Goal: Answer question/provide support: Share knowledge or assist other users

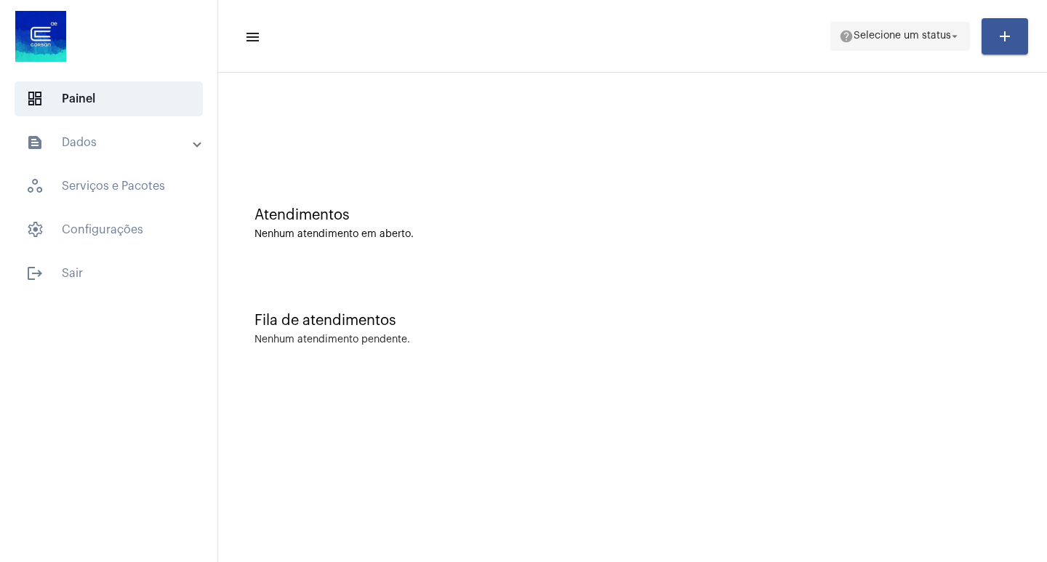
click at [919, 31] on span "Selecione um status" at bounding box center [902, 36] width 97 height 10
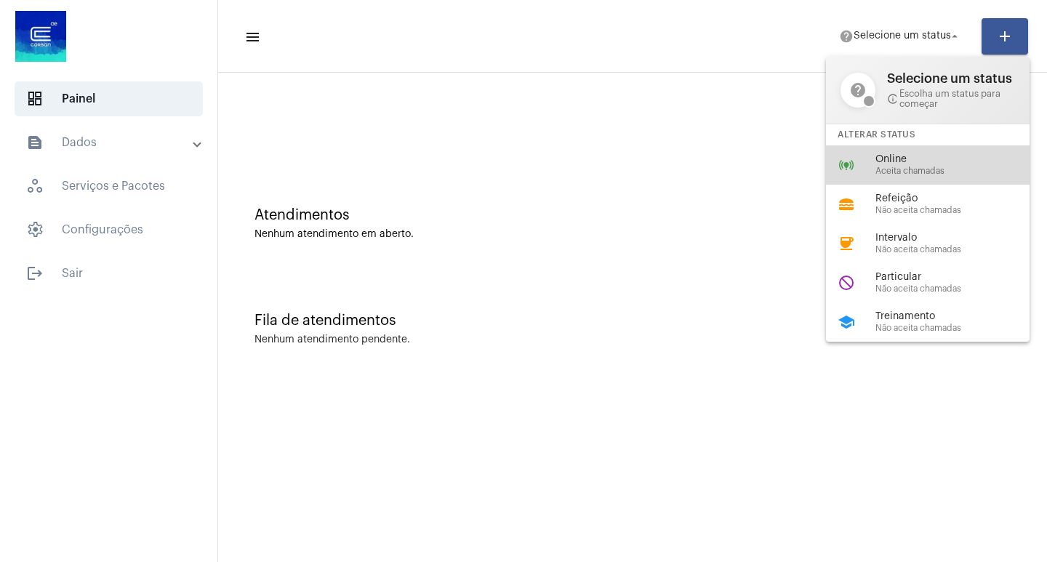
click at [876, 171] on span "Aceita chamadas" at bounding box center [958, 171] width 166 height 9
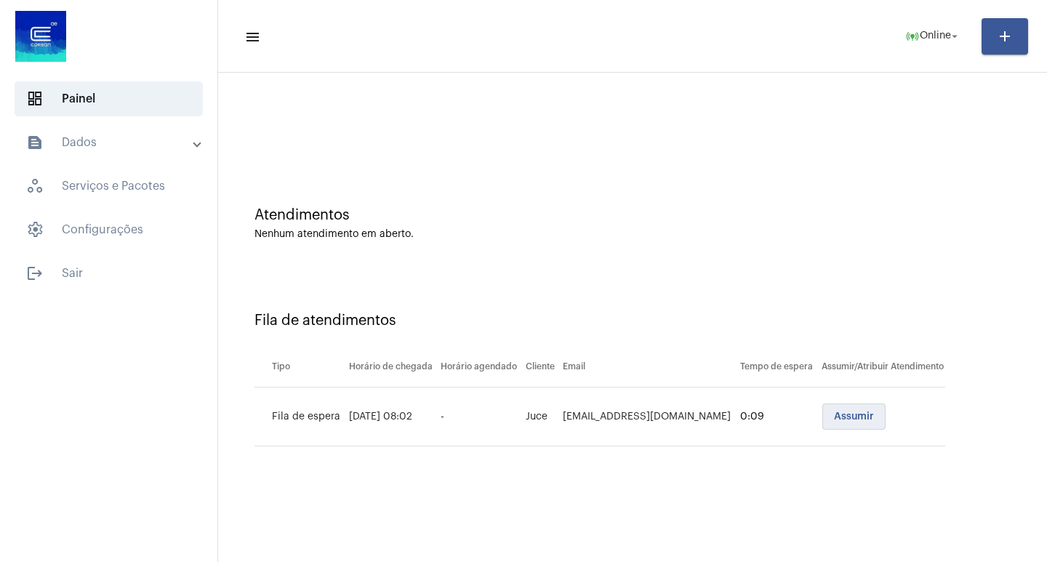
click at [842, 422] on button "Assumir" at bounding box center [853, 417] width 63 height 26
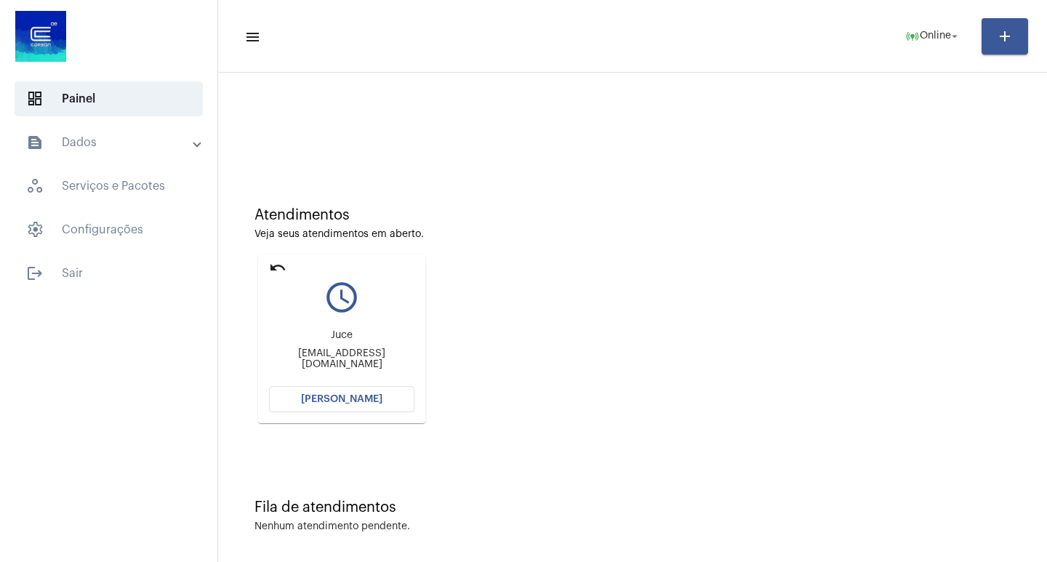
click at [326, 403] on span "[PERSON_NAME]" at bounding box center [341, 399] width 81 height 10
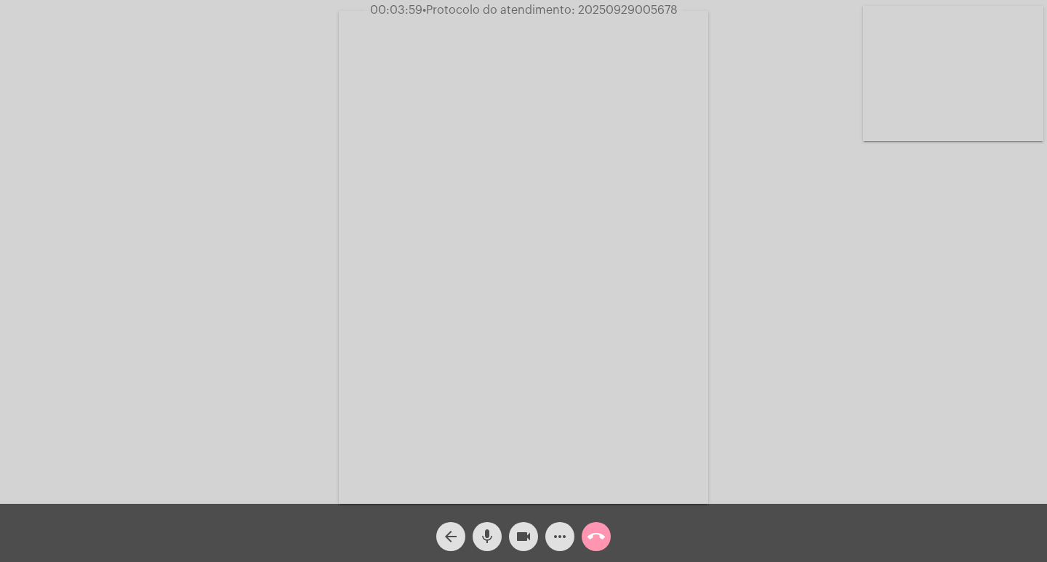
click at [552, 540] on mat-icon "more_horiz" at bounding box center [559, 536] width 17 height 17
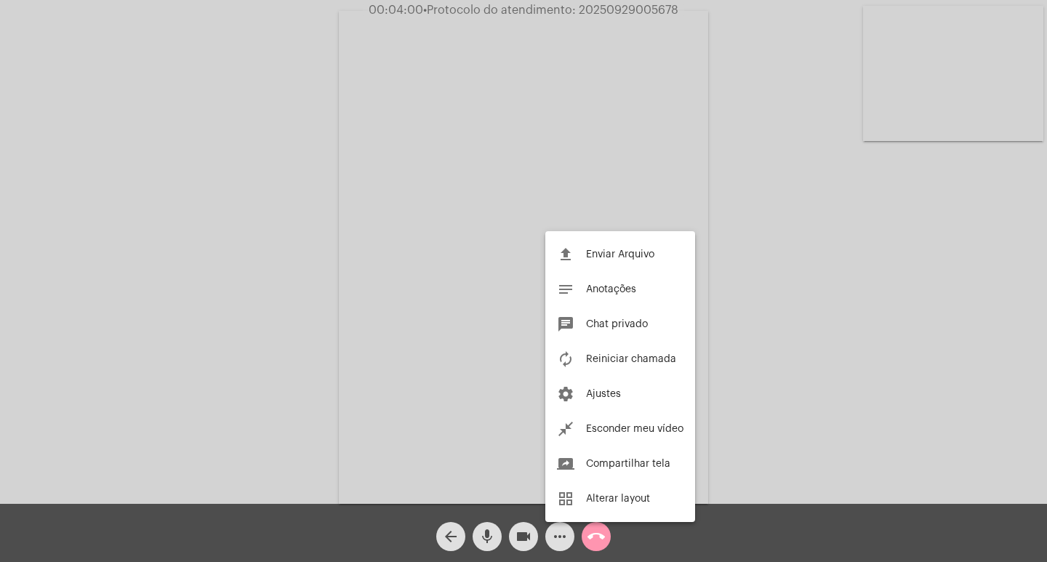
click at [552, 540] on div at bounding box center [523, 281] width 1047 height 562
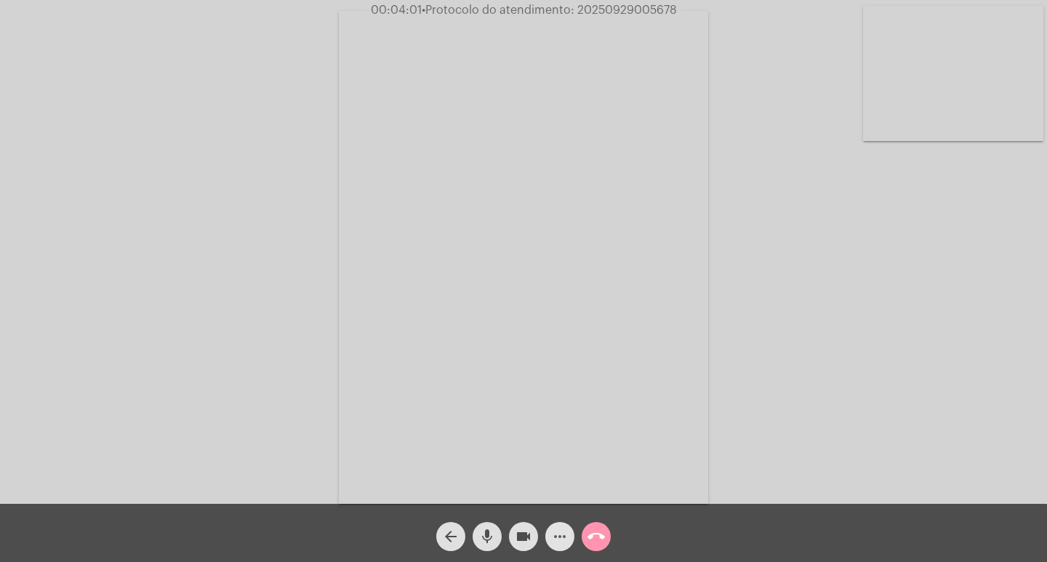
click at [552, 540] on mat-icon "more_horiz" at bounding box center [559, 536] width 17 height 17
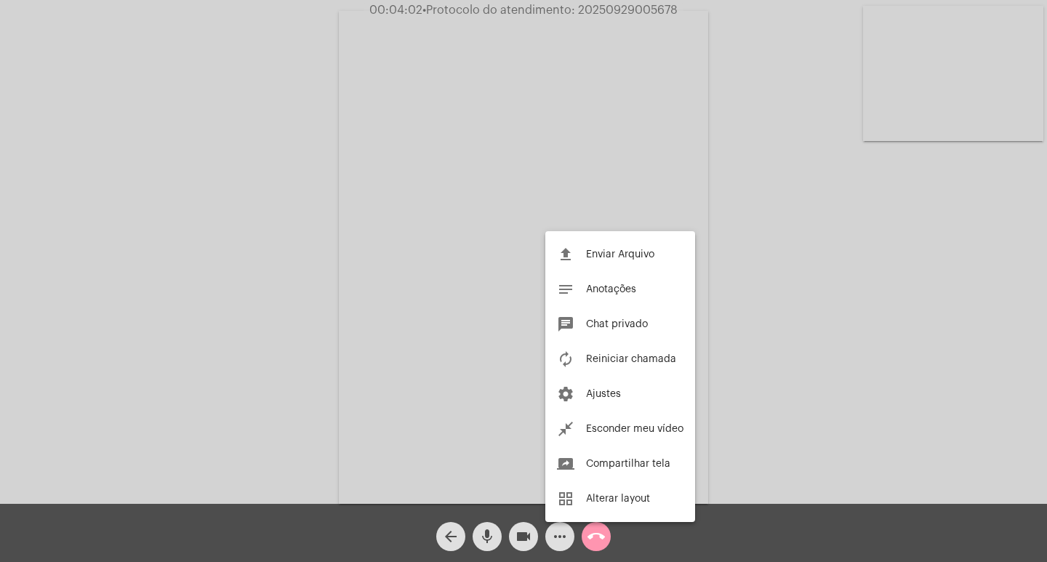
click at [552, 540] on div at bounding box center [523, 281] width 1047 height 562
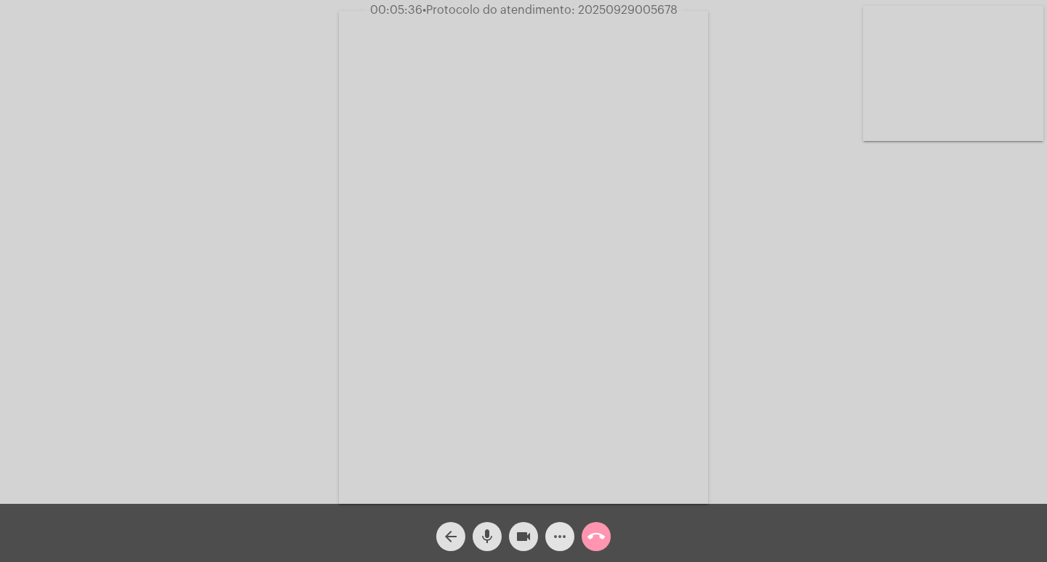
click at [559, 530] on mat-icon "more_horiz" at bounding box center [559, 536] width 17 height 17
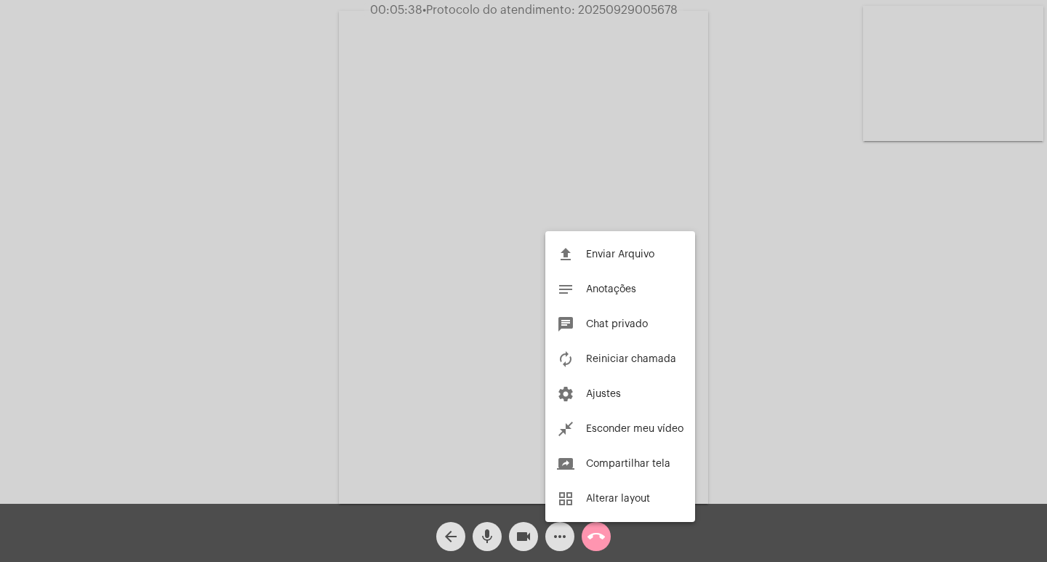
click at [559, 530] on div at bounding box center [523, 281] width 1047 height 562
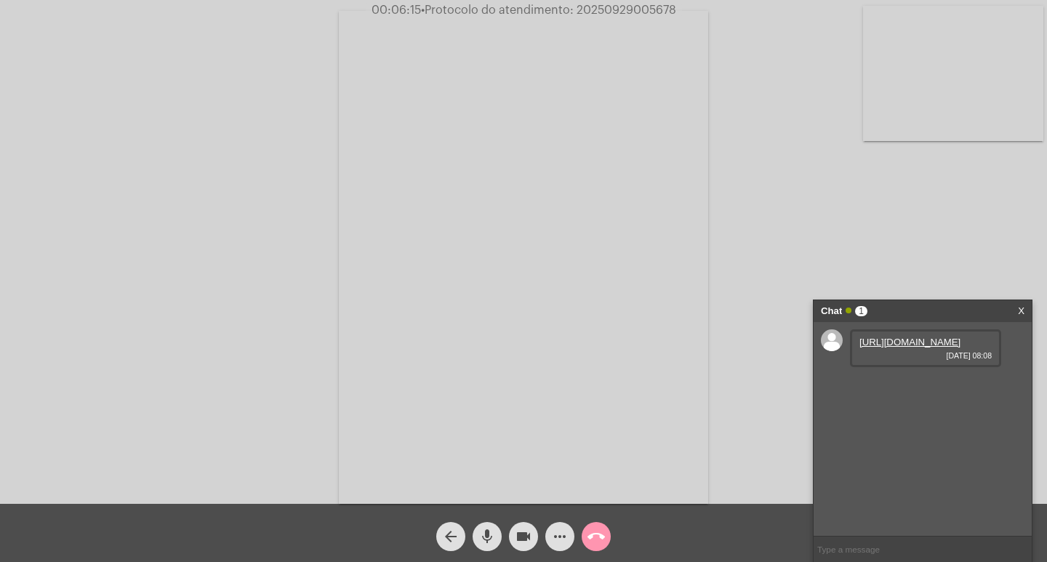
click at [892, 348] on link "https://neft-transfer-bucket.s3.amazonaws.com/temp-cefcc4e2-6ea0-2654-bb4b-2383…" at bounding box center [909, 342] width 101 height 11
click at [914, 389] on link "https://neft-transfer-bucket.s3.amazonaws.com/temp-71383e3b-49c6-50da-114e-3d1b…" at bounding box center [909, 383] width 101 height 11
click at [524, 531] on mat-icon "videocam" at bounding box center [523, 536] width 17 height 17
click at [482, 545] on mat-icon "mic" at bounding box center [486, 536] width 17 height 17
click at [526, 527] on span "videocam_off" at bounding box center [523, 536] width 17 height 29
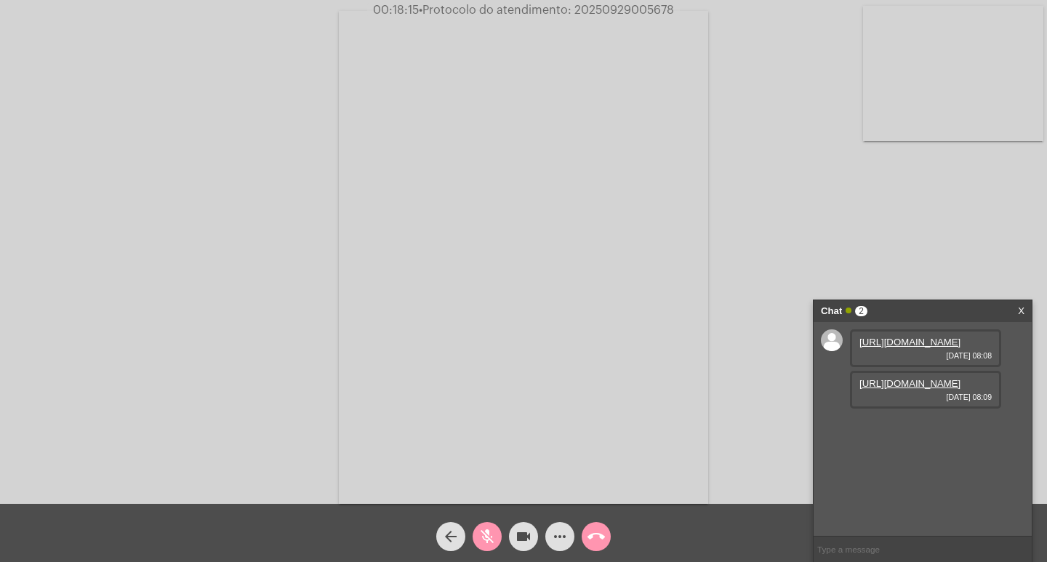
click at [468, 548] on div "arrow_back" at bounding box center [451, 533] width 36 height 36
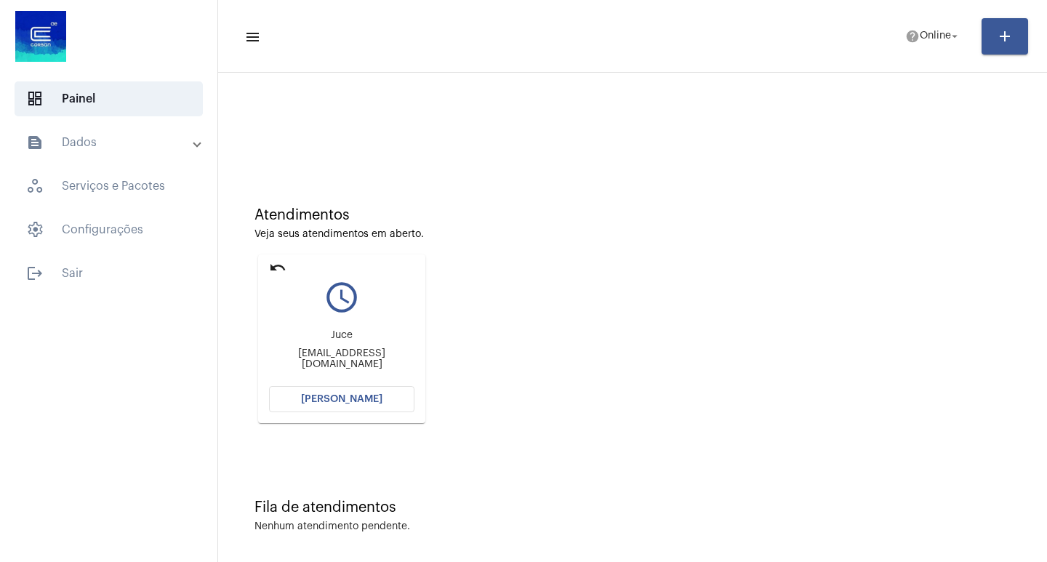
click at [363, 414] on mat-card "undo query_builder Juce jucemagrin@gmail.com Abrir Chamada" at bounding box center [341, 338] width 167 height 169
click at [364, 399] on span "[PERSON_NAME]" at bounding box center [341, 399] width 81 height 10
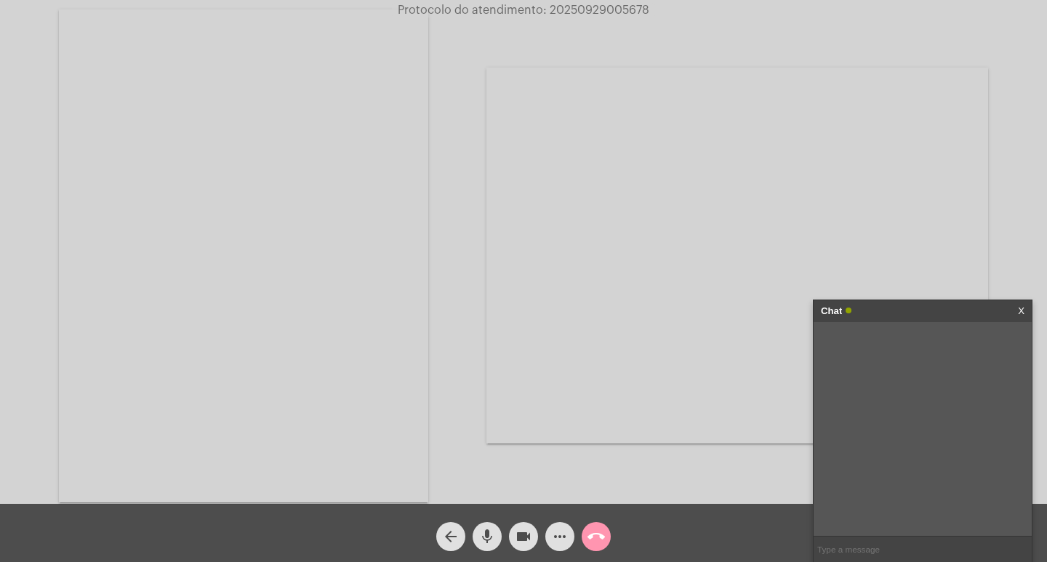
click at [902, 305] on div "Chat" at bounding box center [907, 311] width 173 height 22
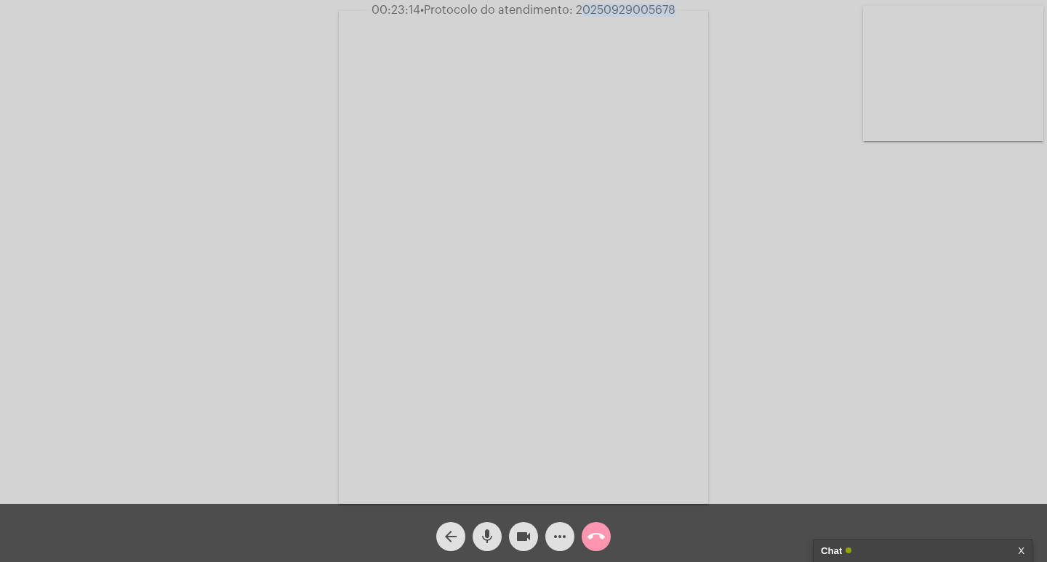
drag, startPoint x: 577, startPoint y: 9, endPoint x: 678, endPoint y: 1, distance: 100.7
click at [678, 1] on app-call "00:23:14 • Protocolo do atendimento: 20250929005678 Acessando Câmera e Microfon…" at bounding box center [523, 281] width 1047 height 562
click at [702, 9] on div "00:23:14 • Protocolo do atendimento: 20250929005678" at bounding box center [523, 10] width 1047 height 13
click at [625, 8] on span "• Protocolo do atendimento: 20250929005678" at bounding box center [547, 10] width 255 height 12
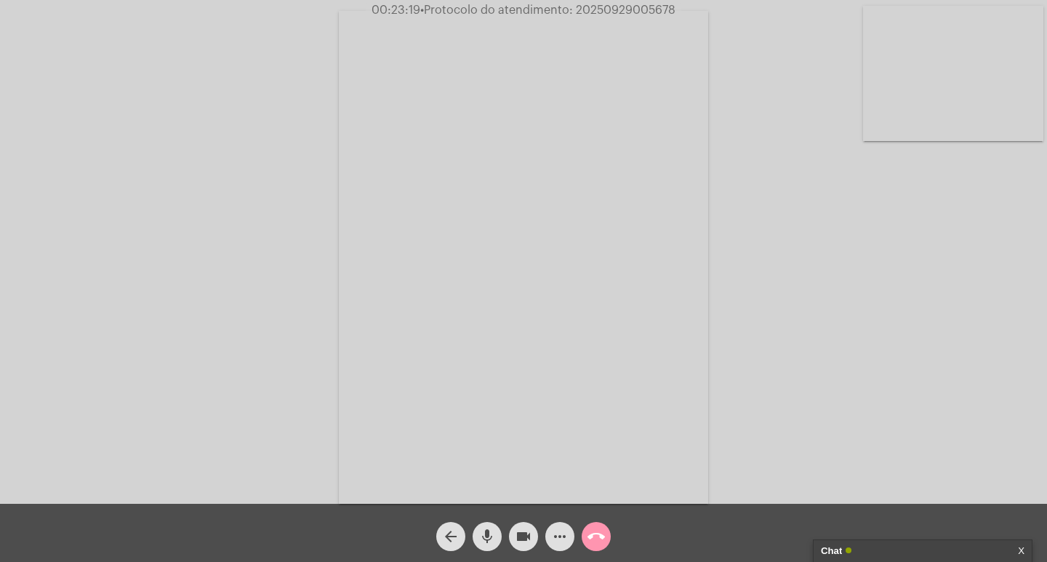
click at [626, 33] on video at bounding box center [523, 257] width 369 height 493
click at [399, 103] on video at bounding box center [243, 255] width 369 height 493
click at [779, 36] on div "Acessando Câmera e Microfone..." at bounding box center [523, 256] width 1044 height 504
click at [607, 12] on span "• Protocolo do atendimento: 20250929005678" at bounding box center [548, 10] width 255 height 12
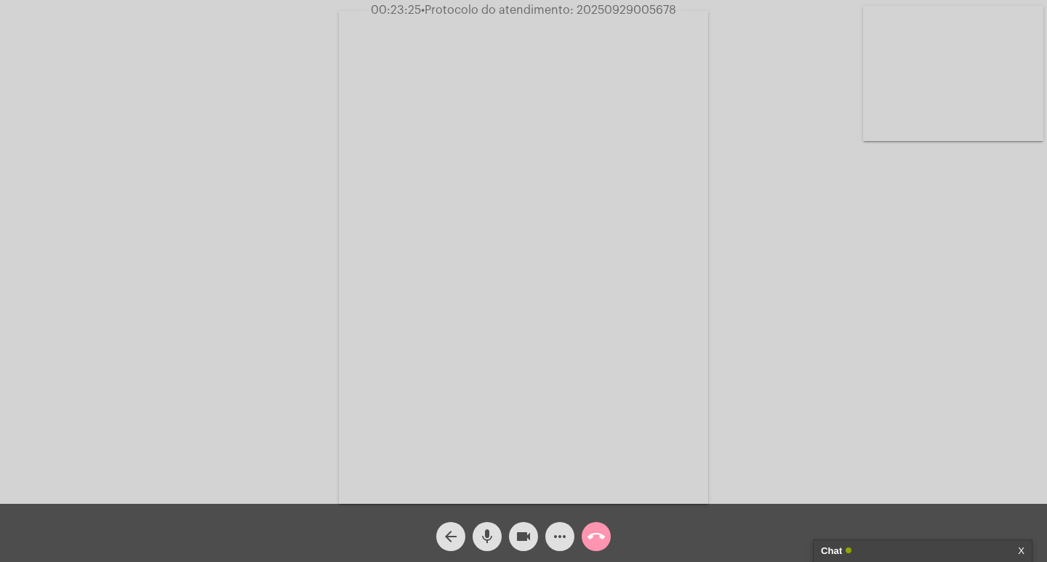
click at [765, 77] on div "Acessando Câmera e Microfone..." at bounding box center [523, 256] width 1044 height 504
click at [625, 7] on span "• Protocolo do atendimento: 20250929005678" at bounding box center [549, 10] width 255 height 12
click at [769, 67] on div "Acessando Câmera e Microfone..." at bounding box center [523, 256] width 1044 height 504
click at [623, 2] on div "Acessando Câmera e Microfone..." at bounding box center [523, 252] width 1047 height 504
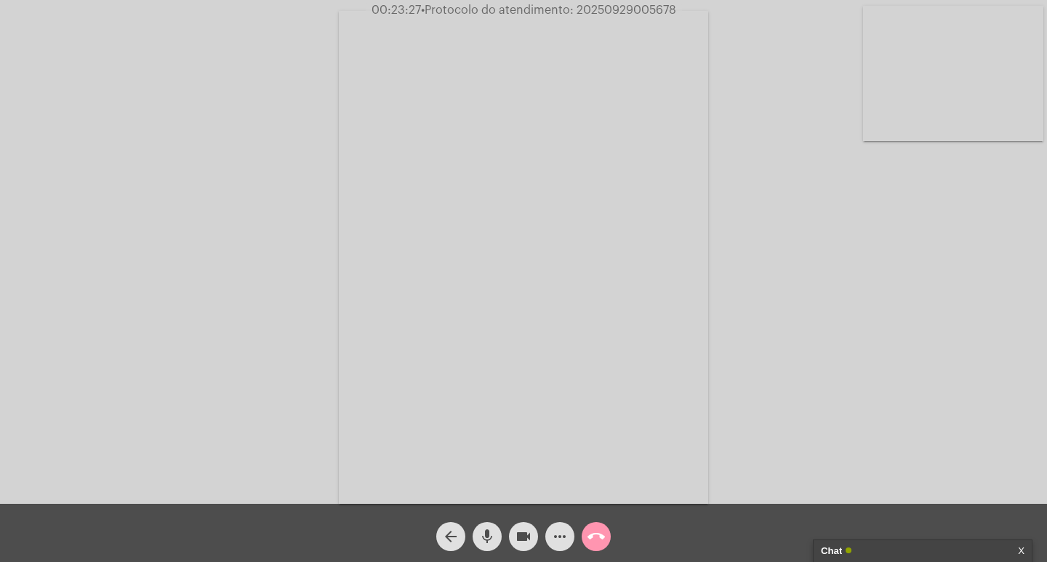
click at [623, 2] on div "Acessando Câmera e Microfone..." at bounding box center [523, 252] width 1047 height 504
click at [627, 5] on span "• Protocolo do atendimento: 20250929005678" at bounding box center [549, 10] width 255 height 12
click at [721, 52] on div "Acessando Câmera e Microfone..." at bounding box center [523, 256] width 1044 height 504
click at [624, 12] on span "• Protocolo do atendimento: 20250929005678" at bounding box center [549, 10] width 255 height 12
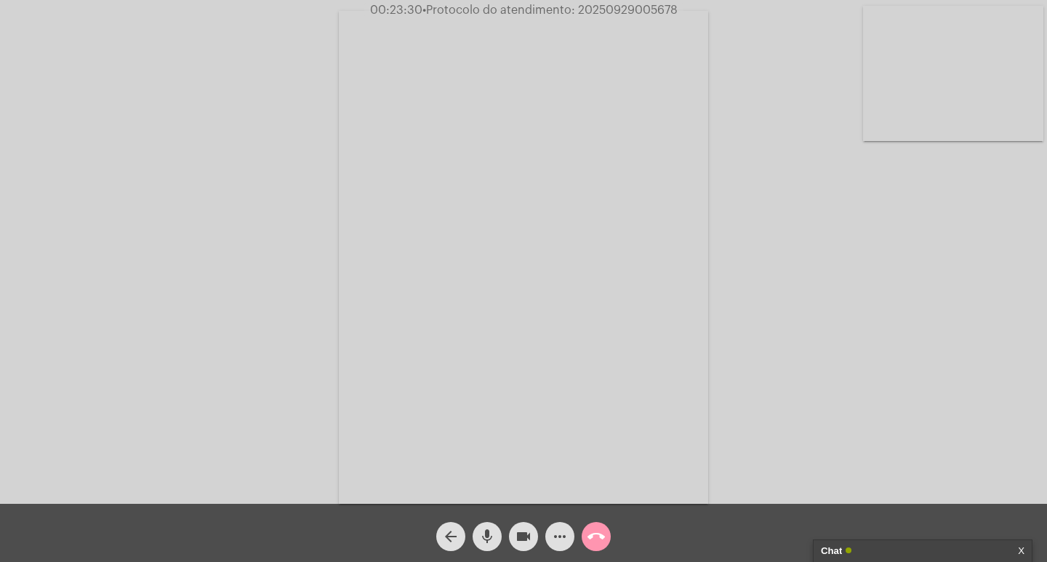
click at [624, 12] on span "• Protocolo do atendimento: 20250929005678" at bounding box center [549, 10] width 255 height 12
click at [782, 80] on div "Acessando Câmera e Microfone..." at bounding box center [523, 256] width 1044 height 504
click at [606, 12] on span "• Protocolo do atendimento: 20250929005678" at bounding box center [549, 10] width 255 height 12
copy span "20250929005678"
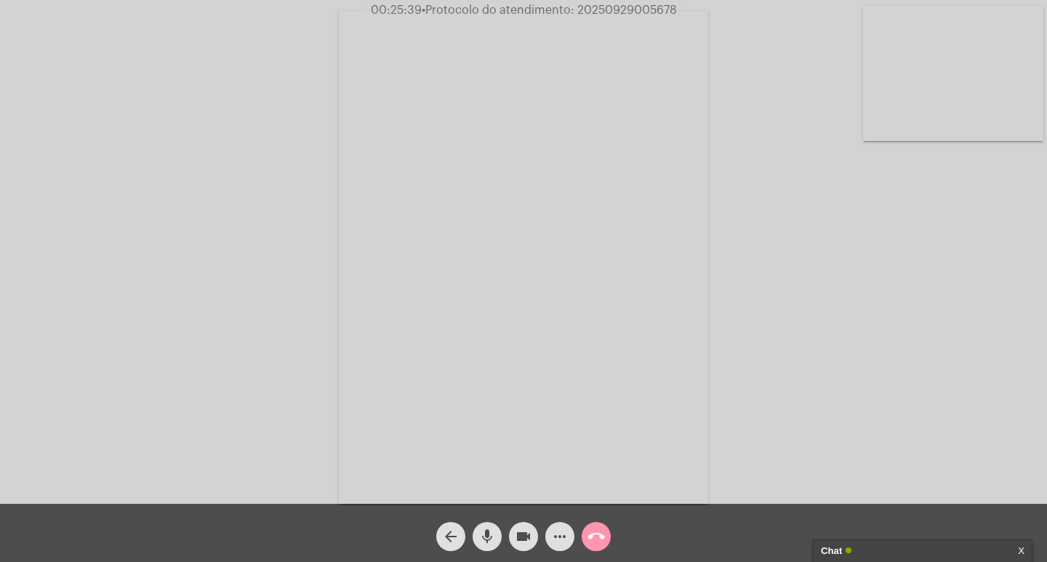
click at [826, 545] on strong "Chat" at bounding box center [831, 551] width 21 height 22
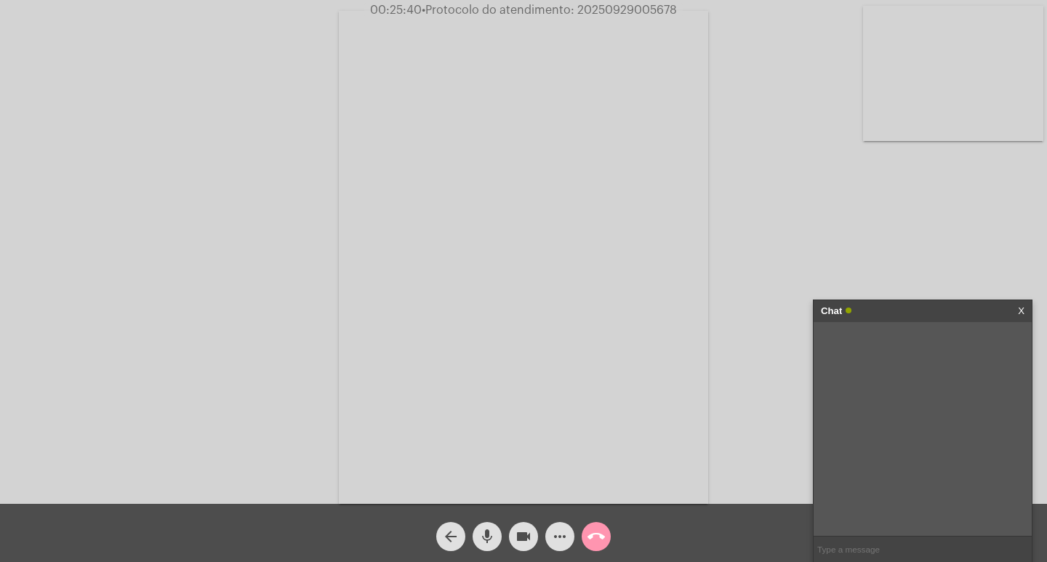
click at [837, 547] on input "text" at bounding box center [923, 549] width 218 height 25
paste input "20250929005678"
type input "20250929005678"
click at [902, 314] on div "Chat" at bounding box center [907, 311] width 173 height 22
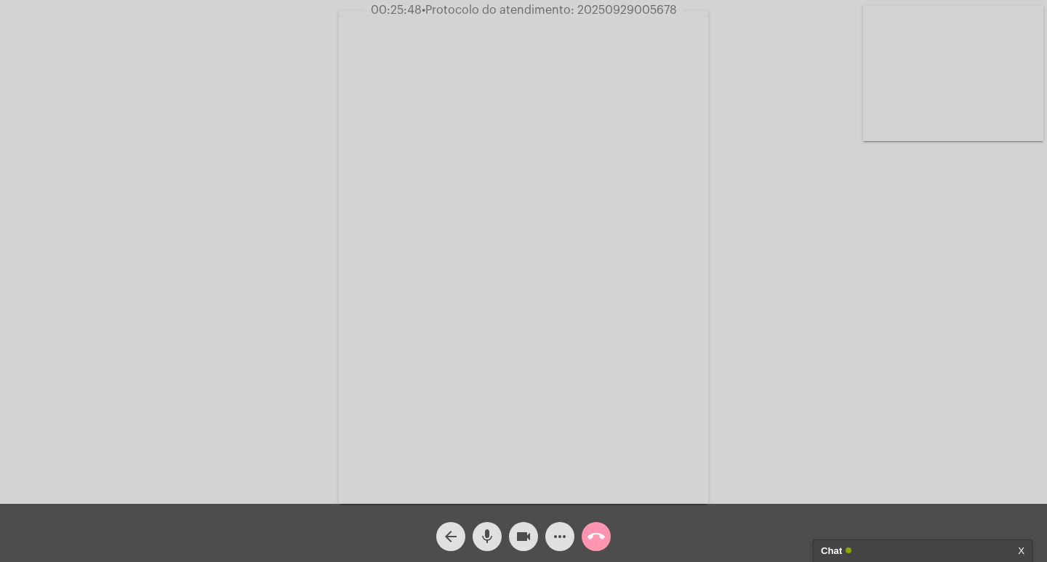
click at [520, 537] on mat-icon "videocam" at bounding box center [523, 536] width 17 height 17
click at [489, 535] on mat-icon "mic" at bounding box center [486, 536] width 17 height 17
click at [593, 536] on mat-icon "call_end" at bounding box center [596, 536] width 17 height 17
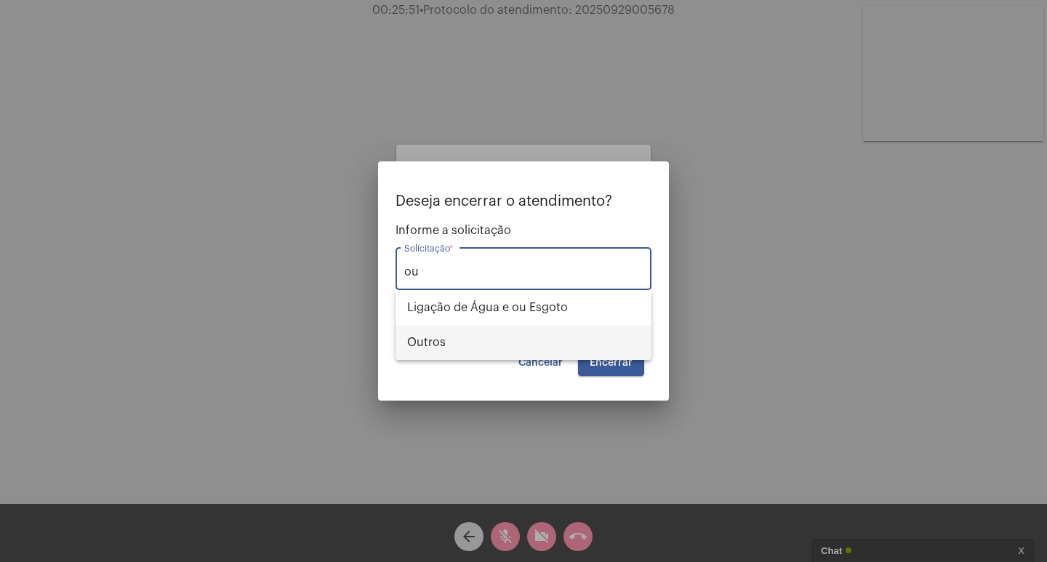
click at [464, 352] on span "Outros" at bounding box center [523, 342] width 233 height 35
type input "Outros"
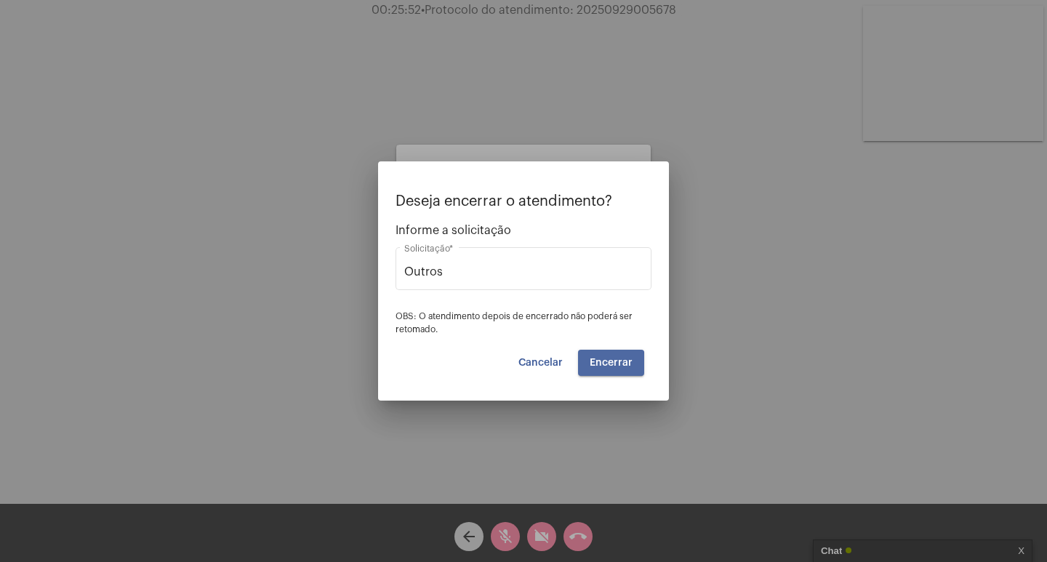
click at [598, 366] on span "Encerrar" at bounding box center [611, 363] width 43 height 10
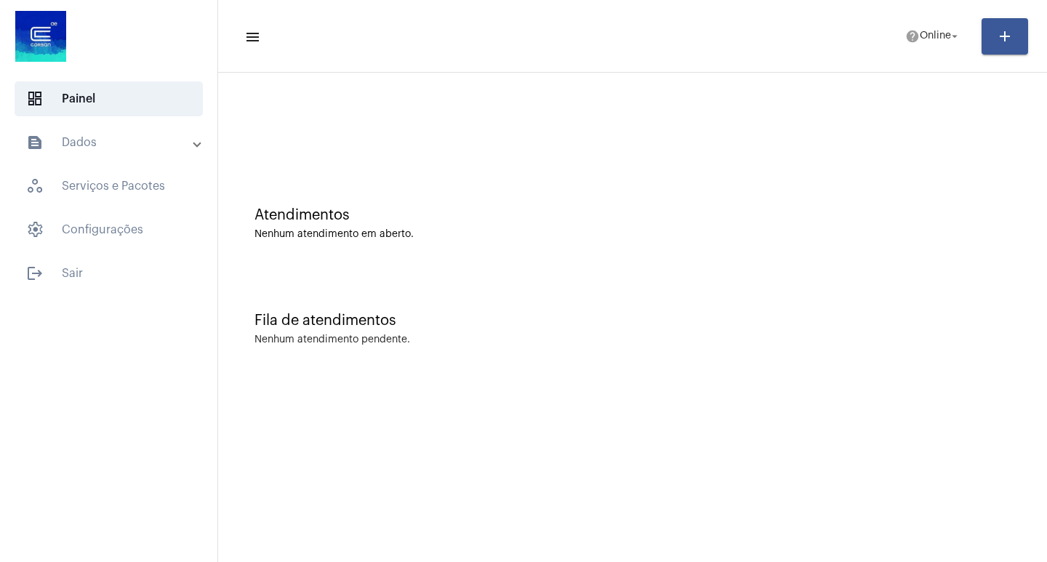
click at [908, 52] on mat-toolbar-row "menu help Online arrow_drop_down add" at bounding box center [632, 36] width 829 height 47
click at [931, 28] on span "help Online arrow_drop_down" at bounding box center [933, 36] width 56 height 26
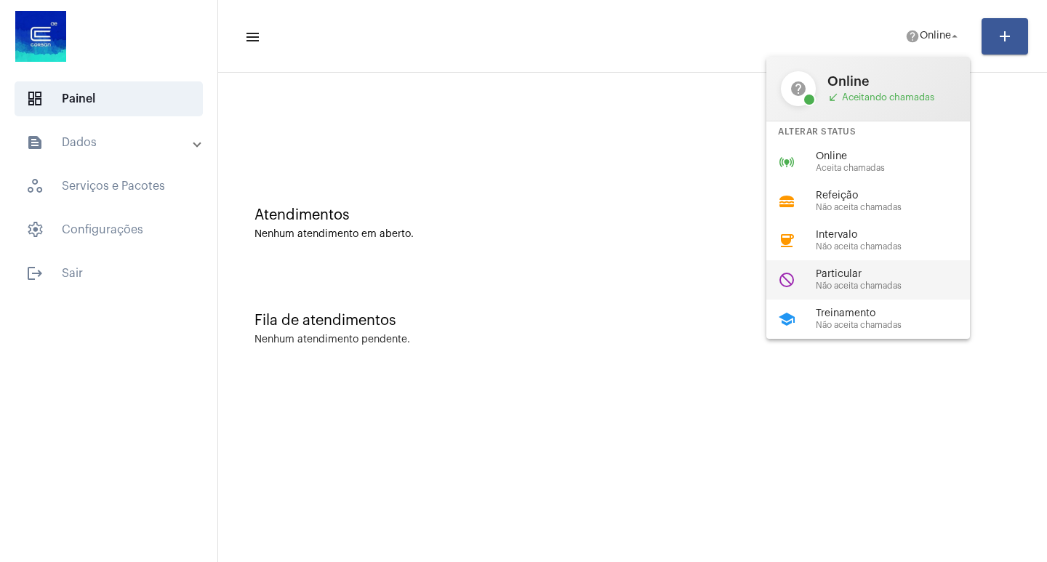
click at [830, 273] on span "Particular" at bounding box center [899, 274] width 166 height 11
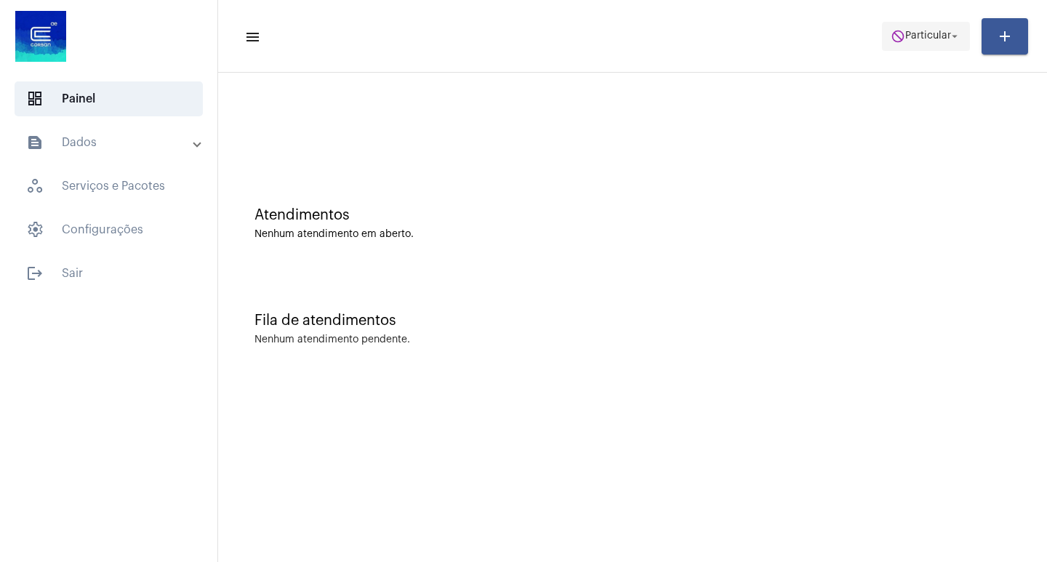
drag, startPoint x: 904, startPoint y: 14, endPoint x: 902, endPoint y: 34, distance: 20.5
click at [902, 34] on mat-toolbar-row "menu do_not_disturb Particular arrow_drop_down add" at bounding box center [632, 36] width 829 height 47
click at [905, 34] on span "Particular" at bounding box center [928, 36] width 46 height 10
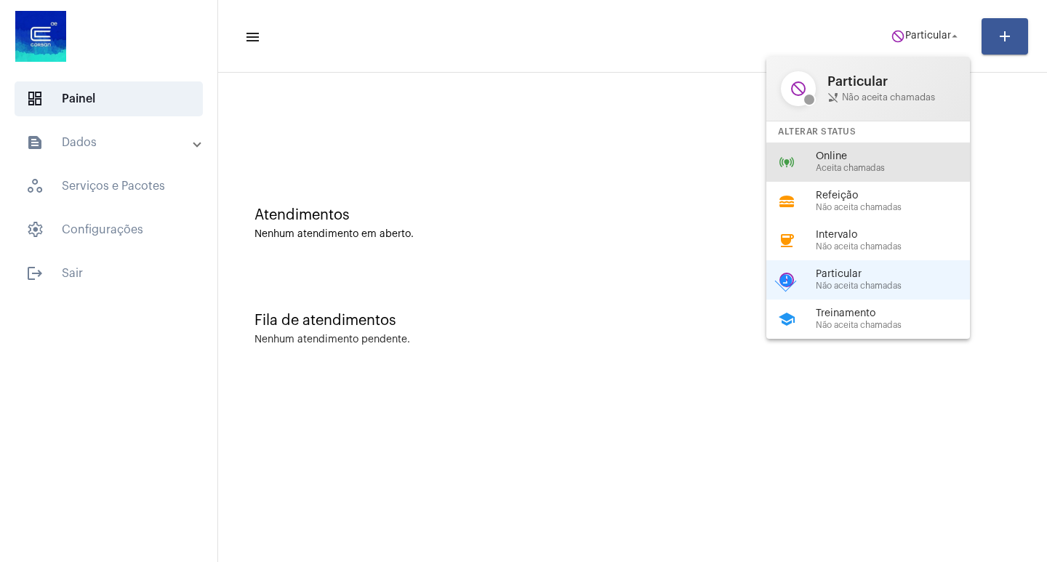
drag, startPoint x: 860, startPoint y: 159, endPoint x: 29, endPoint y: 388, distance: 861.9
click at [856, 159] on span "Online" at bounding box center [899, 156] width 166 height 11
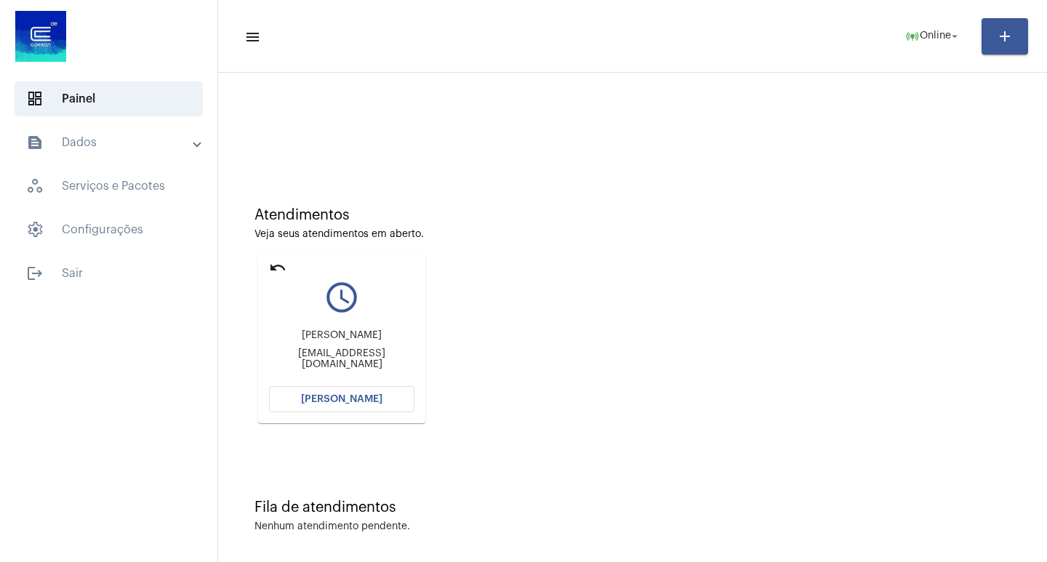
click at [326, 394] on span "[PERSON_NAME]" at bounding box center [341, 399] width 81 height 10
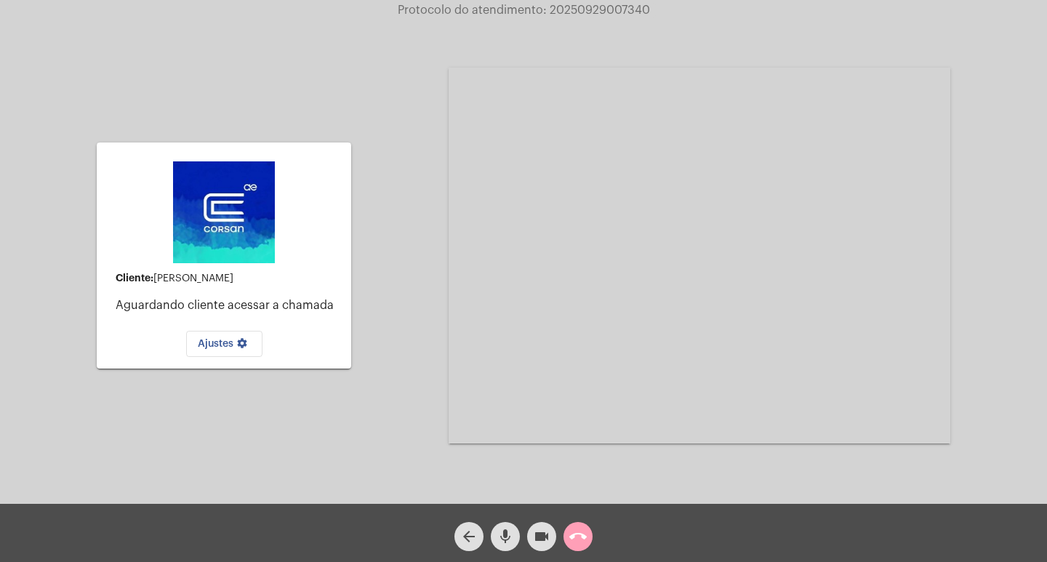
click at [585, 533] on mat-icon "call_end" at bounding box center [577, 536] width 17 height 17
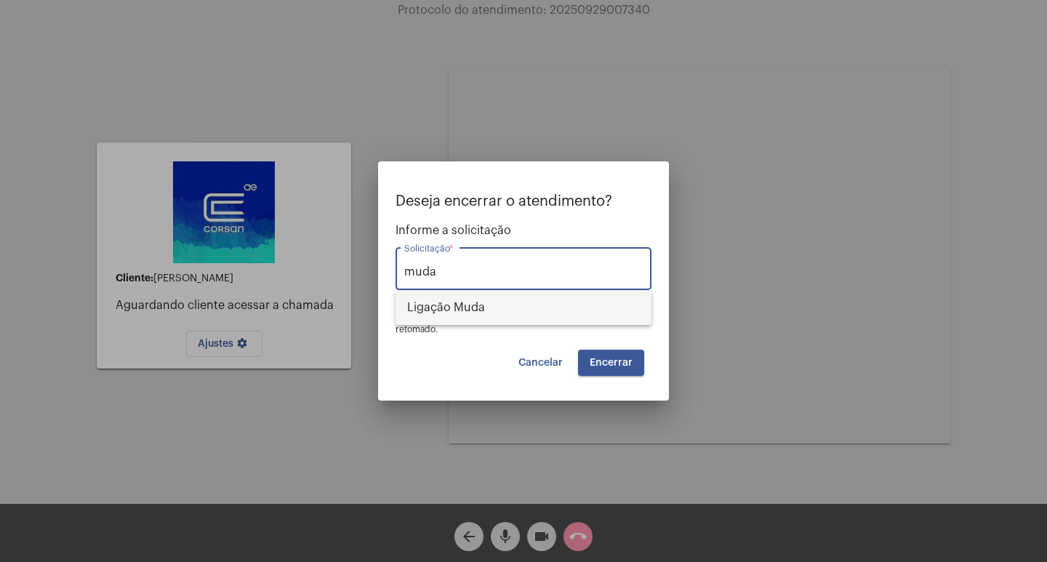
click at [589, 308] on span "Ligação Muda" at bounding box center [523, 307] width 233 height 35
type input "Ligação Muda"
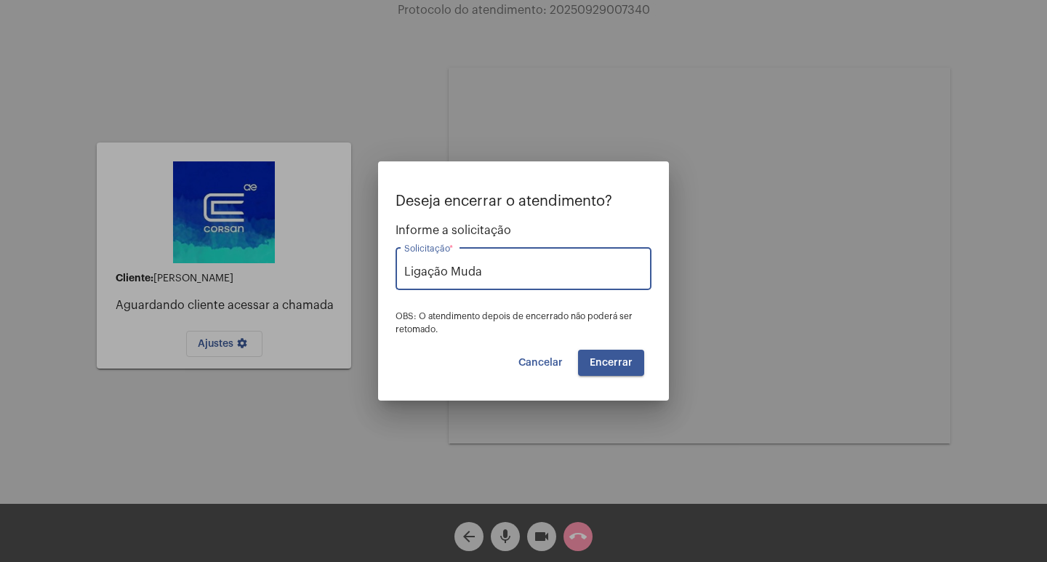
click at [629, 350] on button "Encerrar" at bounding box center [611, 363] width 66 height 26
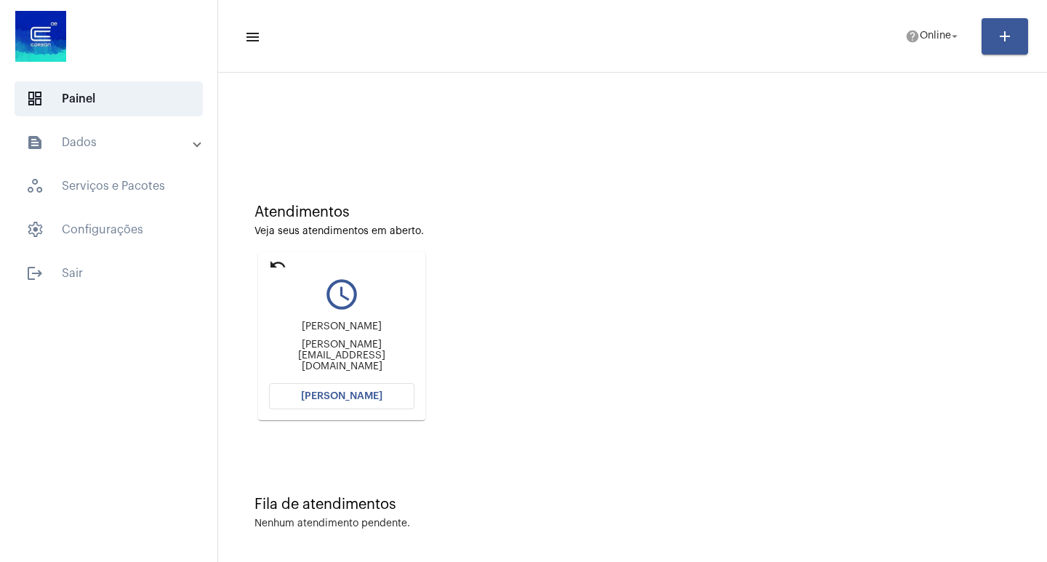
scroll to position [7, 0]
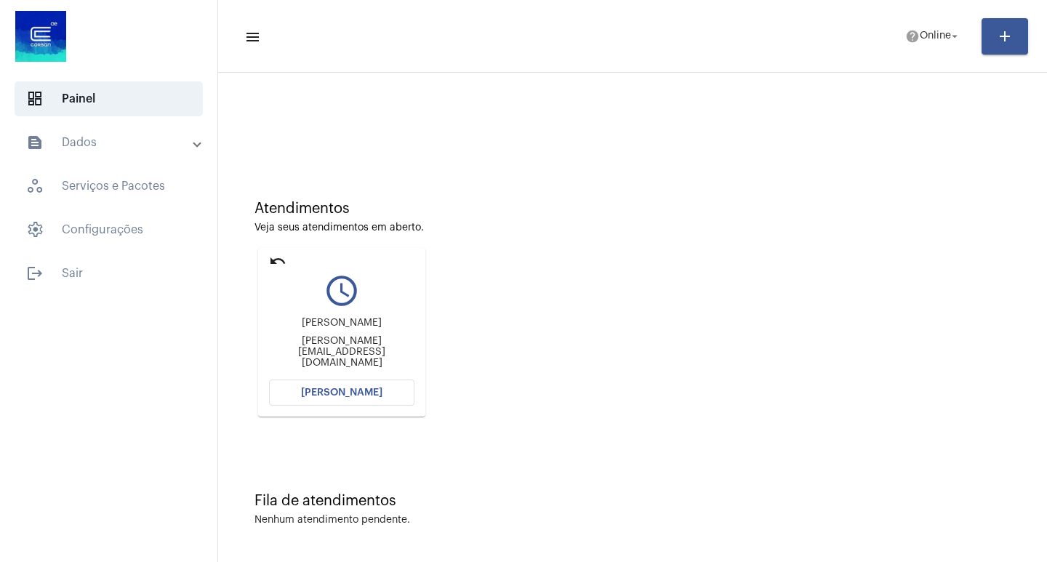
click at [376, 398] on button "[PERSON_NAME]" at bounding box center [341, 393] width 145 height 26
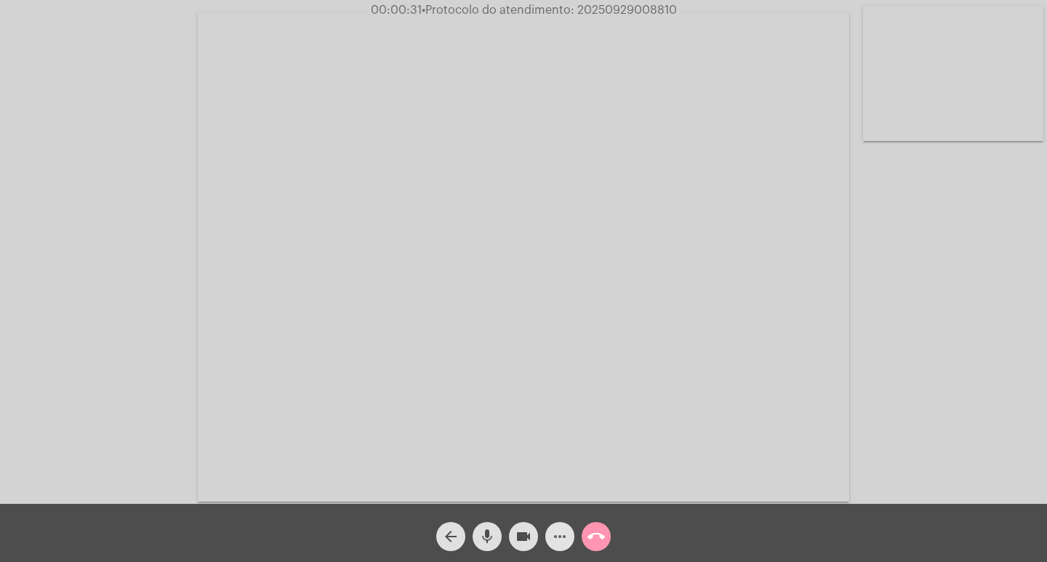
click at [561, 526] on span "more_horiz" at bounding box center [559, 536] width 17 height 29
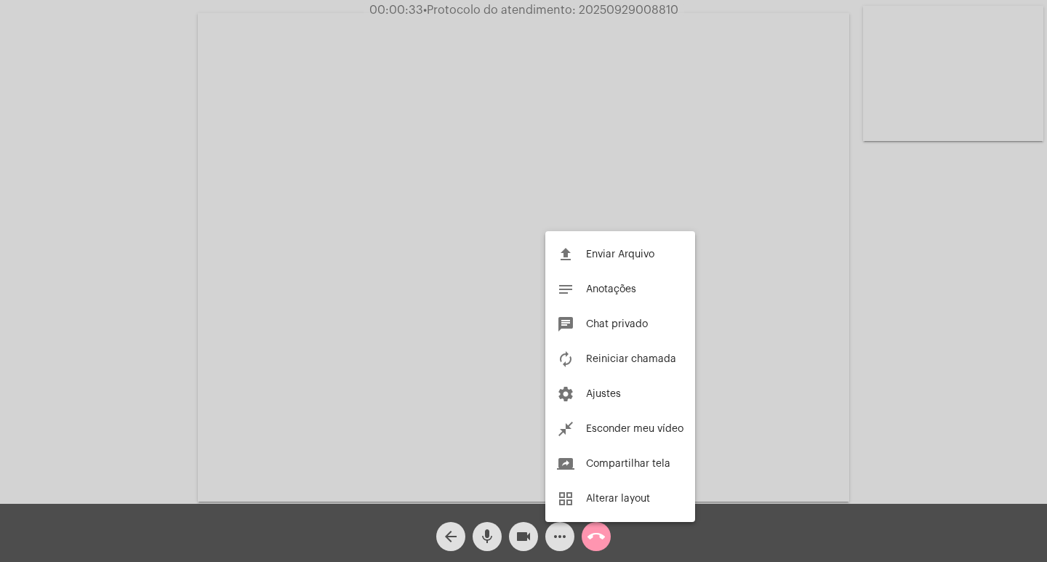
click at [551, 534] on div at bounding box center [523, 281] width 1047 height 562
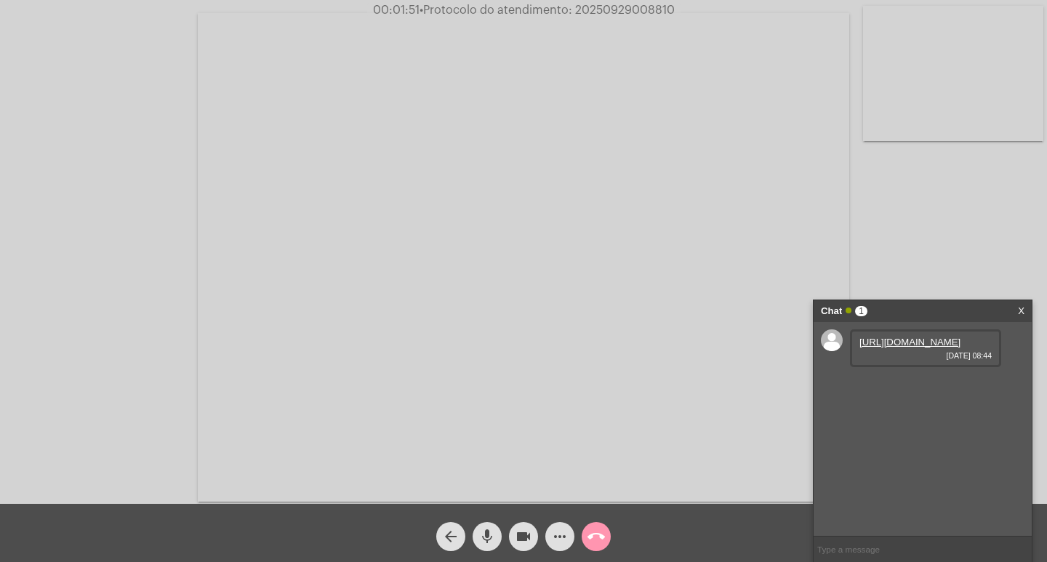
click at [923, 348] on link "https://neft-transfer-bucket.s3.amazonaws.com/temp-8be6ea56-1525-a0b2-9398-e3c8…" at bounding box center [909, 342] width 101 height 11
click at [876, 389] on span "14174421" at bounding box center [880, 383] width 43 height 11
copy span "14174421"
click at [518, 541] on mat-icon "videocam" at bounding box center [523, 536] width 17 height 17
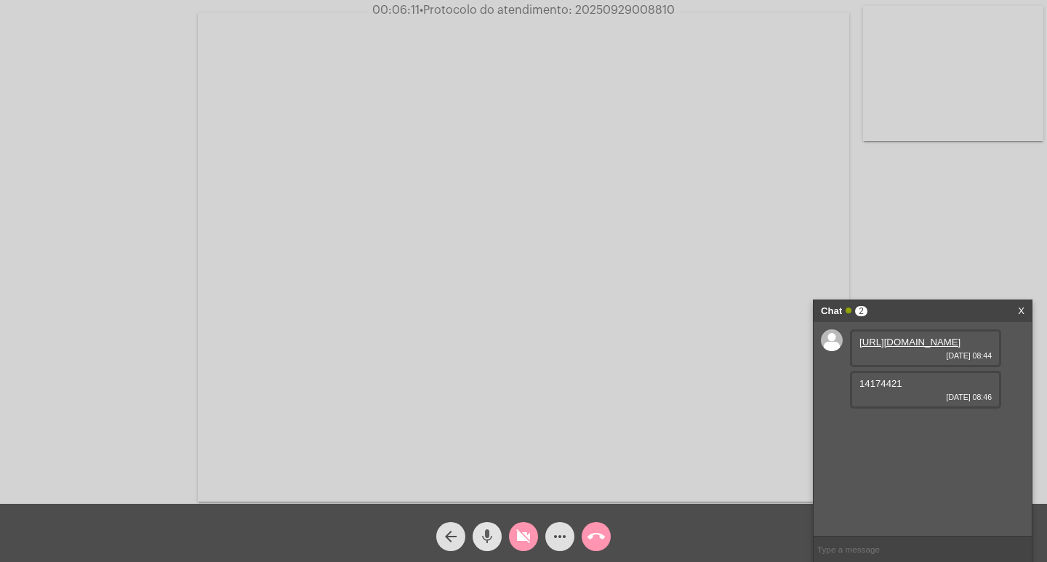
click at [481, 545] on mat-icon "mic" at bounding box center [486, 536] width 17 height 17
click at [524, 543] on mat-icon "videocam_off" at bounding box center [523, 536] width 17 height 17
click at [494, 534] on mat-icon "mic_off" at bounding box center [486, 536] width 17 height 17
click at [620, 9] on span "• Protocolo do atendimento: 20250929008810" at bounding box center [548, 10] width 255 height 12
click at [620, 9] on span "• Protocolo do atendimento: 20250929008810" at bounding box center [547, 10] width 255 height 12
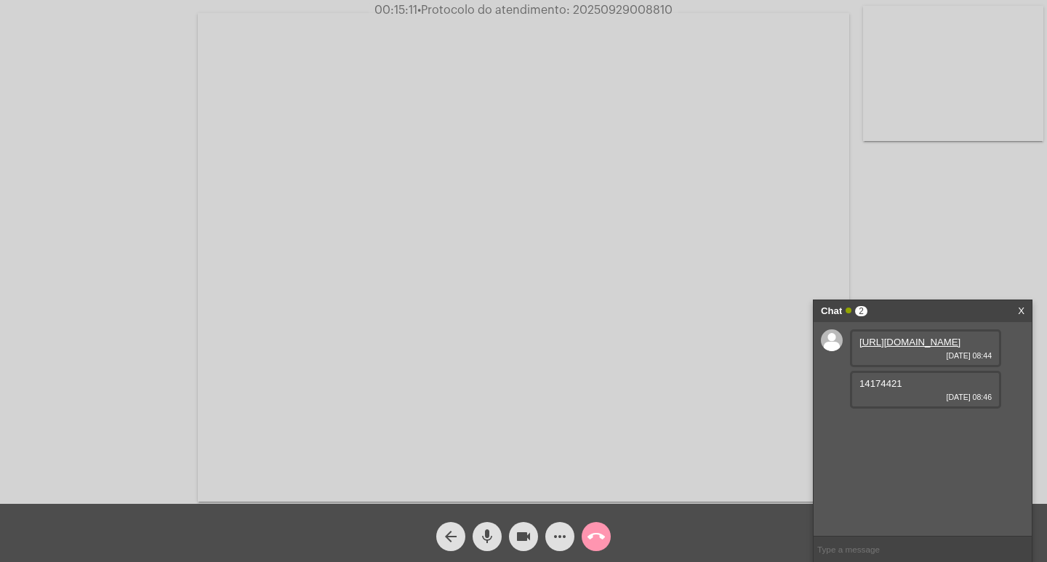
copy span "20250929008810"
click at [854, 543] on input "text" at bounding box center [923, 549] width 218 height 25
paste input "20250929008810"
click at [921, 551] on input "20250929008810" at bounding box center [923, 549] width 218 height 25
type input "20250929008810"
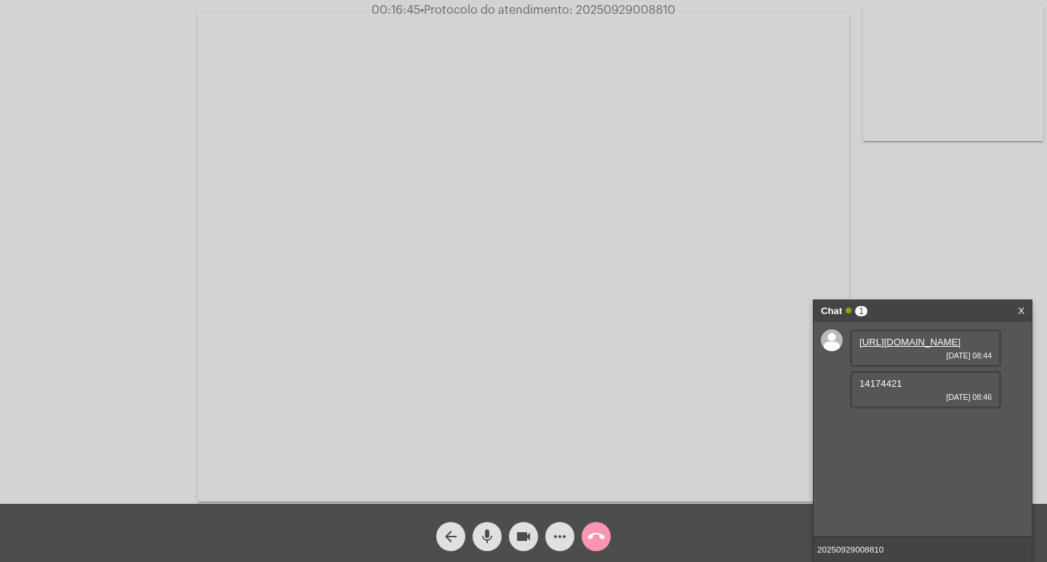
click at [530, 530] on mat-icon "videocam" at bounding box center [523, 536] width 17 height 17
click at [487, 530] on mat-icon "mic" at bounding box center [486, 536] width 17 height 17
click at [526, 545] on mat-icon "videocam_off" at bounding box center [523, 536] width 17 height 17
click at [492, 540] on mat-icon "mic_off" at bounding box center [486, 536] width 17 height 17
click at [935, 552] on input "20250929008810" at bounding box center [923, 549] width 218 height 25
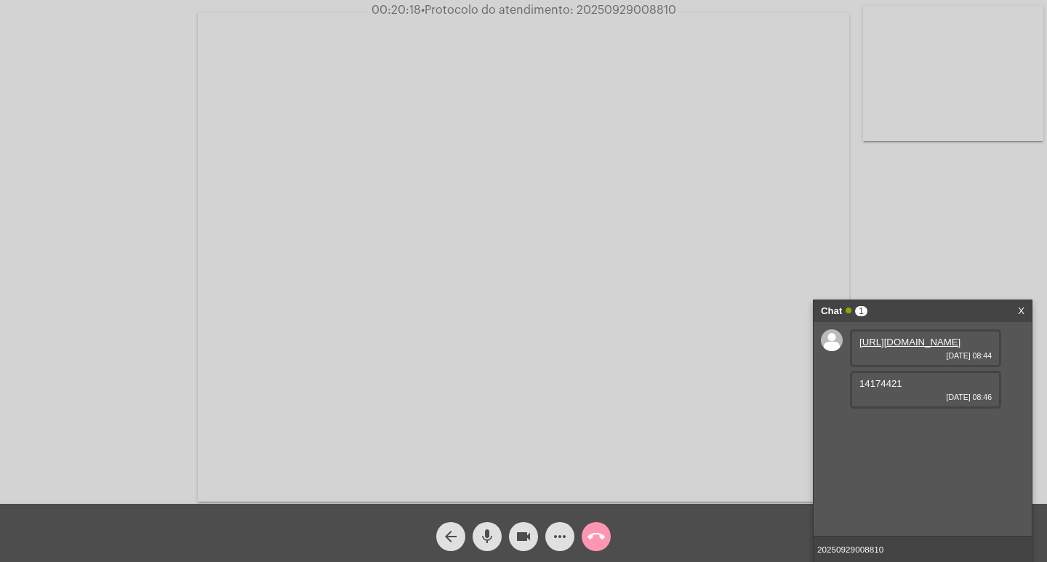
click at [904, 555] on input "20250929008810" at bounding box center [923, 549] width 218 height 25
click at [920, 315] on div "Chat 1" at bounding box center [907, 311] width 173 height 22
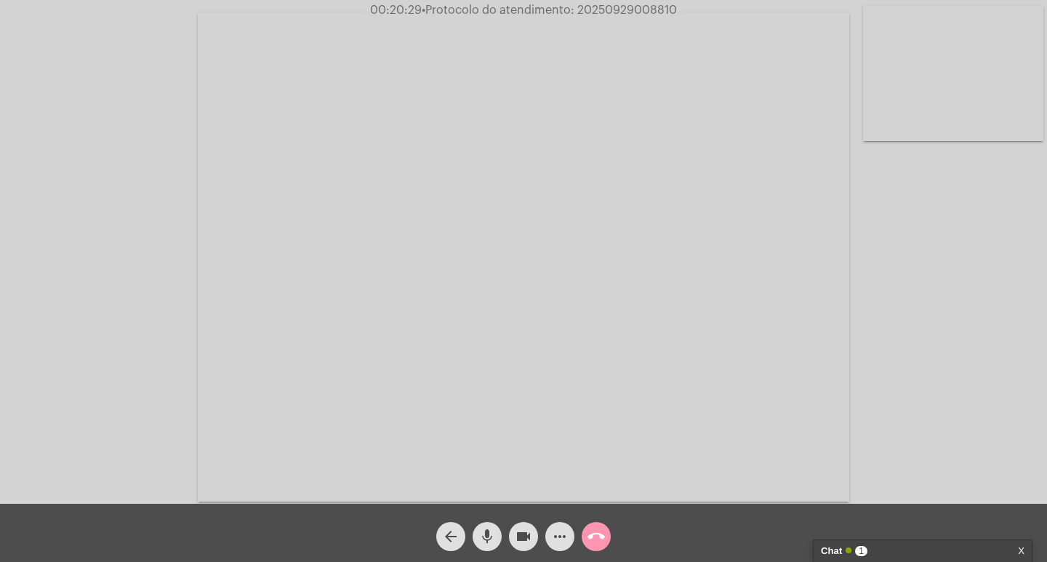
click at [526, 531] on mat-icon "videocam" at bounding box center [523, 536] width 17 height 17
click at [480, 529] on button "mic" at bounding box center [487, 536] width 29 height 29
click at [588, 541] on mat-icon "call_end" at bounding box center [596, 536] width 17 height 17
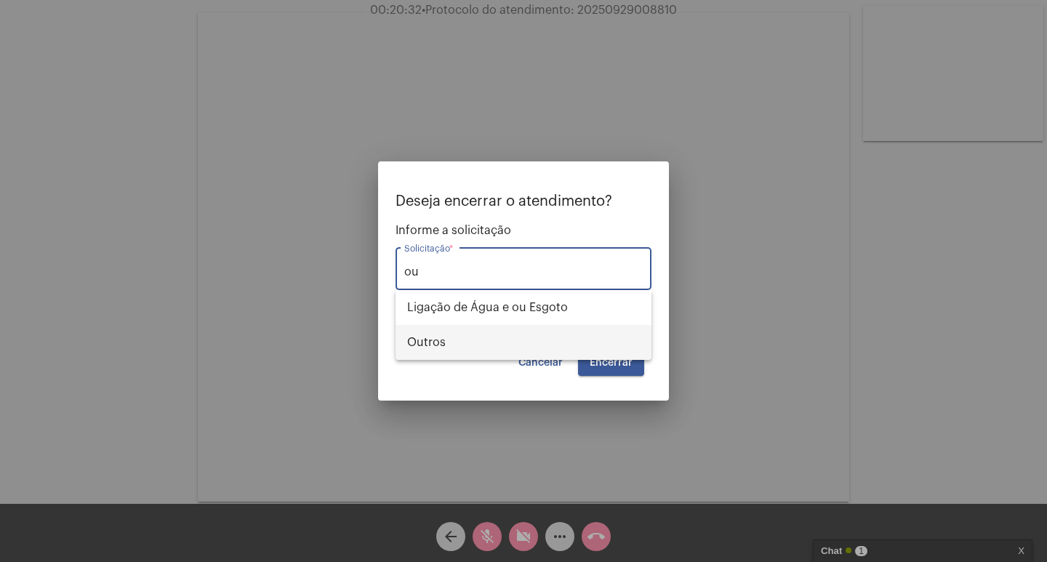
click at [529, 346] on span "Outros" at bounding box center [523, 342] width 233 height 35
type input "Outros"
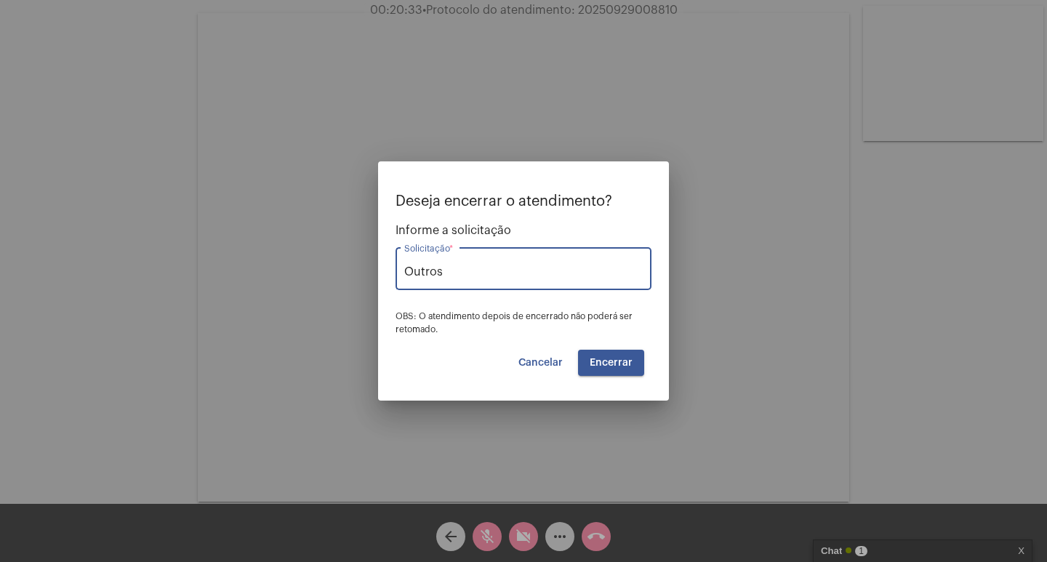
click at [608, 366] on span "Encerrar" at bounding box center [611, 363] width 43 height 10
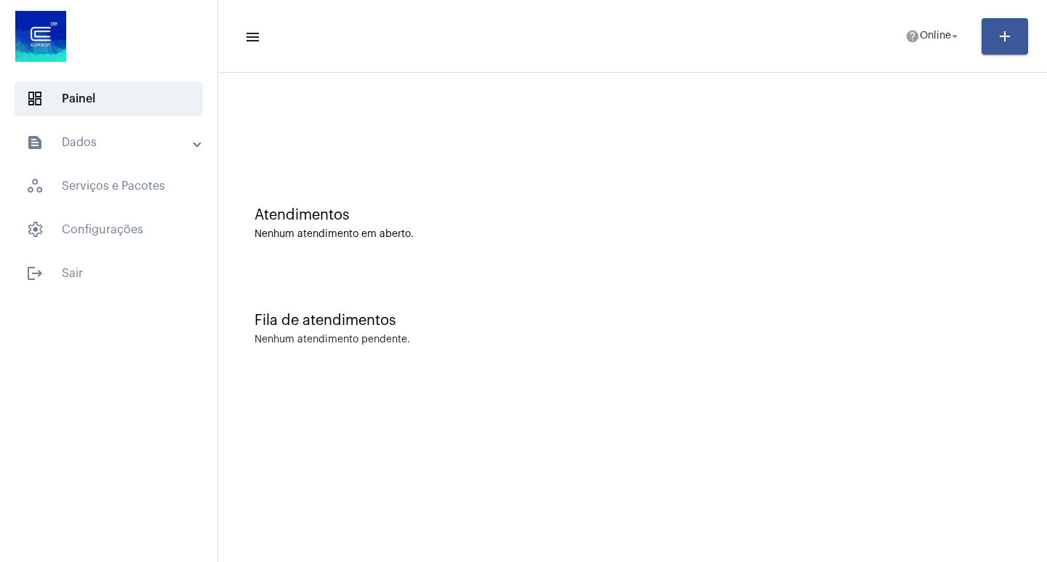
click at [123, 142] on mat-panel-title "text_snippet_outlined Dados" at bounding box center [110, 142] width 168 height 17
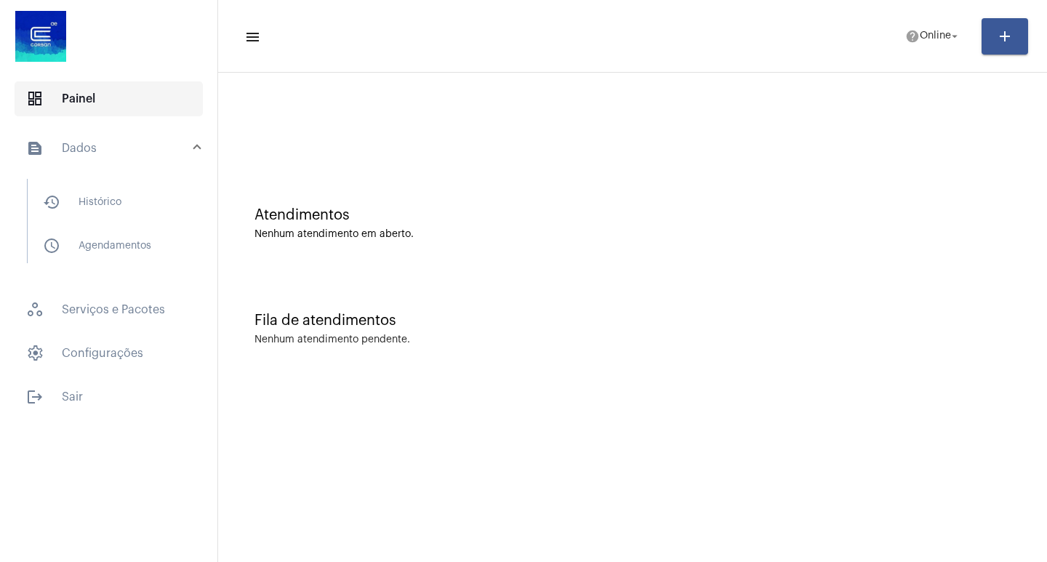
click at [101, 104] on span "dashboard Painel" at bounding box center [109, 98] width 188 height 35
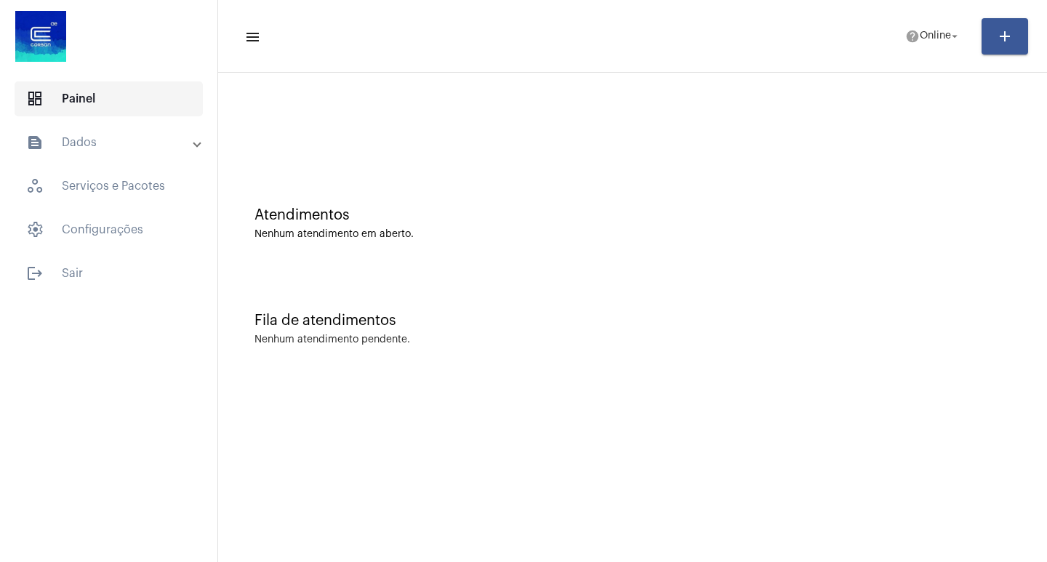
click at [101, 104] on span "dashboard Painel" at bounding box center [109, 98] width 188 height 35
drag, startPoint x: 91, startPoint y: 121, endPoint x: 79, endPoint y: 174, distance: 53.6
click at [93, 123] on mat-list "dashboard Painel text_snippet_outlined Dados history_outlined Histórico schedul…" at bounding box center [108, 183] width 217 height 215
drag, startPoint x: 86, startPoint y: 132, endPoint x: 76, endPoint y: 186, distance: 55.5
click at [87, 132] on mat-expansion-panel-header "text_snippet_outlined Dados" at bounding box center [113, 142] width 209 height 35
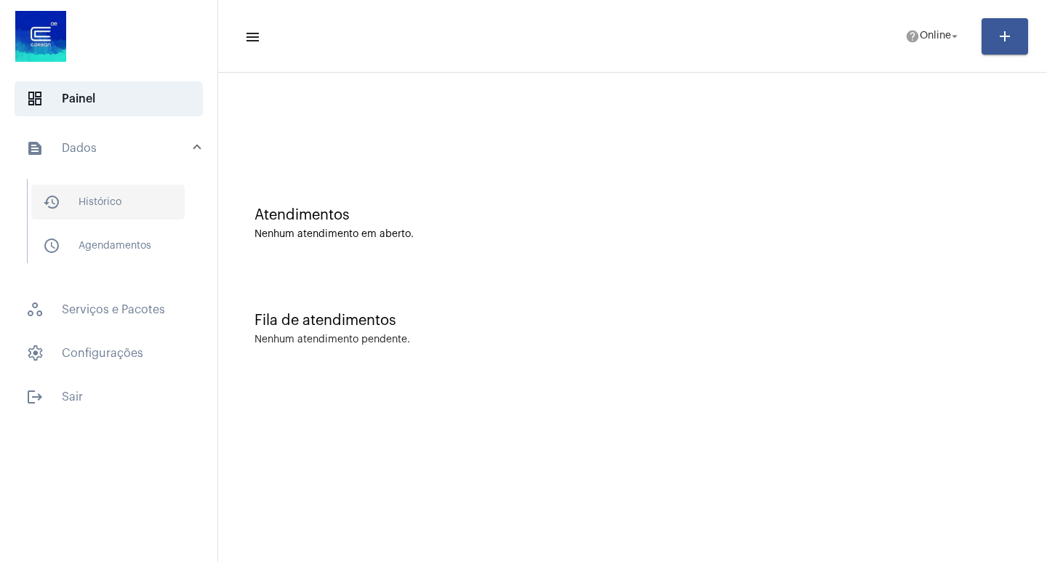
click at [92, 199] on span "history_outlined Histórico" at bounding box center [107, 202] width 153 height 35
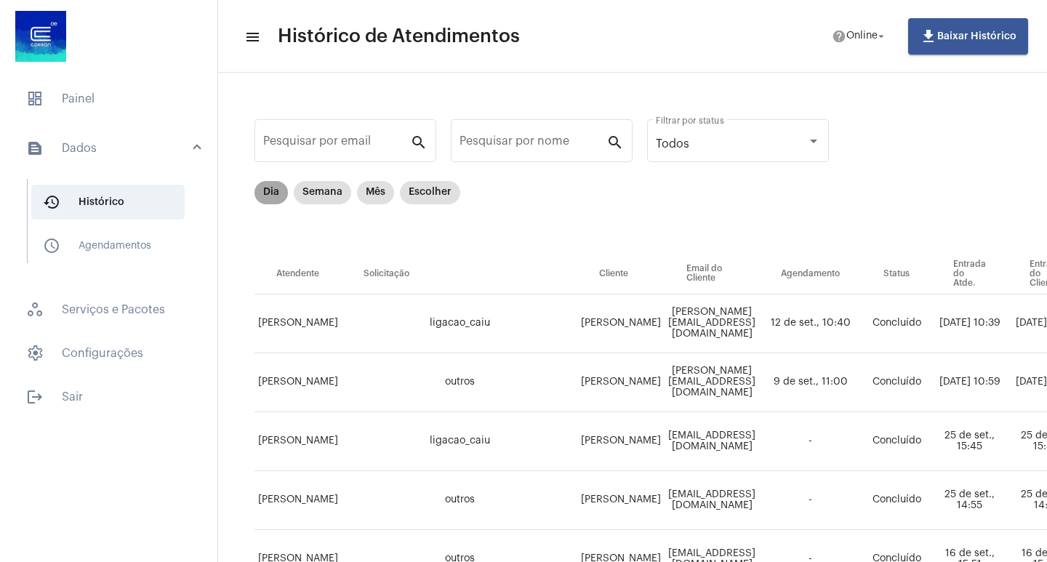
click at [273, 193] on mat-chip "Dia" at bounding box center [270, 192] width 33 height 23
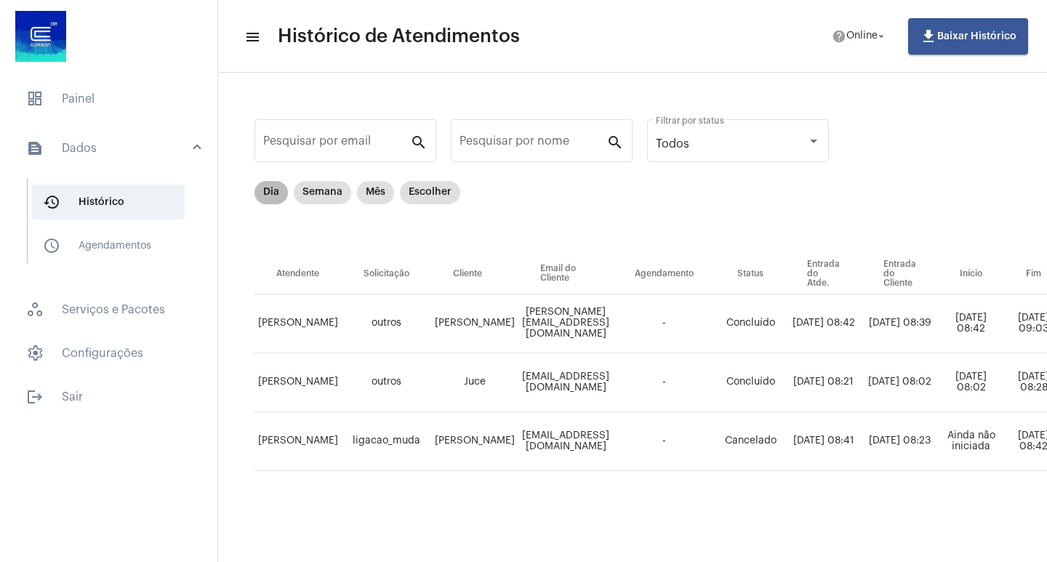
scroll to position [0, 508]
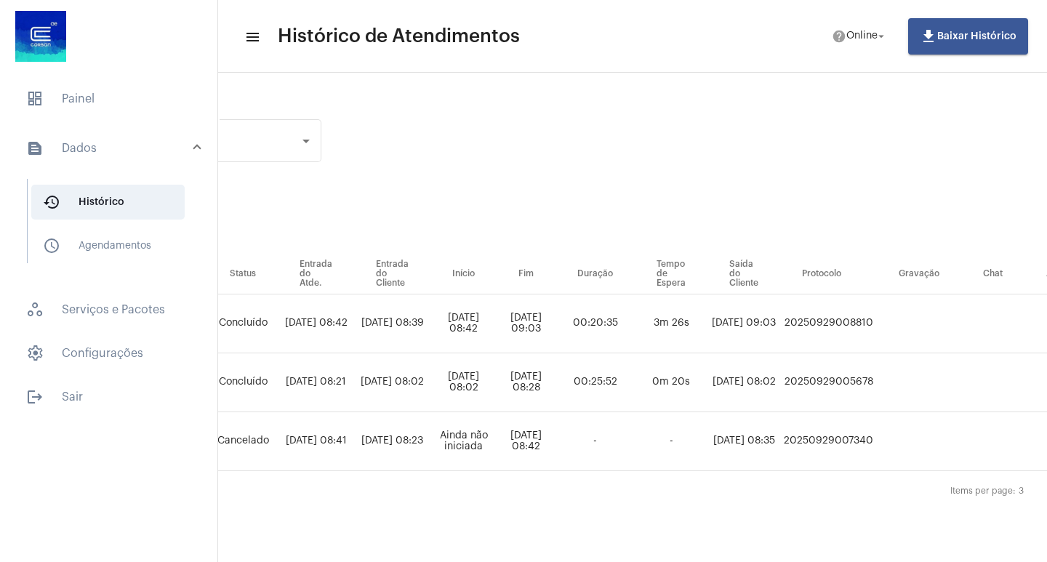
click at [877, 326] on td "20250929008810" at bounding box center [828, 323] width 97 height 59
copy td "20250929008810"
click at [126, 88] on span "dashboard Painel" at bounding box center [109, 98] width 188 height 35
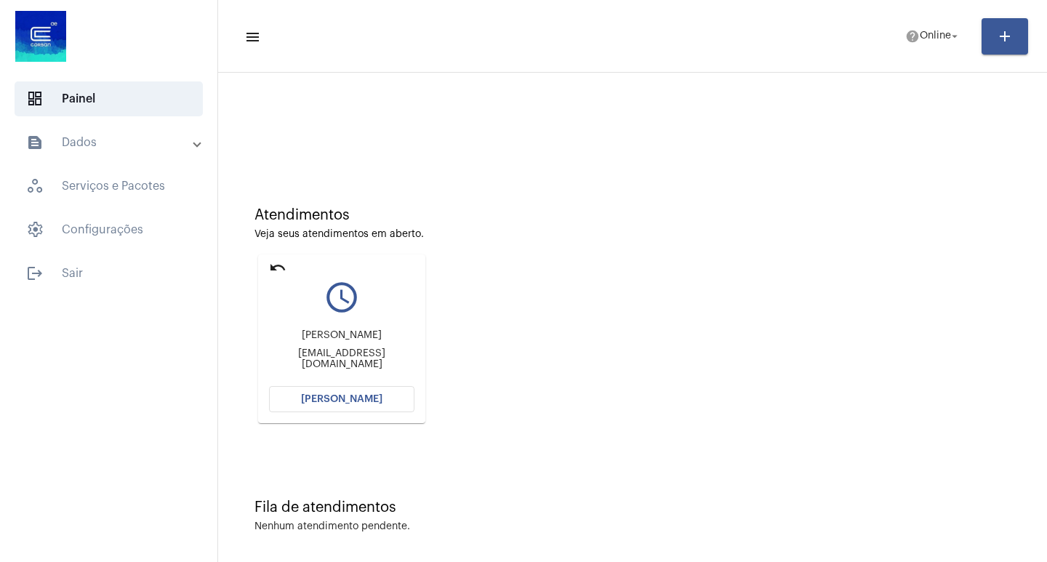
click at [376, 394] on span "[PERSON_NAME]" at bounding box center [341, 399] width 81 height 10
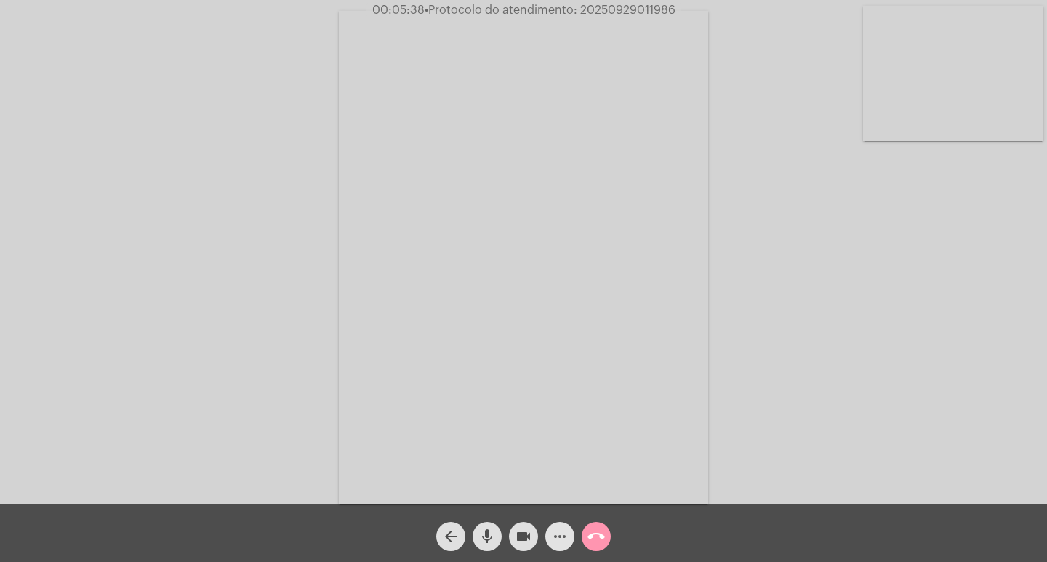
click at [561, 530] on mat-icon "more_horiz" at bounding box center [559, 536] width 17 height 17
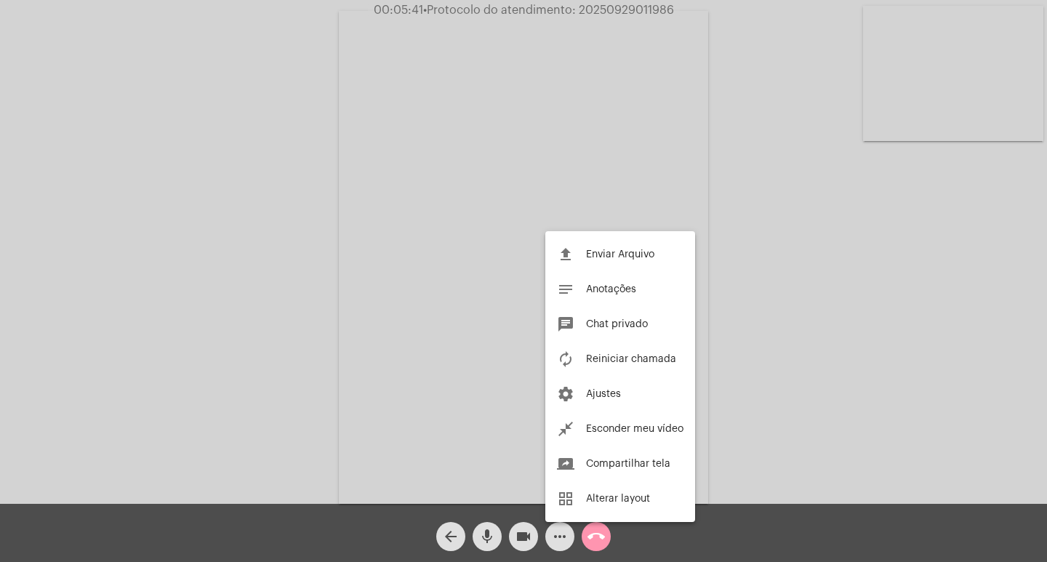
click at [484, 285] on div at bounding box center [523, 281] width 1047 height 562
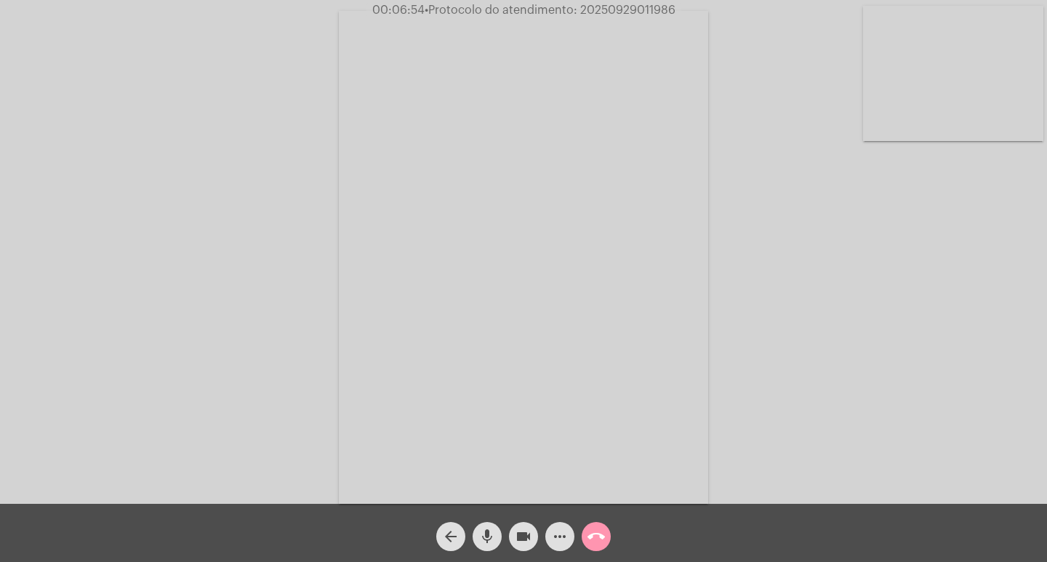
click at [566, 529] on button "more_horiz" at bounding box center [559, 536] width 29 height 29
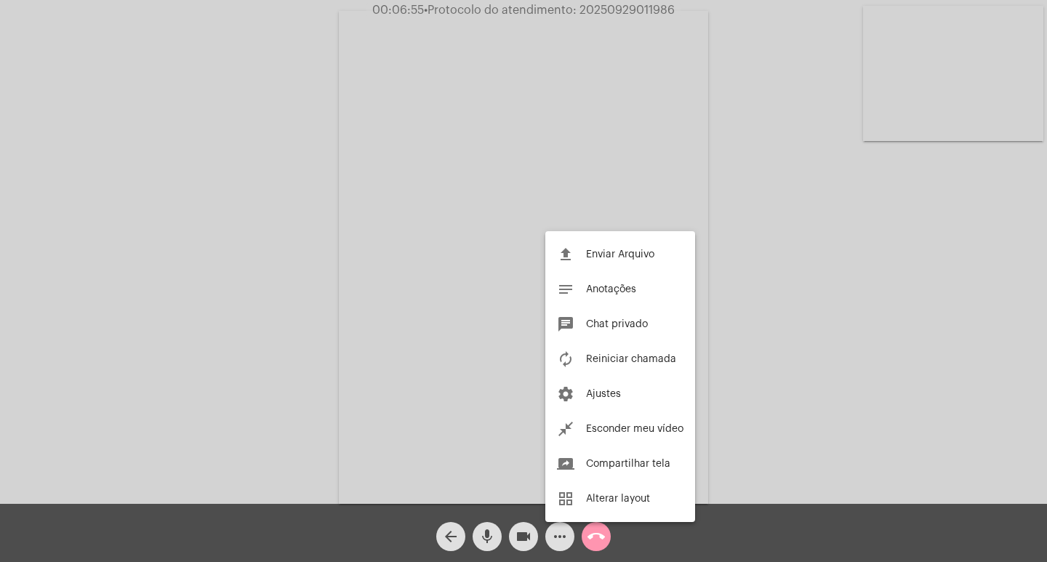
click at [566, 529] on div at bounding box center [523, 281] width 1047 height 562
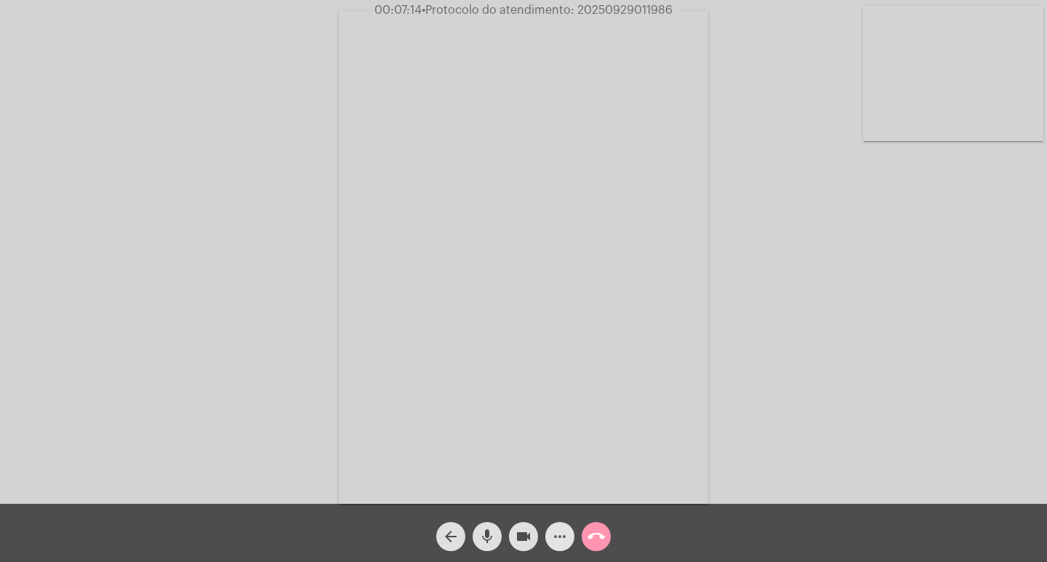
click at [549, 532] on button "more_horiz" at bounding box center [559, 536] width 29 height 29
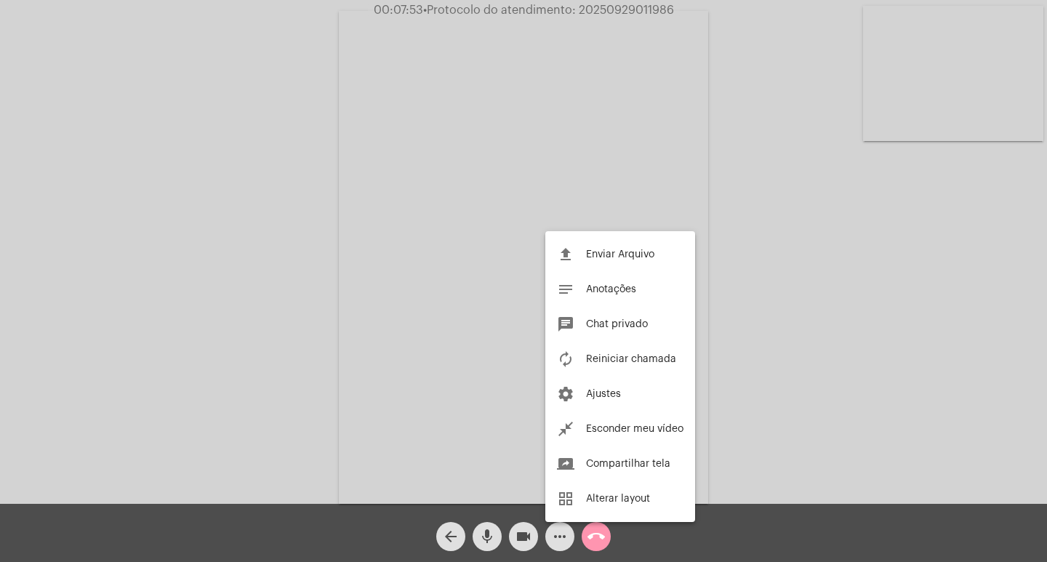
click at [421, 446] on div at bounding box center [523, 281] width 1047 height 562
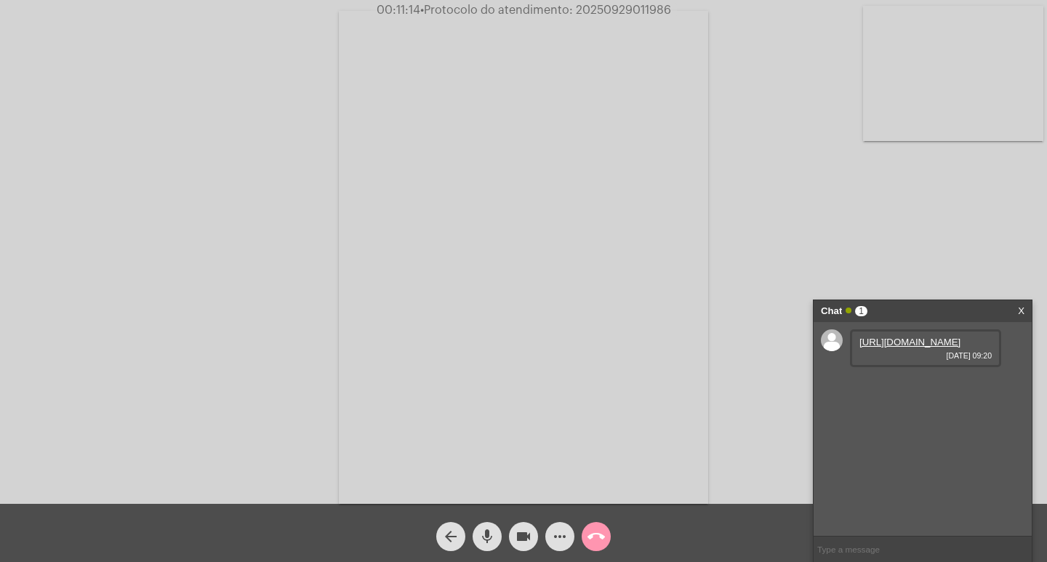
click at [918, 348] on link "https://neft-transfer-bucket.s3.amazonaws.com/temp-05c476c0-e65c-0f19-7964-4220…" at bounding box center [909, 342] width 101 height 11
click at [931, 389] on link "https://neft-transfer-bucket.s3.amazonaws.com/temp-1f20cb69-71f0-7407-6421-3a48…" at bounding box center [909, 383] width 101 height 11
click at [901, 430] on link "https://neft-transfer-bucket.s3.amazonaws.com/temp-e973e25f-dc82-99ab-270f-7a30…" at bounding box center [909, 425] width 101 height 11
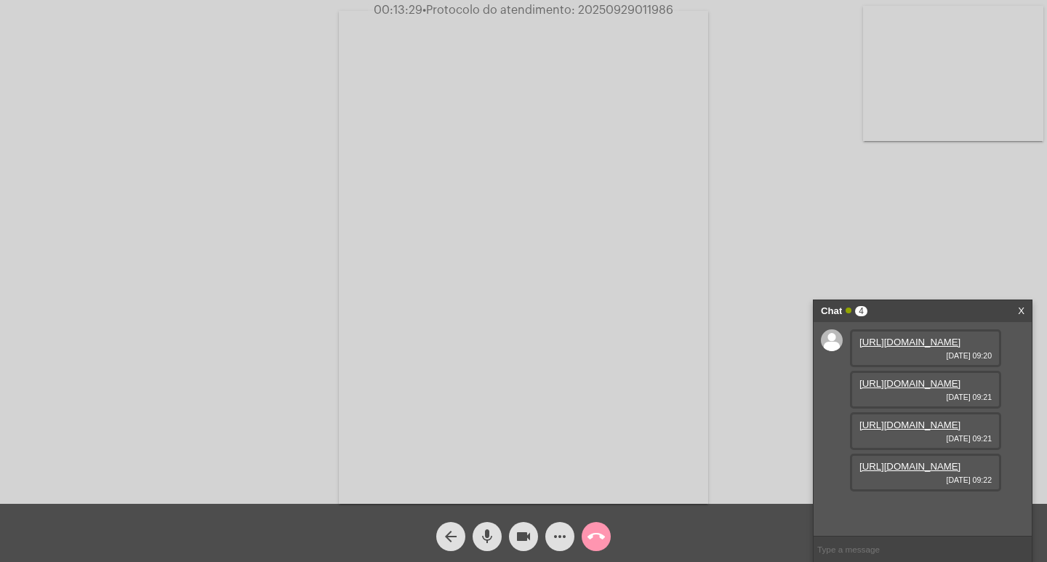
click at [565, 543] on mat-icon "more_horiz" at bounding box center [559, 536] width 17 height 17
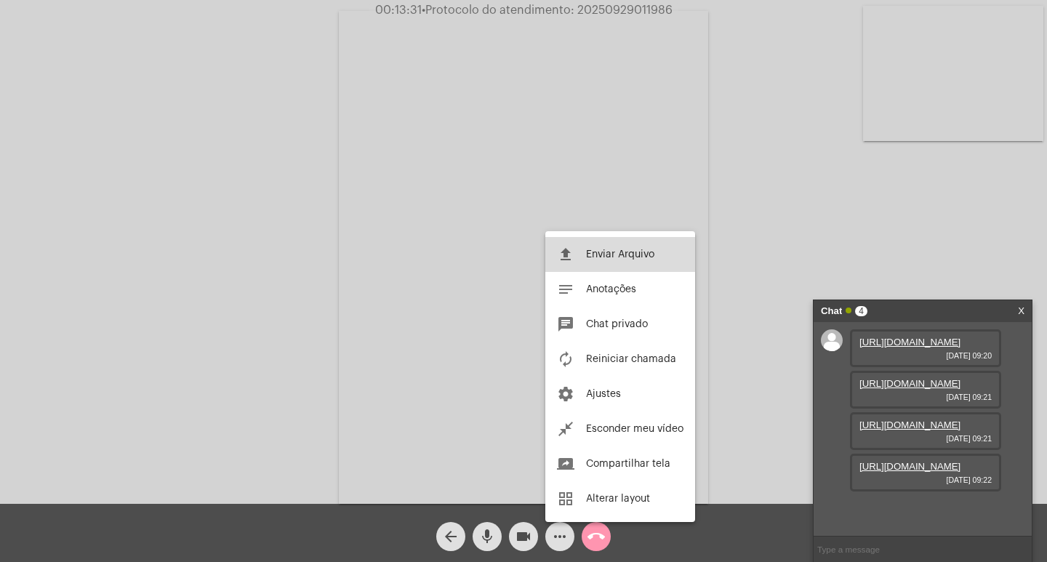
click at [657, 262] on button "file_upload Enviar Arquivo" at bounding box center [620, 254] width 150 height 35
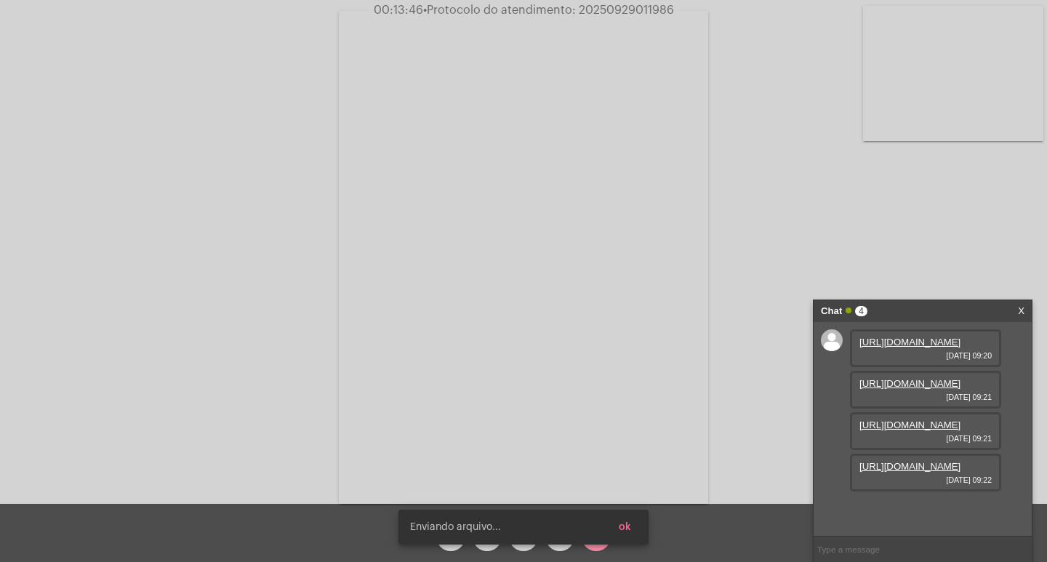
scroll to position [161, 0]
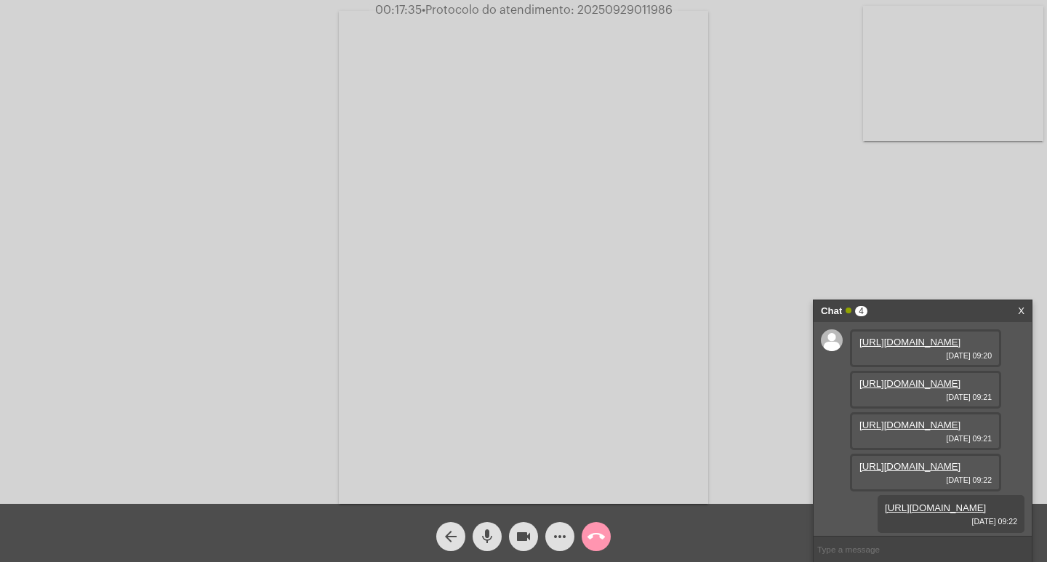
click at [561, 537] on mat-icon "more_horiz" at bounding box center [559, 536] width 17 height 17
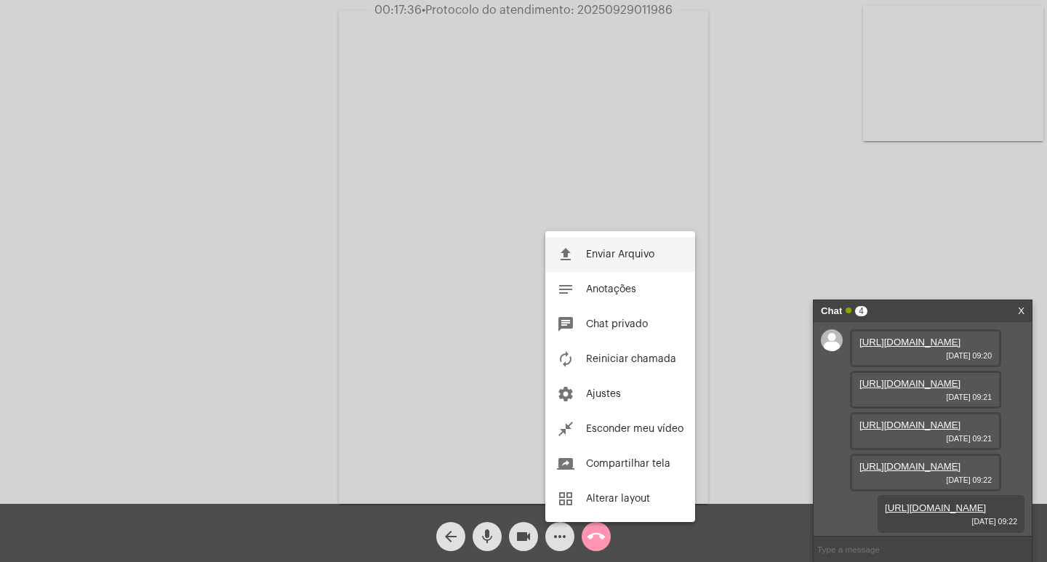
click at [623, 254] on span "Enviar Arquivo" at bounding box center [620, 254] width 68 height 10
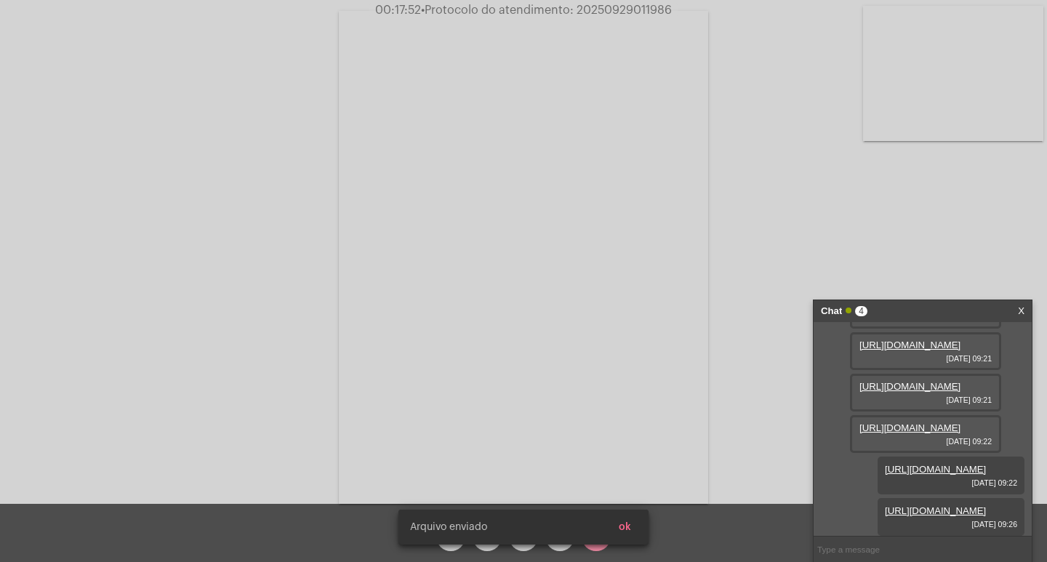
scroll to position [235, 0]
click at [610, 4] on span "• Protocolo do atendimento: 20250929011986" at bounding box center [547, 10] width 251 height 12
copy span "20250929011986"
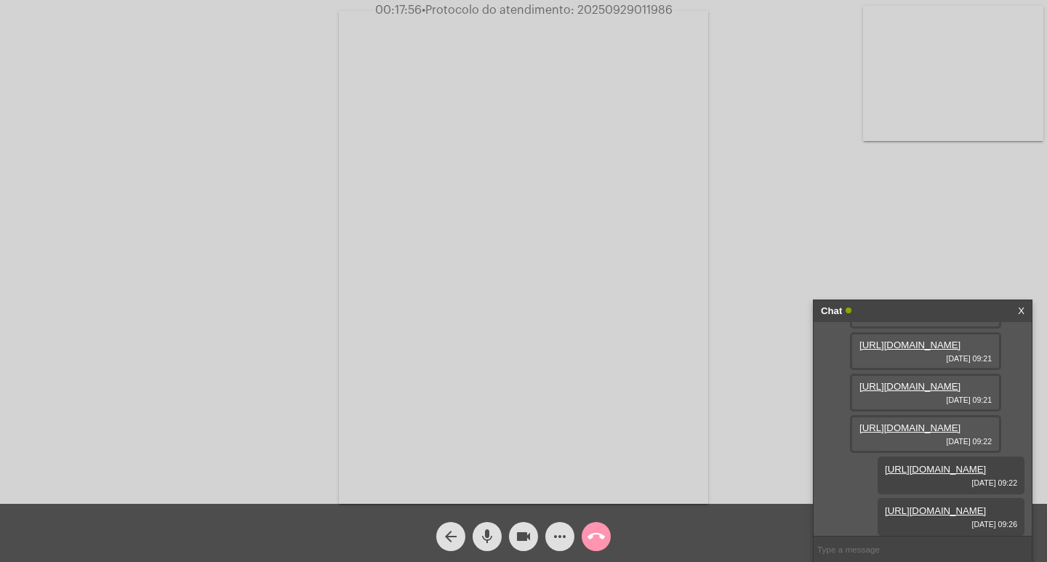
click at [861, 553] on input "text" at bounding box center [923, 549] width 218 height 25
paste input "20250929011986"
type input "20250929011986"
click at [945, 543] on input "20250929011986" at bounding box center [923, 549] width 218 height 25
click at [921, 554] on input "20250929011986" at bounding box center [923, 549] width 218 height 25
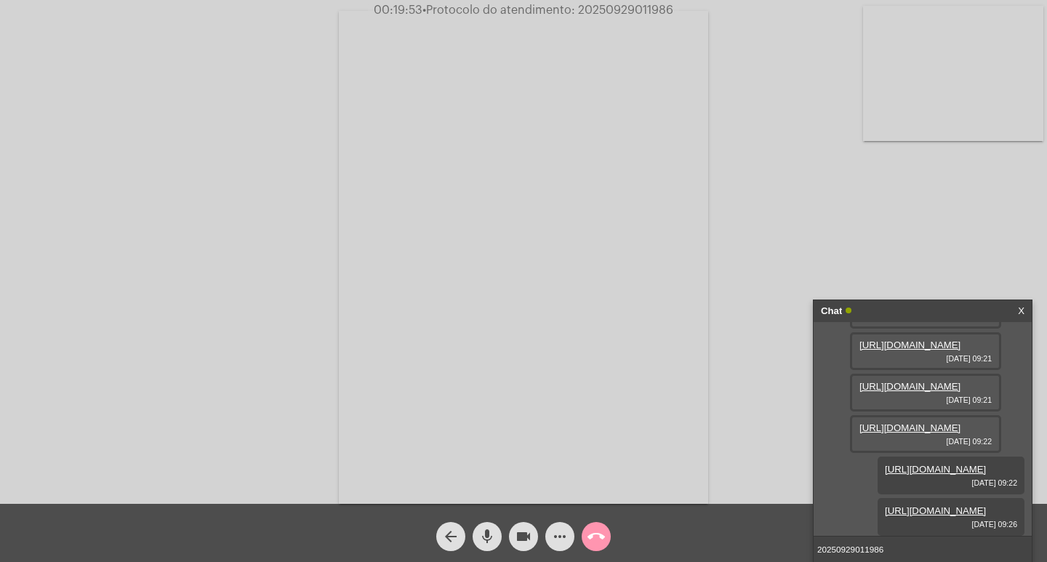
click at [956, 548] on input "20250929011986" at bounding box center [923, 549] width 218 height 25
click at [958, 316] on div "Chat" at bounding box center [907, 311] width 173 height 22
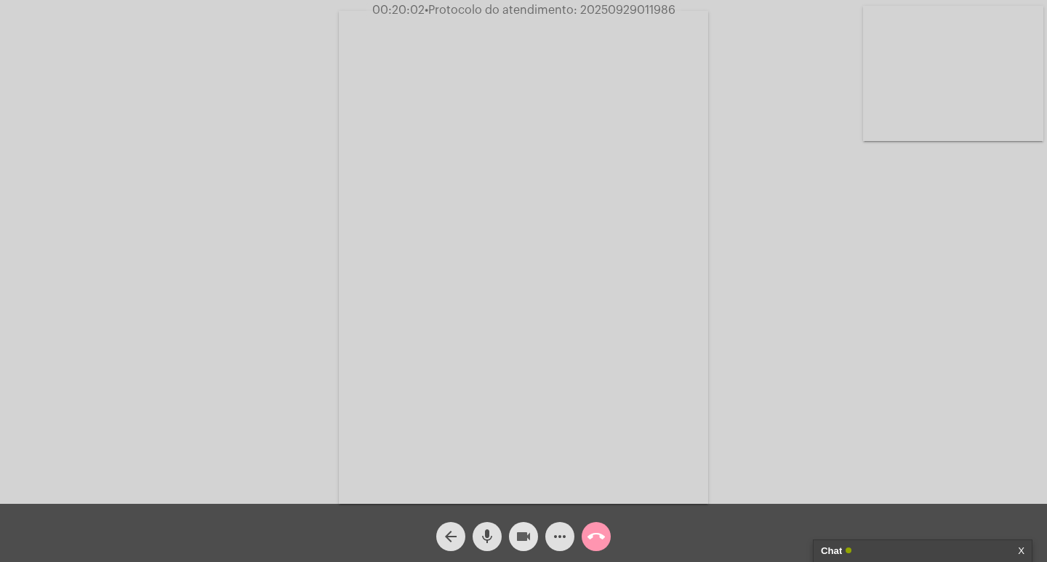
click at [518, 539] on mat-icon "videocam" at bounding box center [523, 536] width 17 height 17
click at [486, 533] on mat-icon "mic" at bounding box center [486, 536] width 17 height 17
click at [597, 541] on mat-icon "call_end" at bounding box center [596, 536] width 17 height 17
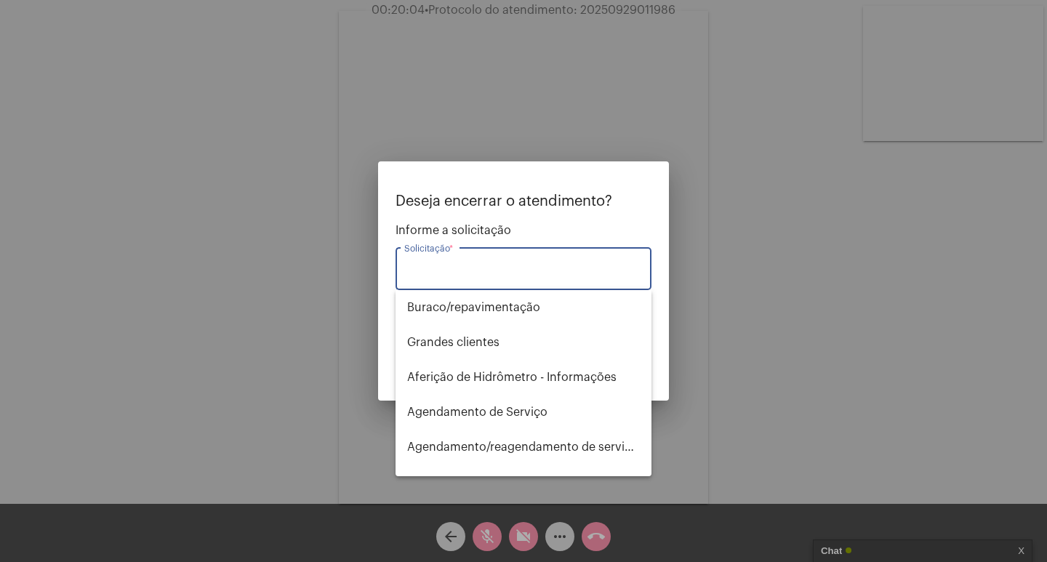
type input "Y"
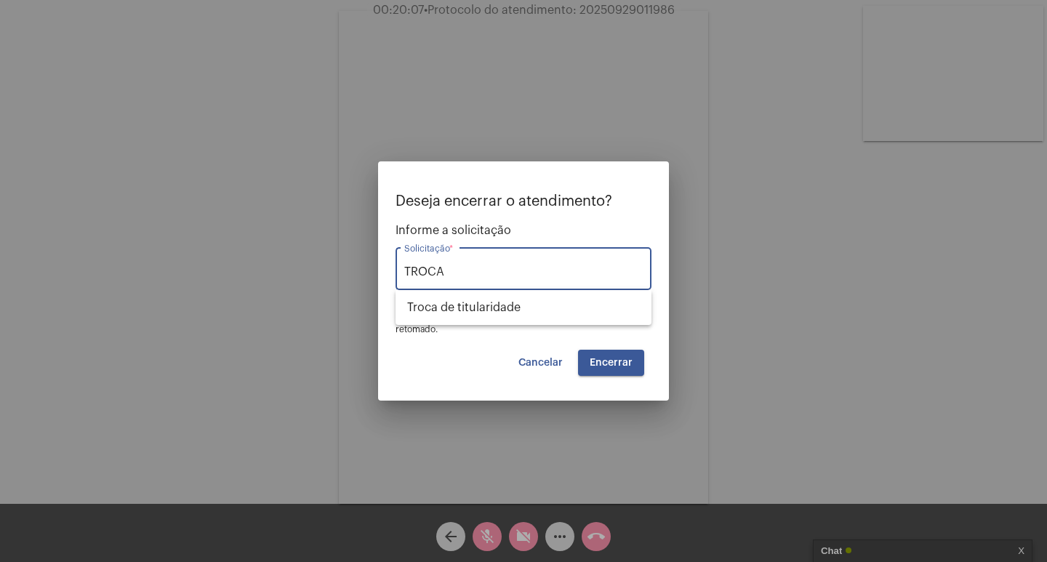
click at [609, 287] on div "TROCA Solicitação *" at bounding box center [523, 267] width 238 height 46
click at [607, 305] on span "Troca de titularidade" at bounding box center [523, 307] width 233 height 35
type input "Troca de titularidade"
click at [617, 366] on button "Encerrar" at bounding box center [611, 363] width 66 height 26
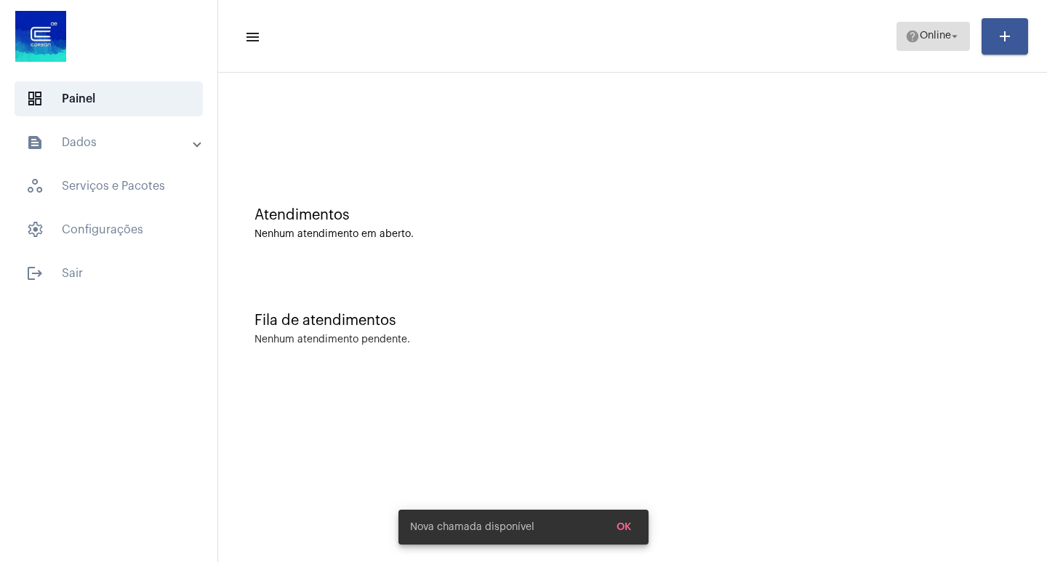
click at [920, 31] on span "Online" at bounding box center [935, 36] width 31 height 10
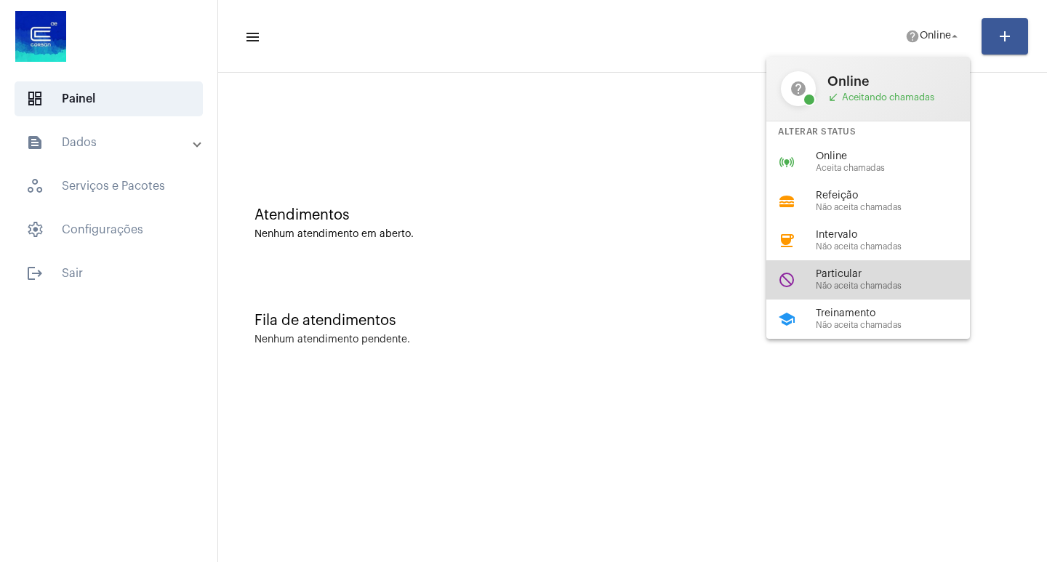
click at [890, 294] on div "do_not_disturb Particular Não aceita chamadas" at bounding box center [879, 279] width 227 height 39
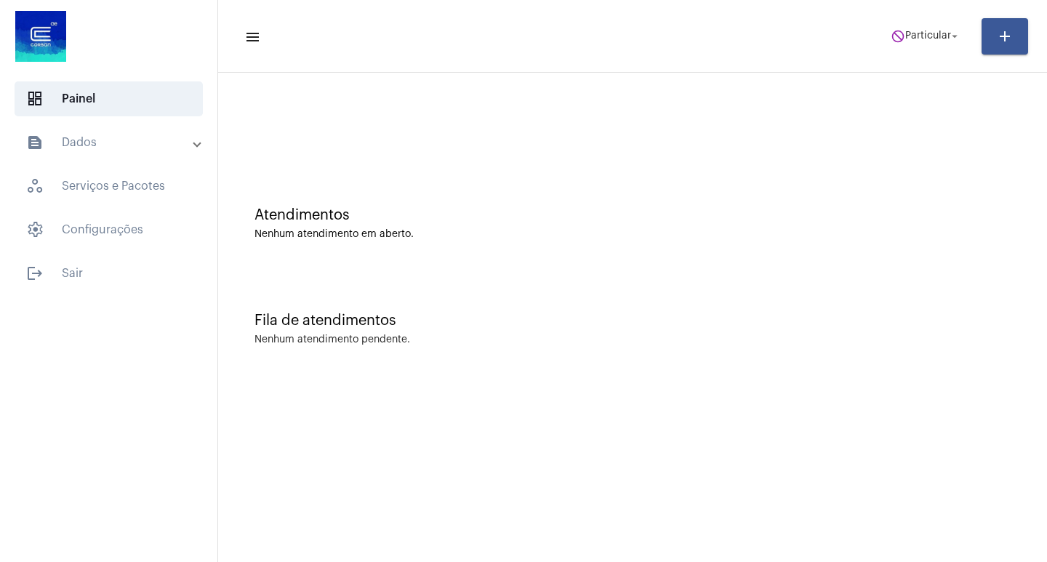
click at [930, 7] on mat-toolbar "menu do_not_disturb Particular arrow_drop_down add" at bounding box center [632, 36] width 829 height 73
click at [932, 43] on span "do_not_disturb Particular arrow_drop_down" at bounding box center [926, 36] width 71 height 26
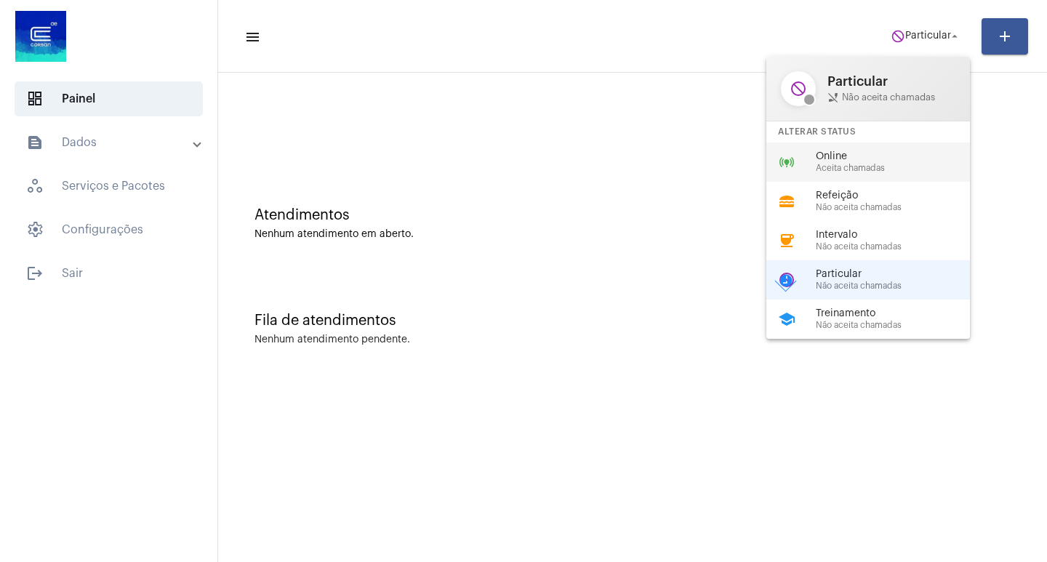
click at [915, 146] on div "online_prediction Online Aceita chamadas" at bounding box center [879, 162] width 227 height 39
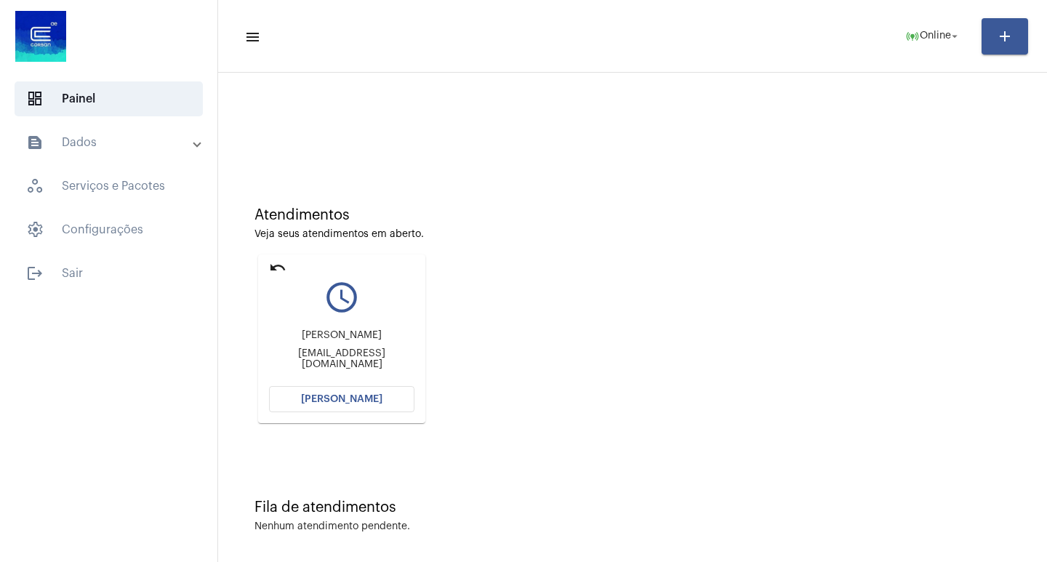
click at [329, 398] on span "[PERSON_NAME]" at bounding box center [341, 399] width 81 height 10
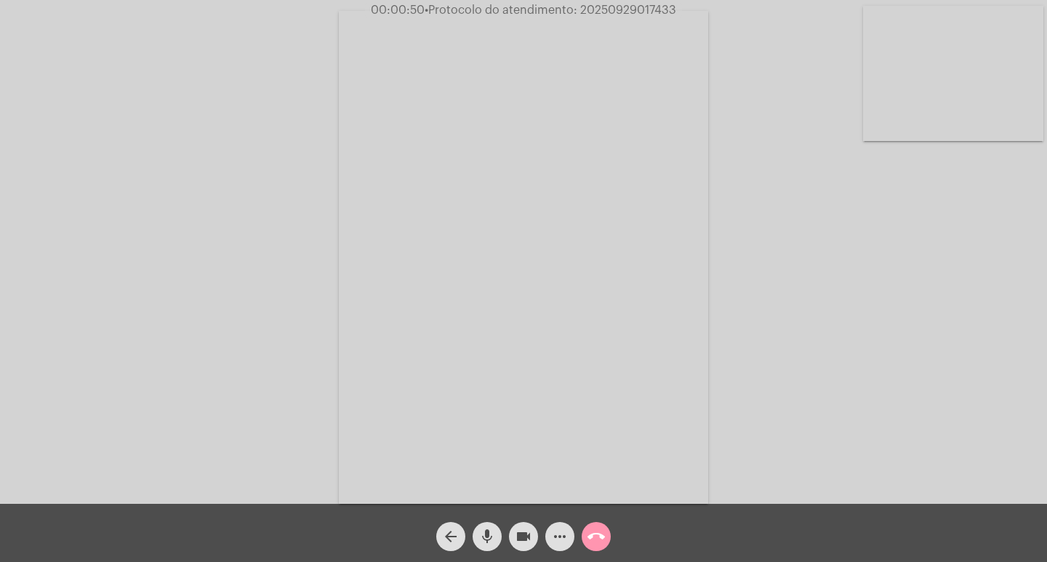
click at [553, 521] on div "more_horiz" at bounding box center [560, 533] width 36 height 36
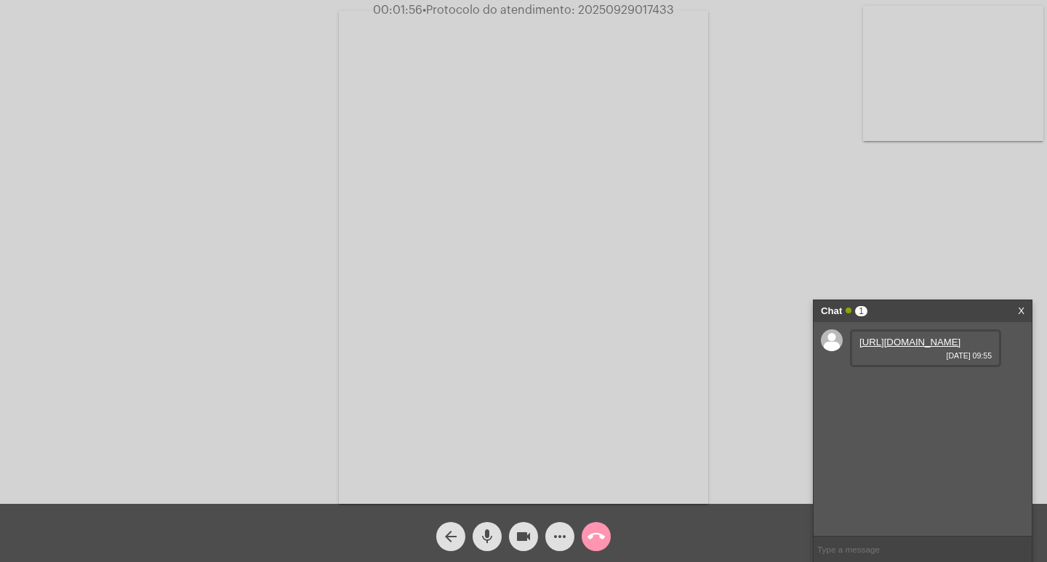
click at [907, 343] on link "https://neft-transfer-bucket.s3.amazonaws.com/temp-f581200f-7c4c-65bd-a53a-870f…" at bounding box center [909, 342] width 101 height 11
click at [534, 538] on button "videocam" at bounding box center [523, 536] width 29 height 29
click at [534, 538] on button "videocam_off" at bounding box center [523, 536] width 29 height 29
click at [532, 538] on mat-icon "videocam" at bounding box center [523, 536] width 17 height 17
click at [532, 538] on mat-icon "videocam_off" at bounding box center [523, 536] width 17 height 17
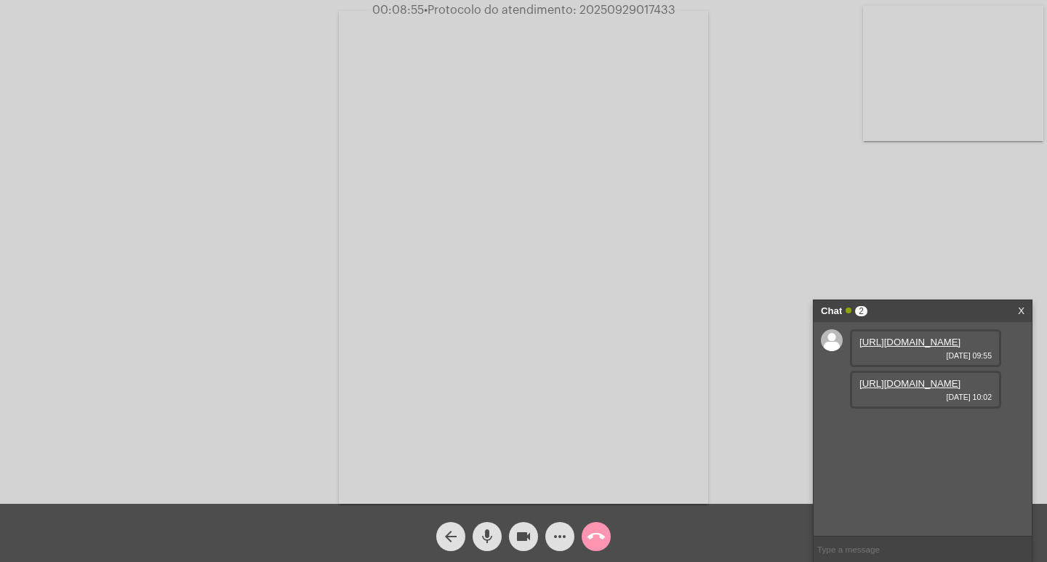
click at [937, 389] on link "https://neft-transfer-bucket.s3.amazonaws.com/temp-6301dca4-3888-90ff-0e1b-a659…" at bounding box center [909, 383] width 101 height 11
click at [858, 450] on div "https://neft-transfer-bucket.s3.amazonaws.com/temp-c5b18655-7867-ccef-aea8-1ded…" at bounding box center [925, 431] width 151 height 38
click at [875, 430] on link "https://neft-transfer-bucket.s3.amazonaws.com/temp-c5b18655-7867-ccef-aea8-1ded…" at bounding box center [909, 425] width 101 height 11
click at [517, 533] on mat-icon "videocam" at bounding box center [523, 536] width 17 height 17
click at [486, 530] on mat-icon "mic" at bounding box center [486, 536] width 17 height 17
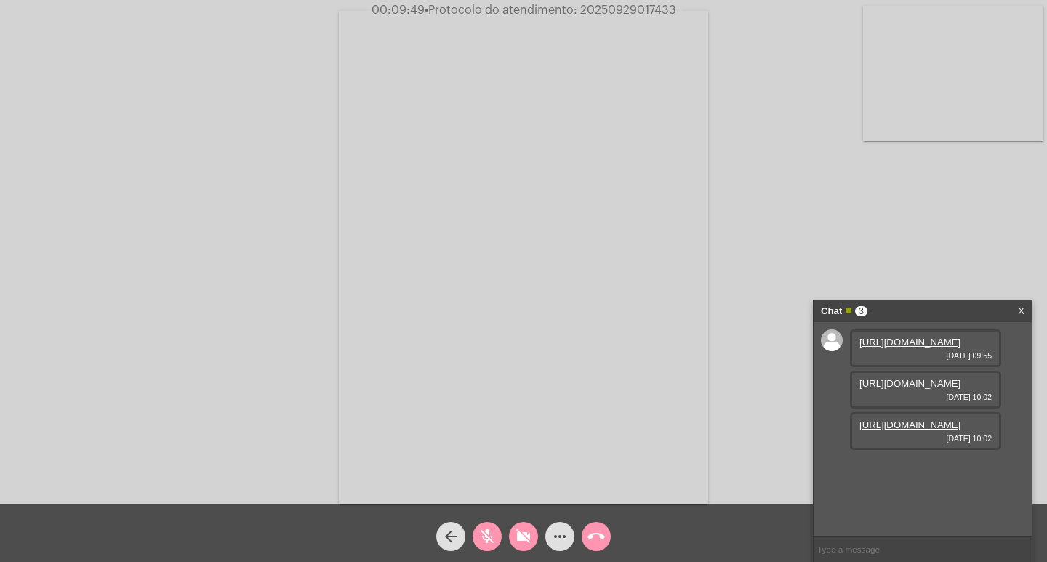
click at [508, 553] on div "arrow_back mic_off videocam_off more_horiz call_end" at bounding box center [523, 533] width 1047 height 58
click at [528, 540] on mat-icon "videocam_off" at bounding box center [523, 536] width 17 height 17
click at [497, 534] on button "mic_off" at bounding box center [487, 536] width 29 height 29
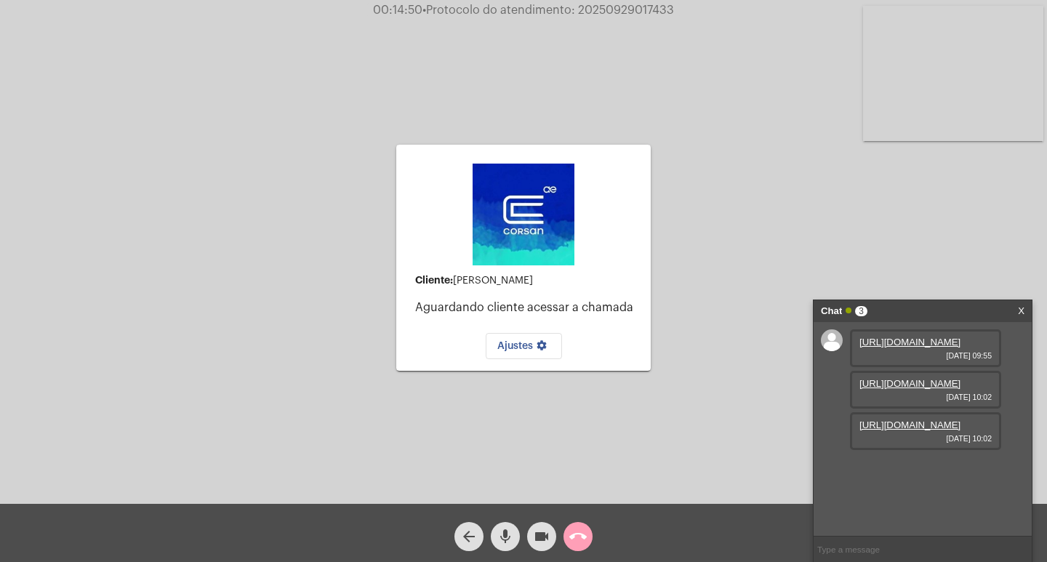
click at [575, 525] on span "call_end" at bounding box center [577, 536] width 17 height 29
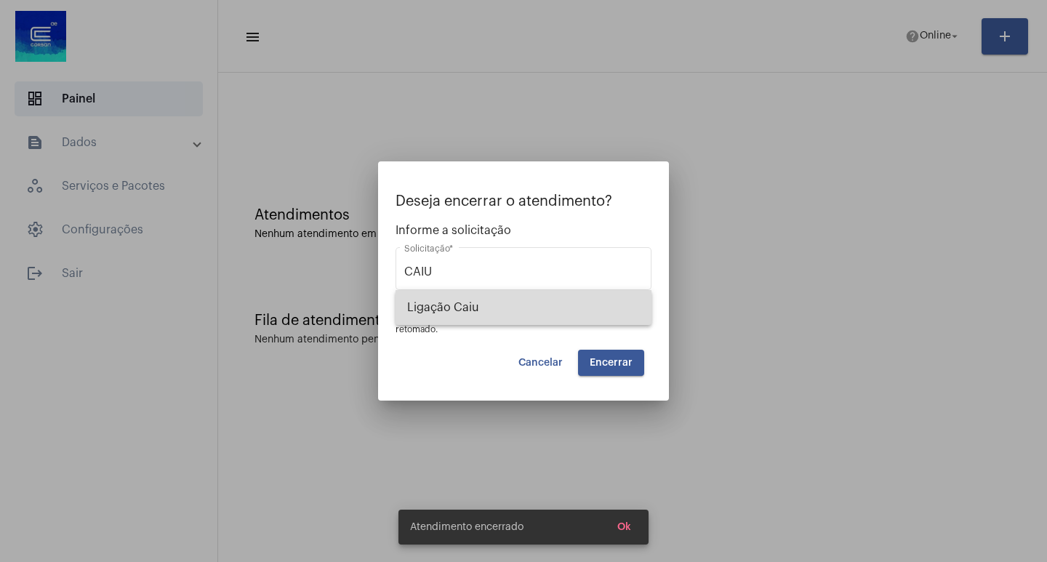
click at [590, 302] on span "Ligação Caiu" at bounding box center [523, 307] width 233 height 35
type input "Ligação Caiu"
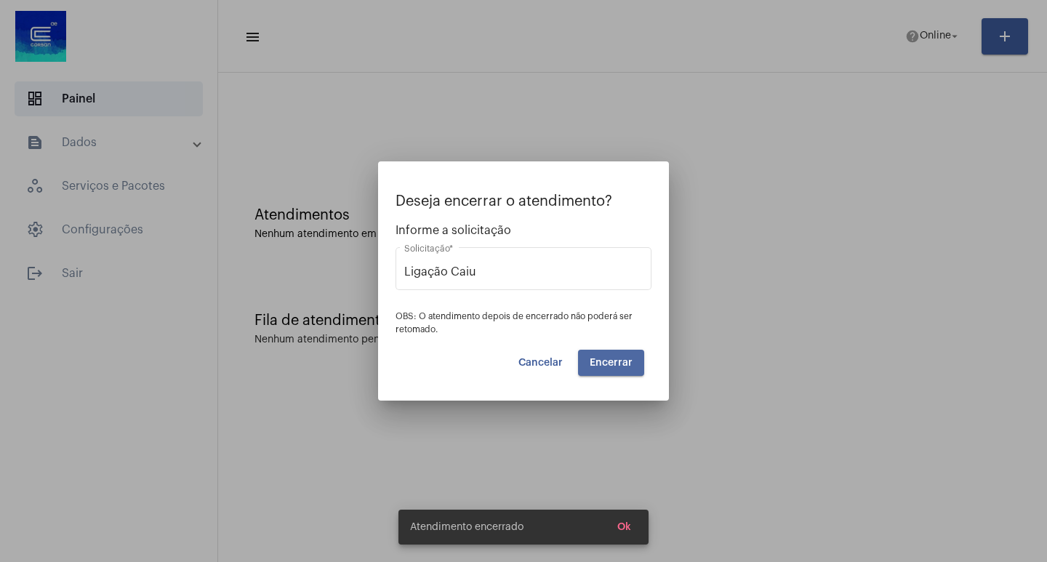
click at [624, 358] on span "Encerrar" at bounding box center [611, 363] width 43 height 10
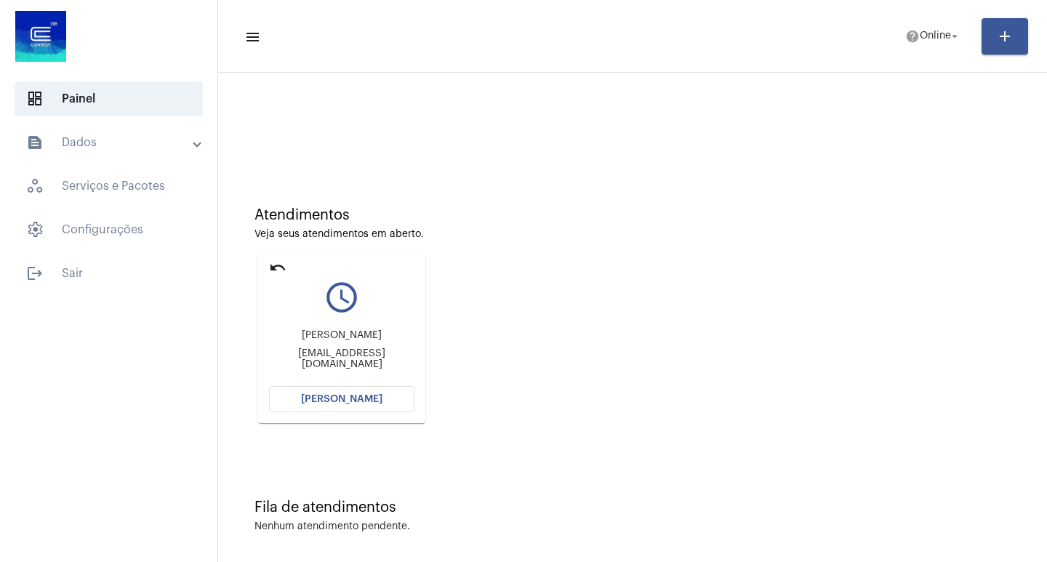
click at [382, 388] on button "[PERSON_NAME]" at bounding box center [341, 399] width 145 height 26
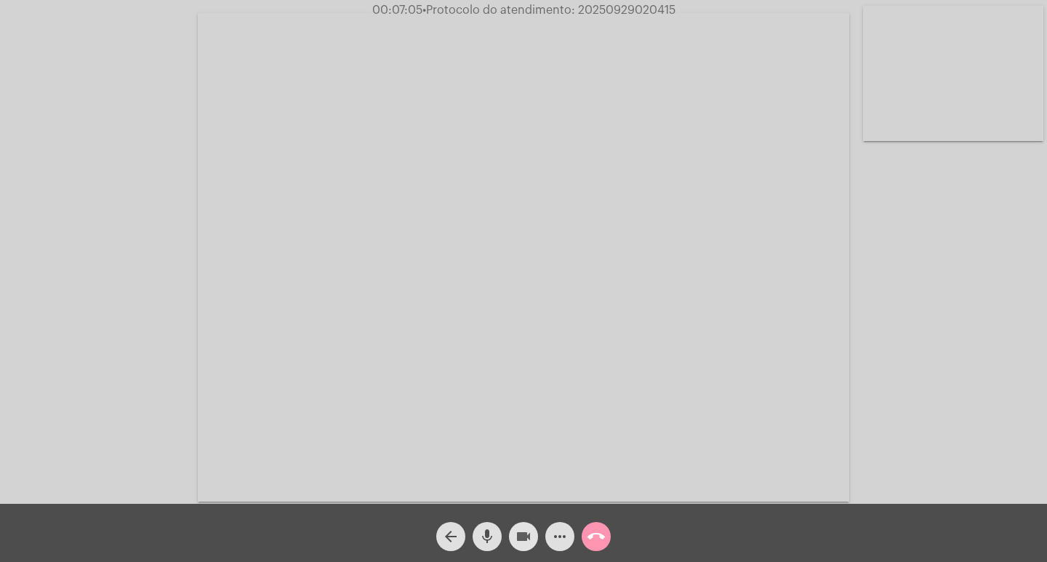
click at [526, 535] on mat-icon "videocam" at bounding box center [523, 536] width 17 height 17
click at [487, 538] on mat-icon "mic" at bounding box center [486, 536] width 17 height 17
click at [527, 534] on mat-icon "videocam_off" at bounding box center [523, 536] width 17 height 17
click at [502, 542] on div "mic_off" at bounding box center [487, 533] width 36 height 36
click at [649, 10] on span "• Protocolo do atendimento: 20250929020415" at bounding box center [548, 10] width 253 height 12
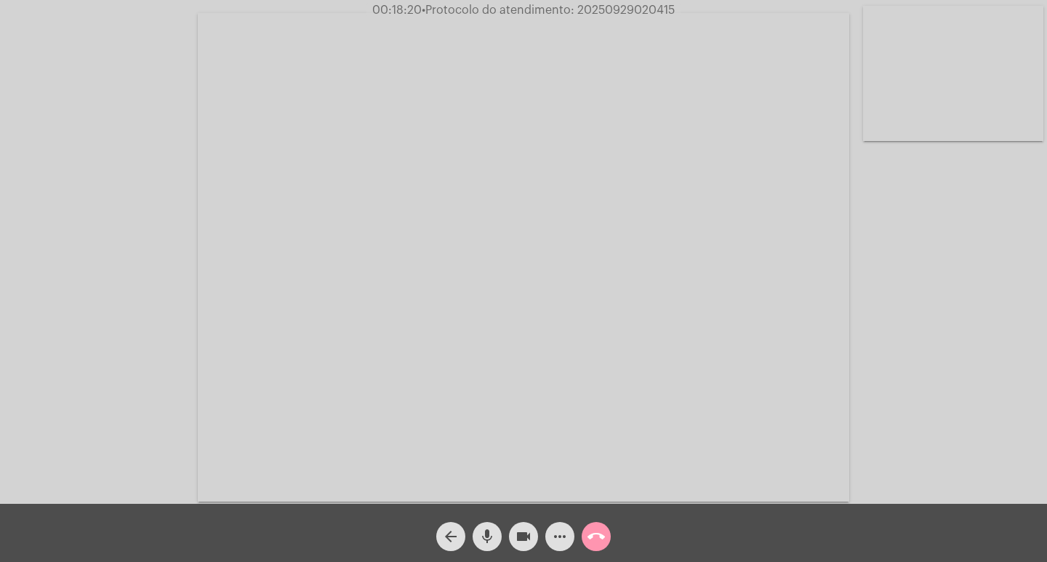
click at [649, 10] on span "• Protocolo do atendimento: 20250929020415" at bounding box center [548, 10] width 253 height 12
copy span "20250929020415"
click at [566, 529] on mat-icon "more_horiz" at bounding box center [559, 536] width 17 height 17
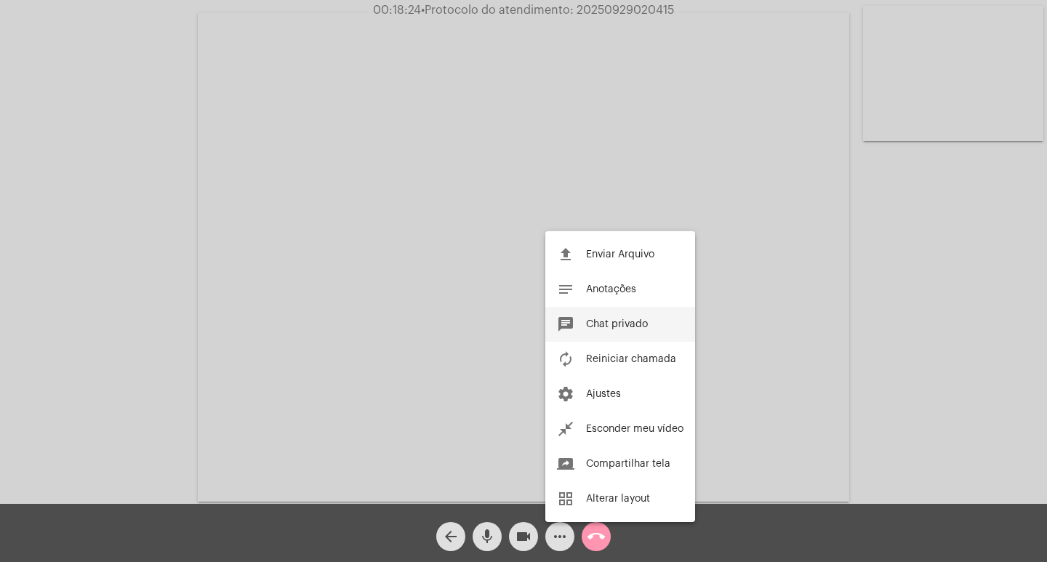
click at [637, 311] on button "chat Chat privado" at bounding box center [620, 324] width 150 height 35
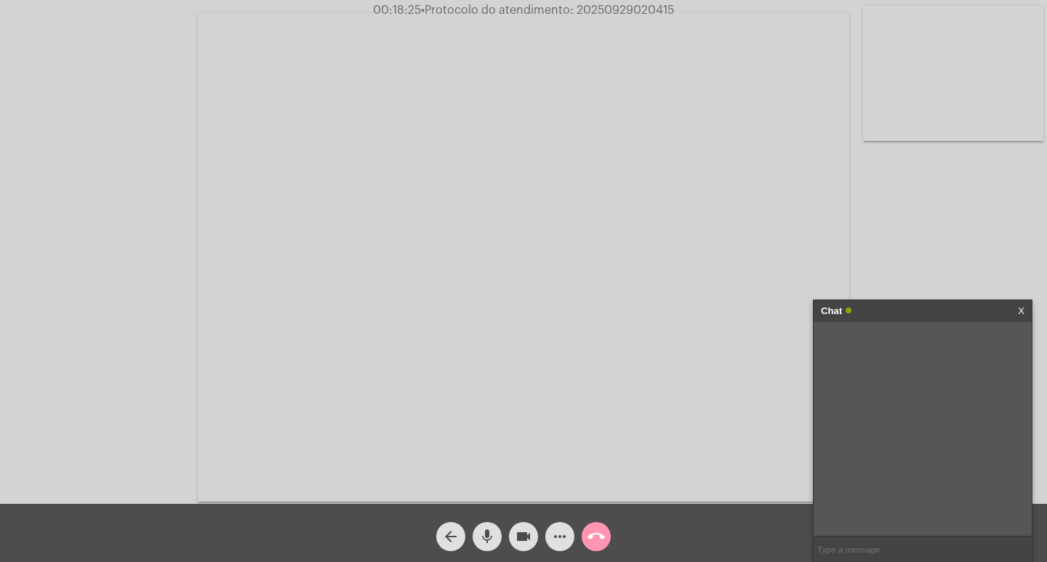
click at [886, 537] on input "text" at bounding box center [923, 549] width 218 height 25
paste input "20250929020415"
type input "20250929020415"
click at [888, 318] on div "Chat" at bounding box center [907, 311] width 173 height 22
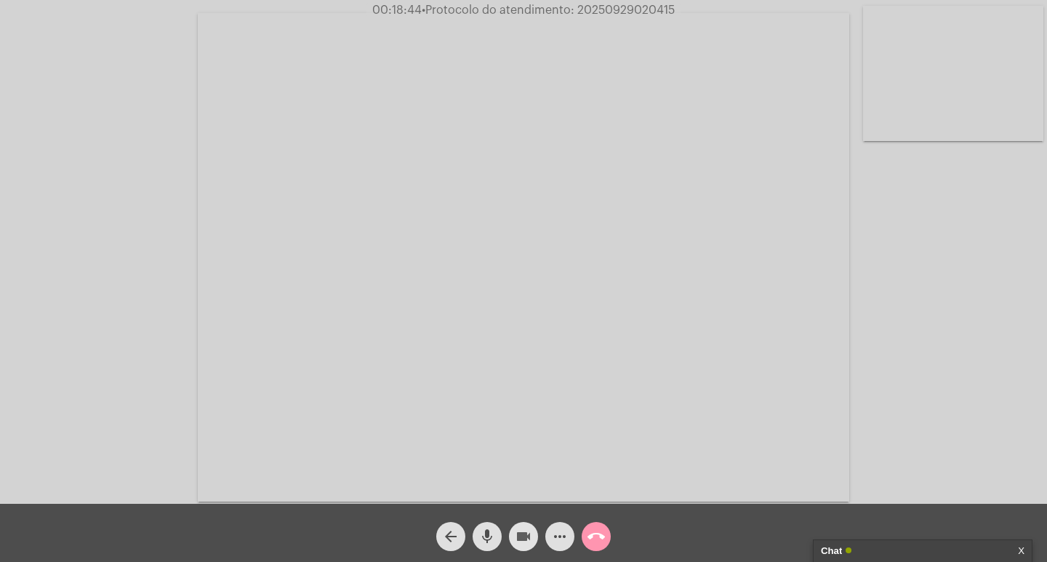
click at [521, 540] on mat-icon "videocam" at bounding box center [523, 536] width 17 height 17
click at [479, 536] on mat-icon "mic" at bounding box center [486, 536] width 17 height 17
click at [593, 539] on mat-icon "call_end" at bounding box center [596, 536] width 17 height 17
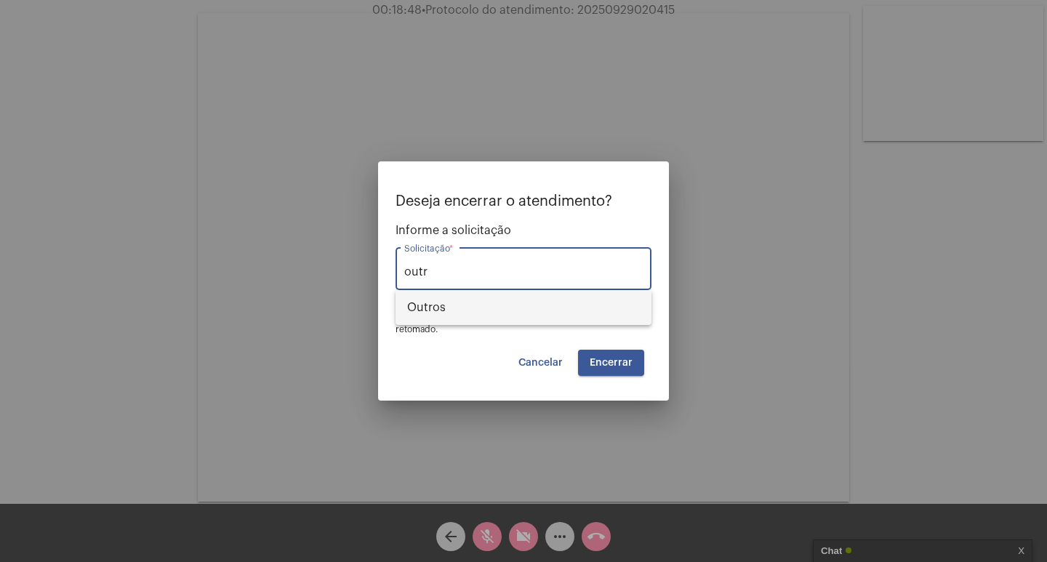
click at [558, 313] on span "Outros" at bounding box center [523, 307] width 233 height 35
type input "Outros"
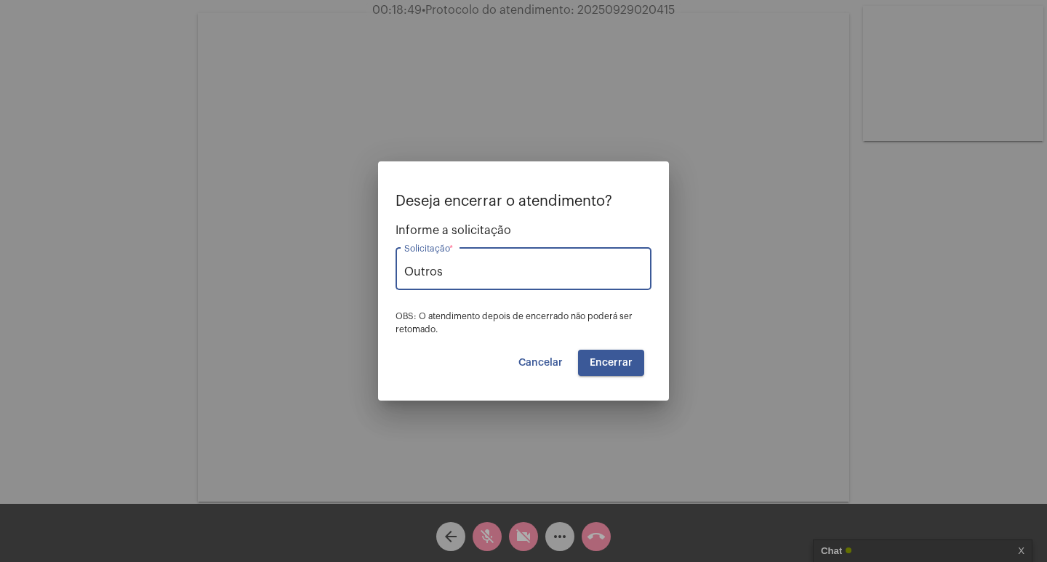
click at [632, 355] on button "Encerrar" at bounding box center [611, 363] width 66 height 26
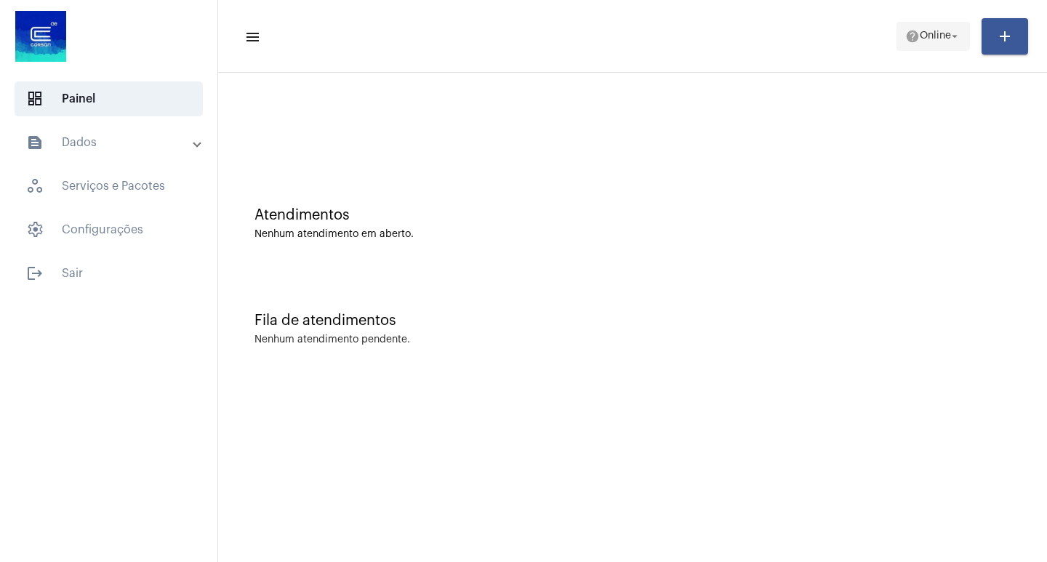
click at [936, 28] on span "help Online arrow_drop_down" at bounding box center [933, 36] width 56 height 26
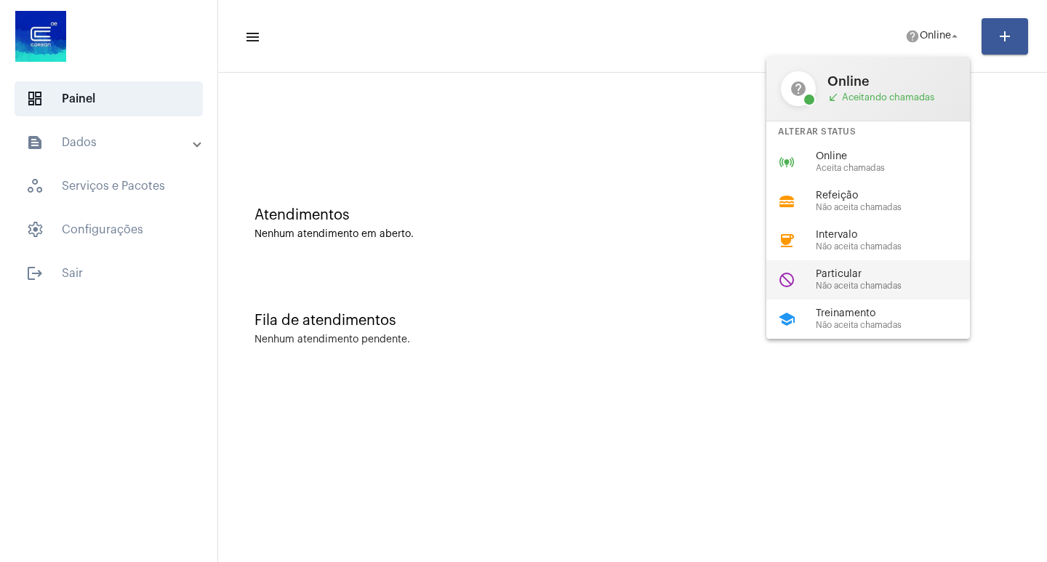
click at [923, 270] on span "Particular" at bounding box center [899, 274] width 166 height 11
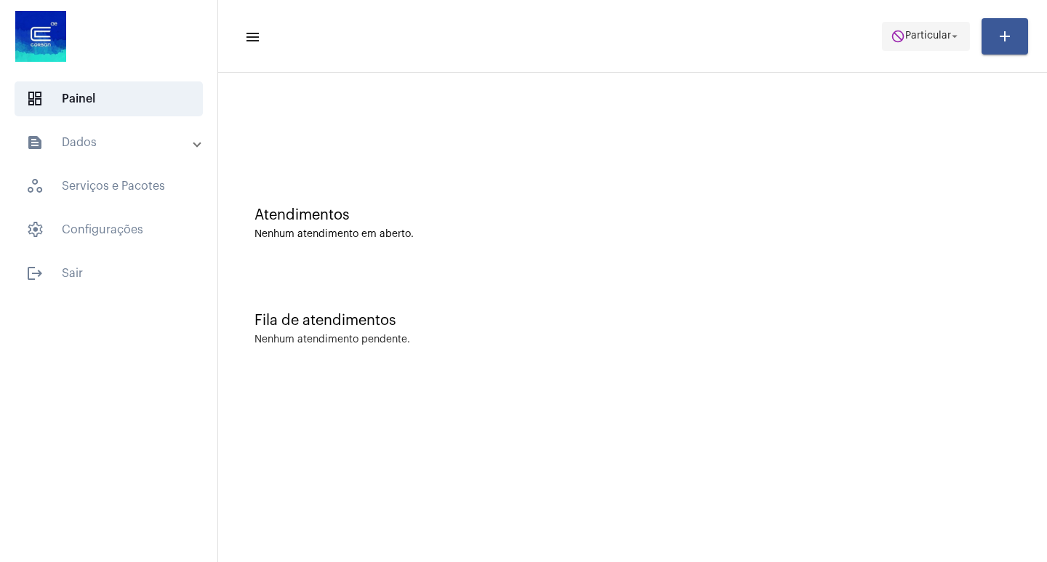
click at [899, 33] on mat-icon "do_not_disturb" at bounding box center [898, 36] width 15 height 15
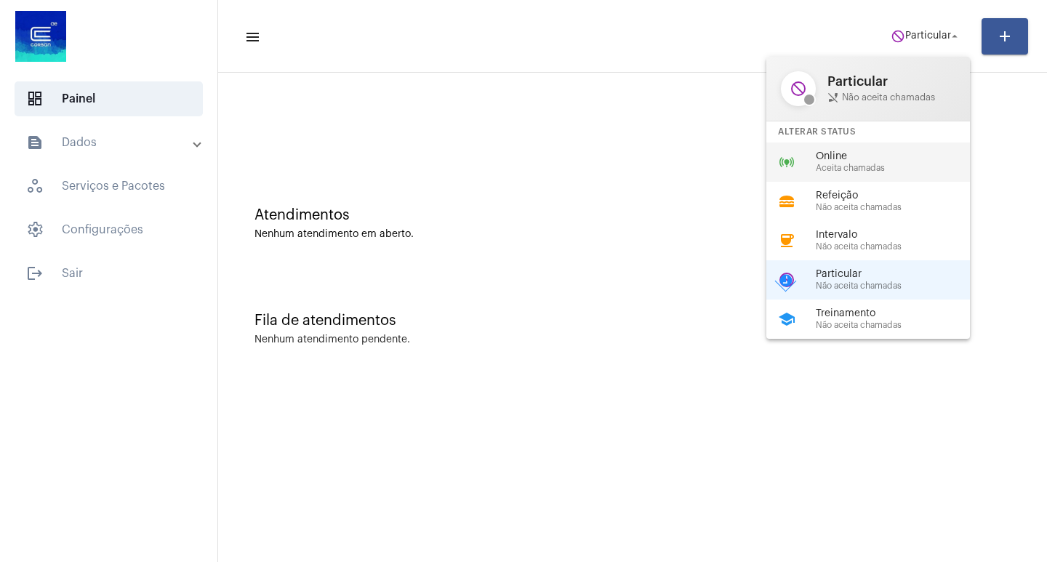
click at [907, 149] on div "online_prediction Online Aceita chamadas" at bounding box center [879, 162] width 227 height 39
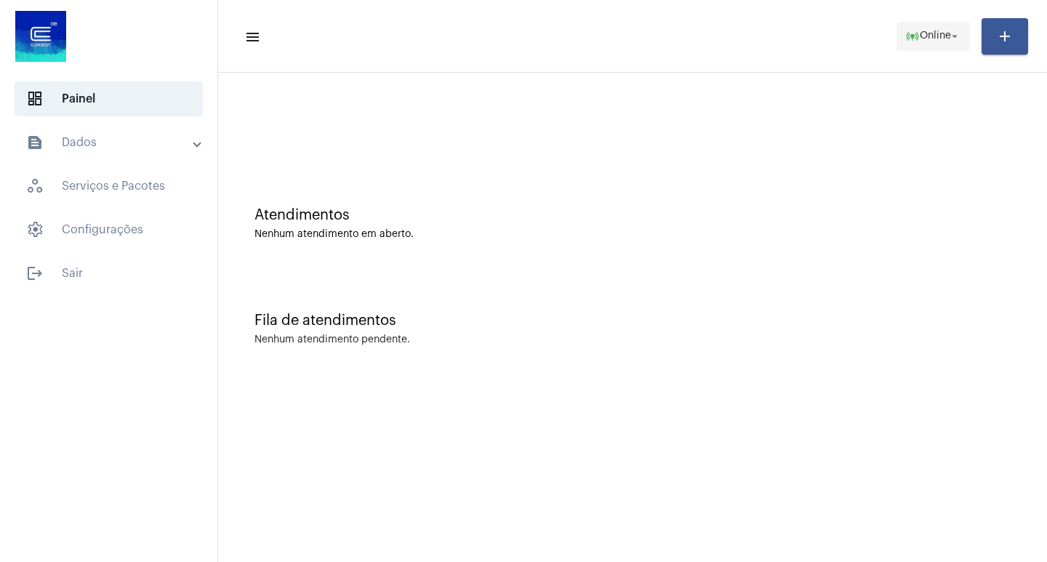
click at [909, 41] on mat-icon "online_prediction" at bounding box center [912, 36] width 15 height 15
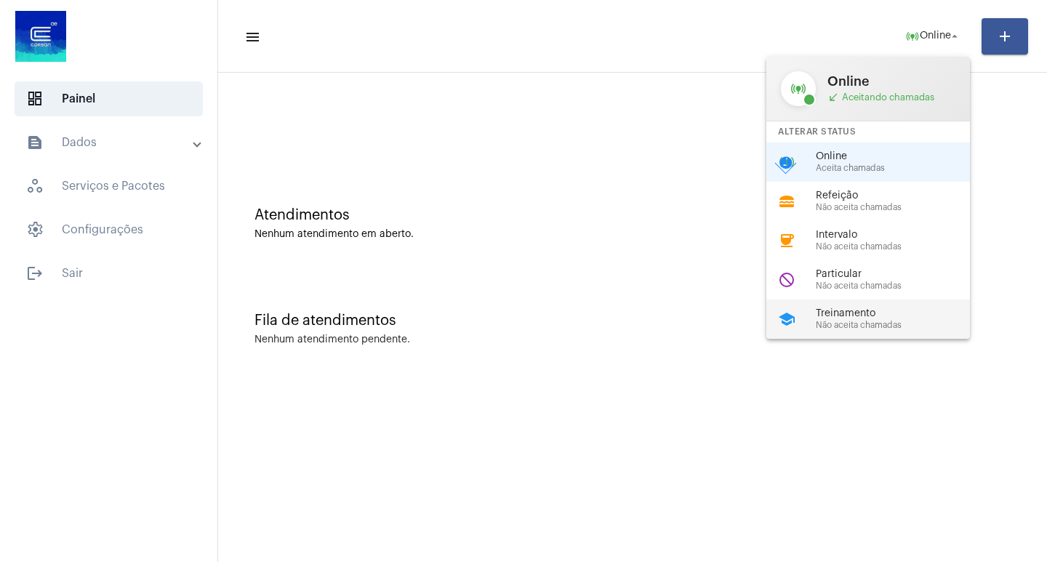
click at [841, 317] on span "Treinamento" at bounding box center [899, 313] width 166 height 11
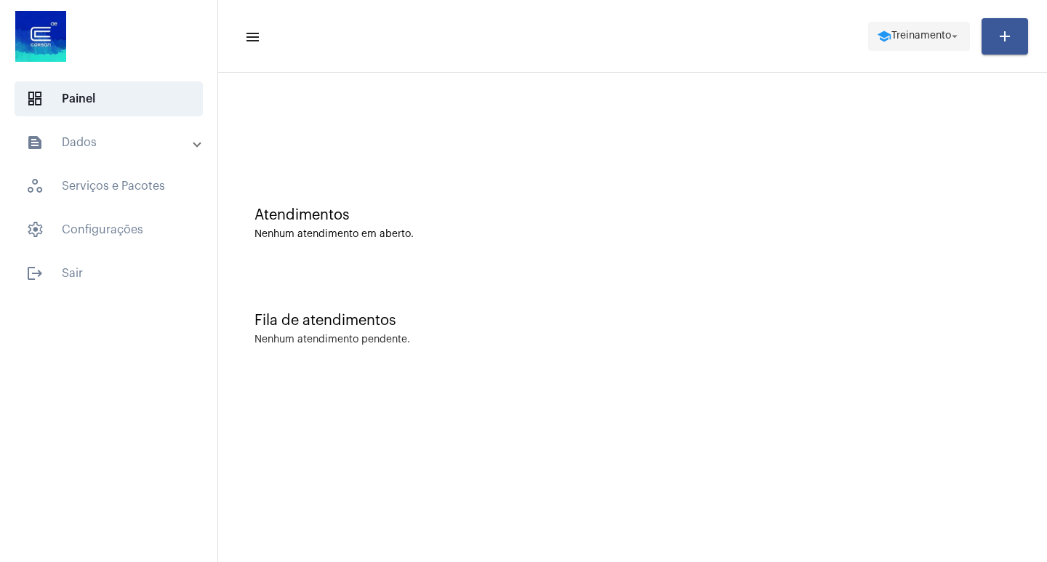
click at [915, 41] on span "school Treinamento arrow_drop_down" at bounding box center [919, 36] width 84 height 26
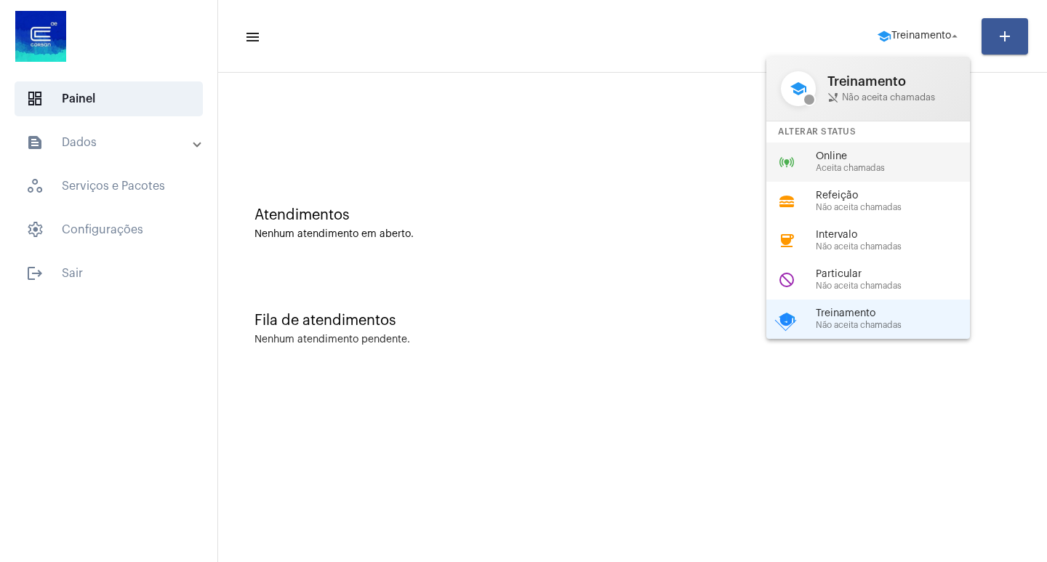
click at [901, 152] on span "Online" at bounding box center [899, 156] width 166 height 11
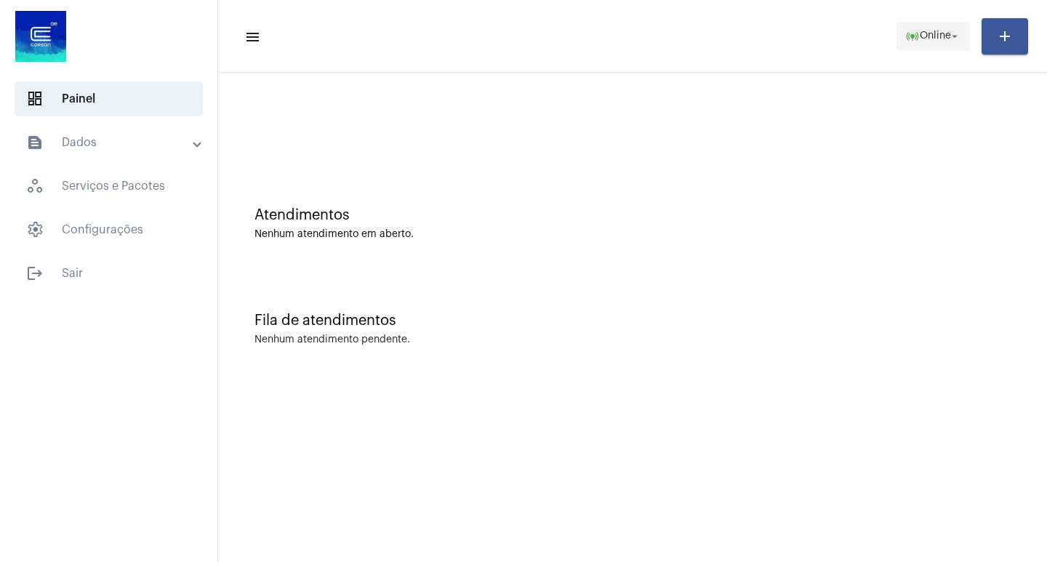
click at [905, 46] on span "online_prediction Online arrow_drop_down" at bounding box center [933, 36] width 56 height 26
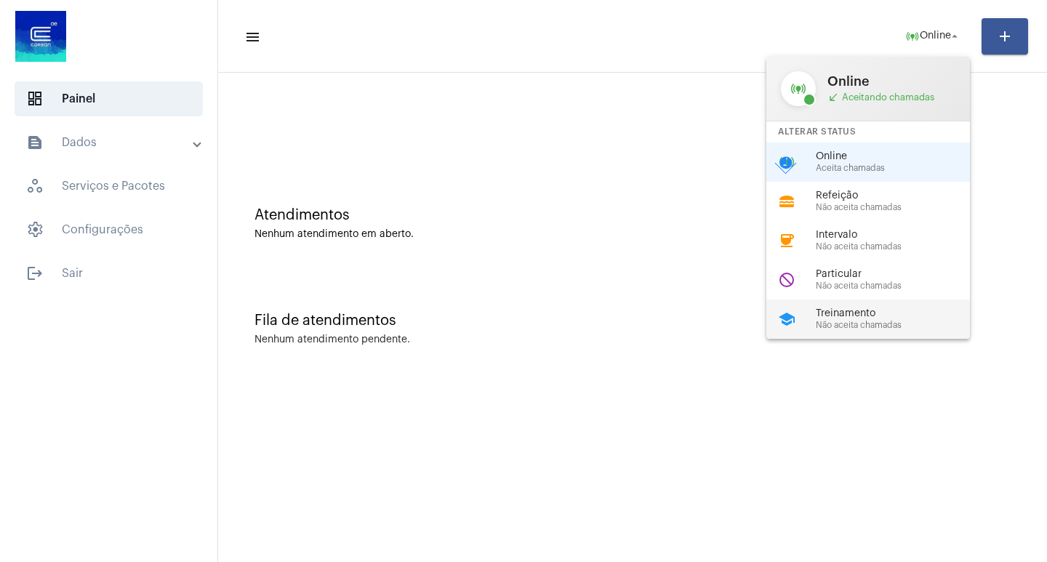
click at [963, 313] on span "Treinamento" at bounding box center [899, 313] width 166 height 11
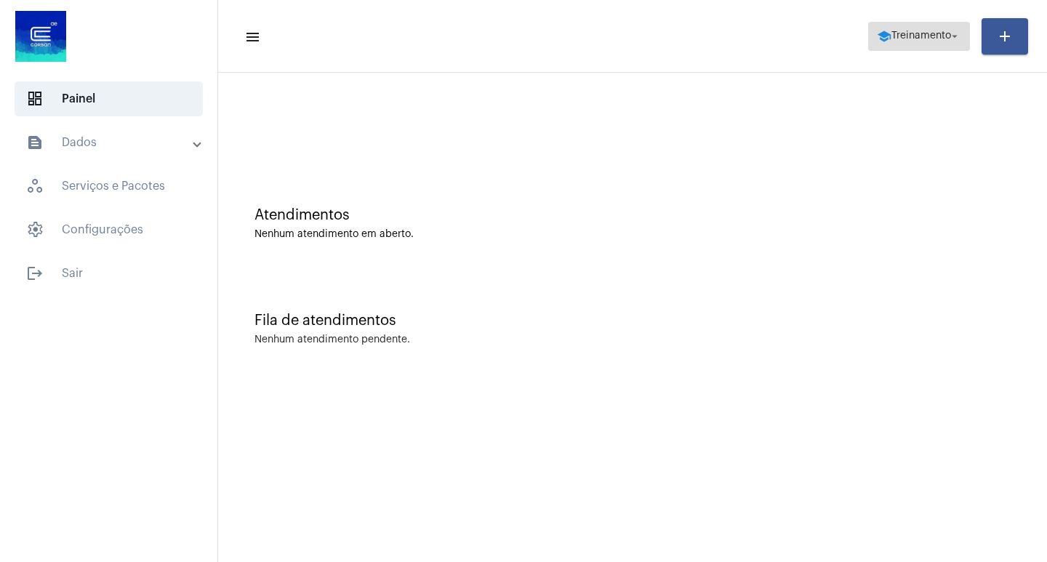
click at [894, 23] on span "school Treinamento arrow_drop_down" at bounding box center [919, 36] width 84 height 26
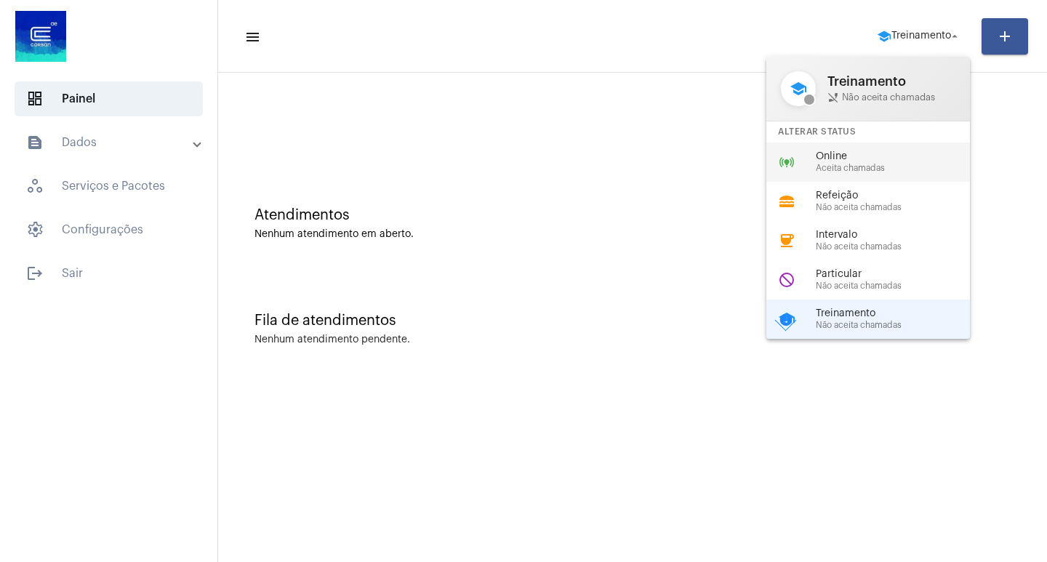
click at [875, 169] on span "Aceita chamadas" at bounding box center [899, 168] width 166 height 9
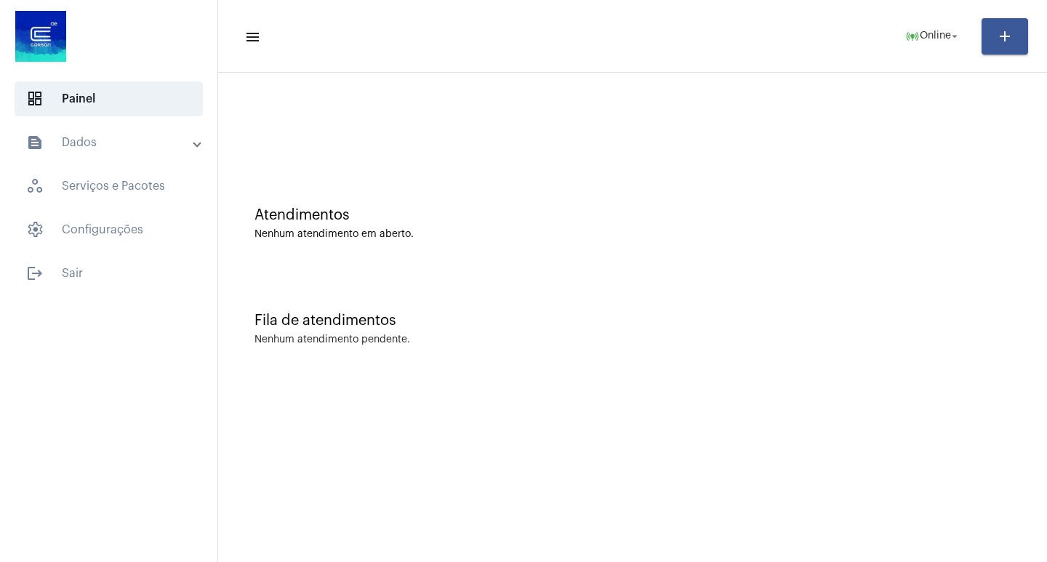
click at [900, 56] on mat-toolbar-row "menu online_prediction Online arrow_drop_down add" at bounding box center [632, 36] width 829 height 47
click at [905, 45] on span "online_prediction Online arrow_drop_down" at bounding box center [933, 36] width 56 height 26
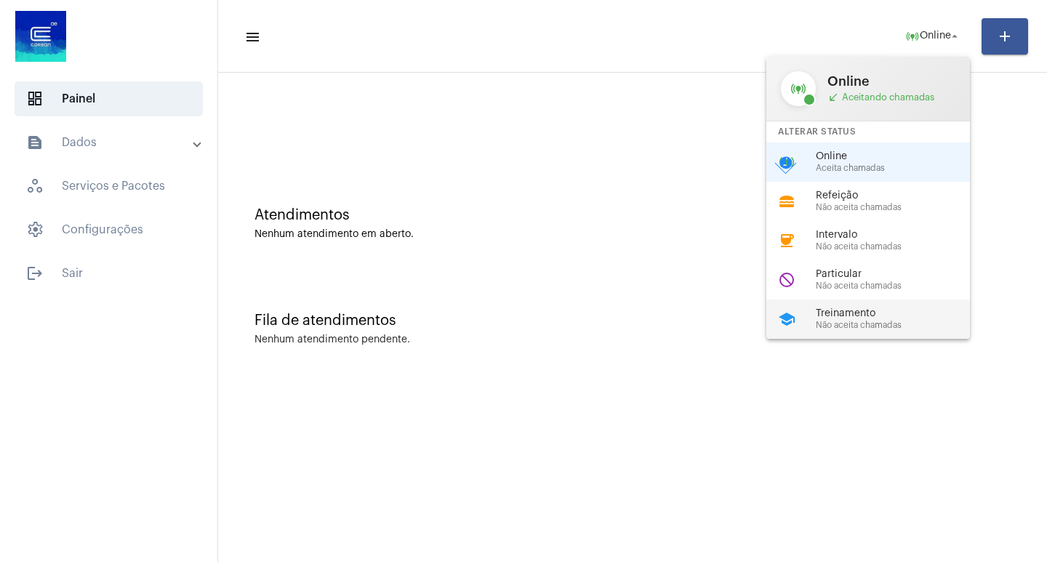
click at [939, 313] on span "Treinamento" at bounding box center [899, 313] width 166 height 11
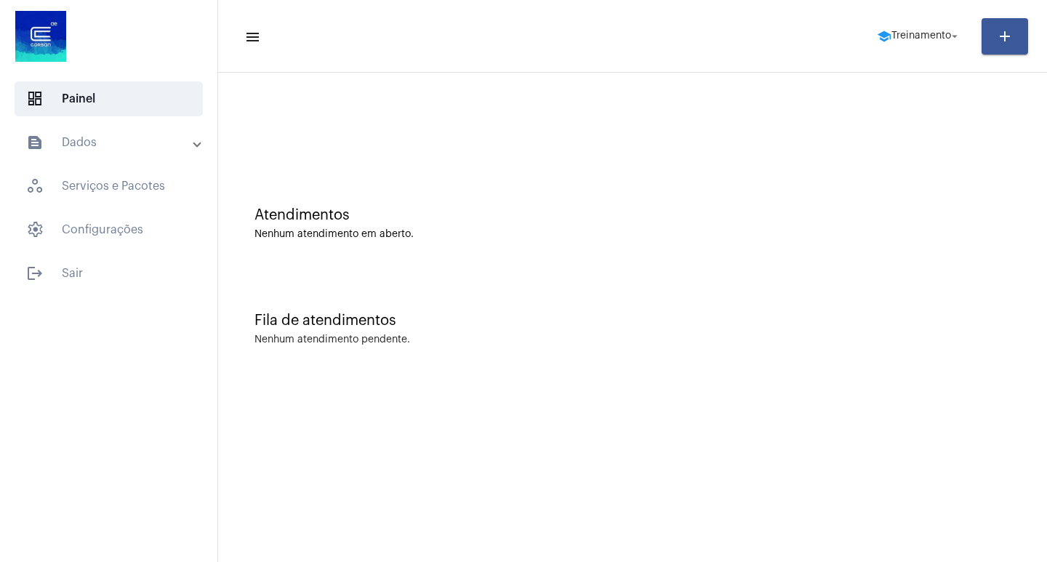
click at [945, 18] on mat-toolbar-row "menu school Treinamento arrow_drop_down add" at bounding box center [632, 36] width 829 height 47
click at [940, 35] on span "Treinamento" at bounding box center [921, 36] width 60 height 10
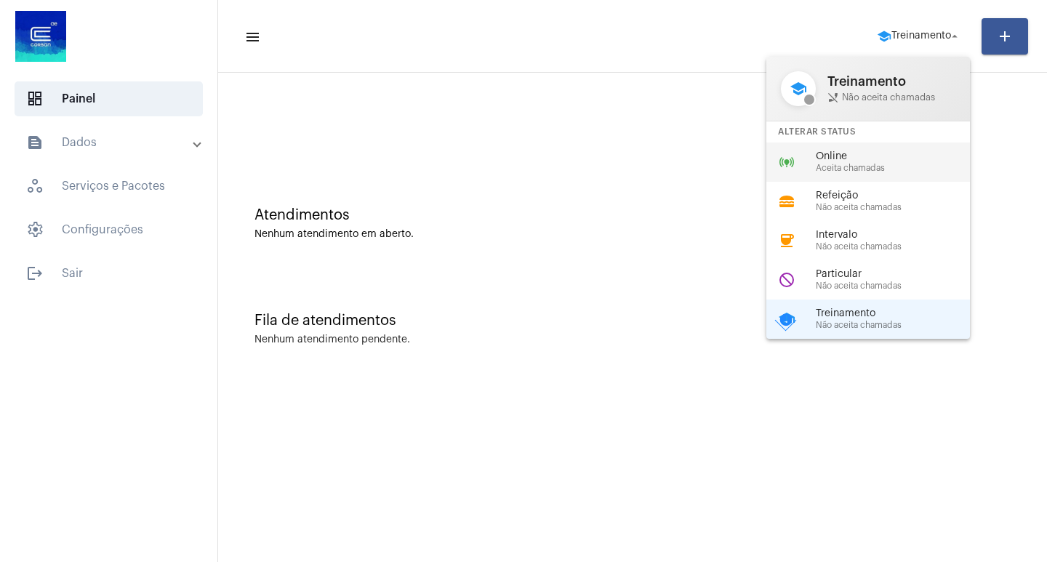
click at [875, 156] on span "Online" at bounding box center [899, 156] width 166 height 11
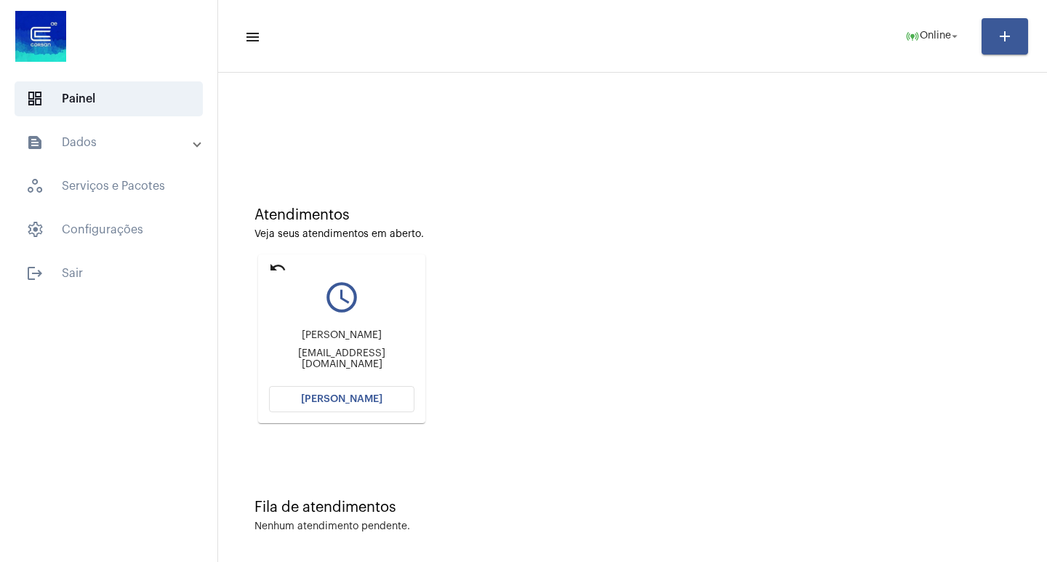
click at [348, 404] on button "[PERSON_NAME]" at bounding box center [341, 399] width 145 height 26
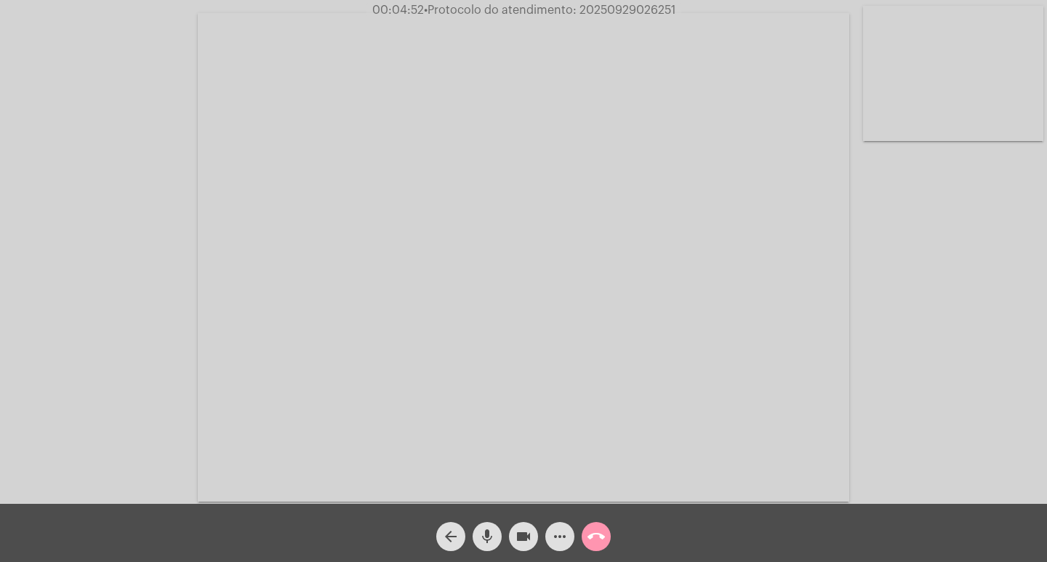
click at [606, 12] on span "• Protocolo do atendimento: 20250929026251" at bounding box center [550, 10] width 252 height 12
copy span "20250929026251"
click at [546, 542] on button "more_horiz" at bounding box center [559, 536] width 29 height 29
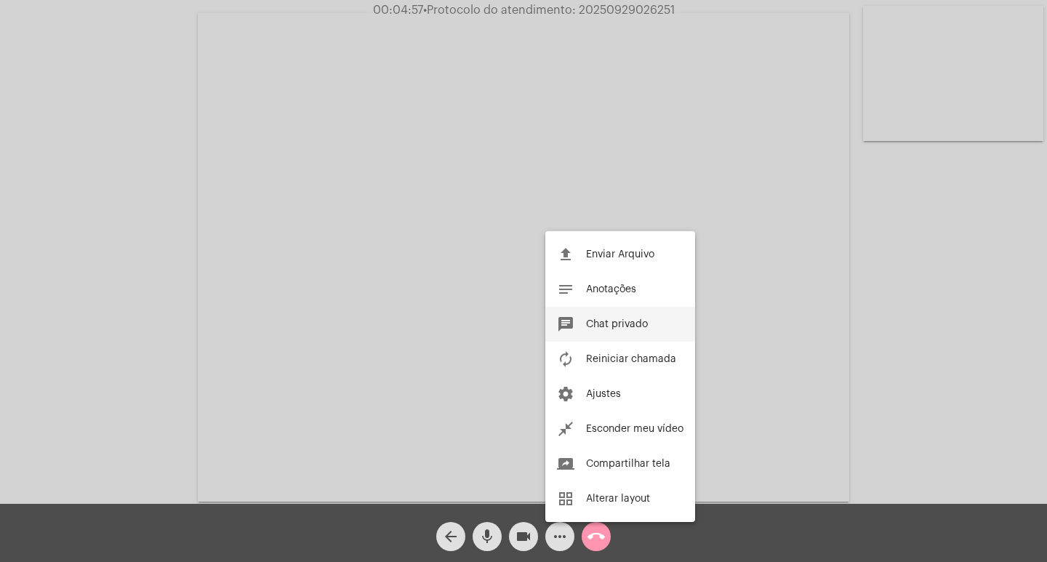
click at [651, 319] on button "chat Chat privado" at bounding box center [620, 324] width 150 height 35
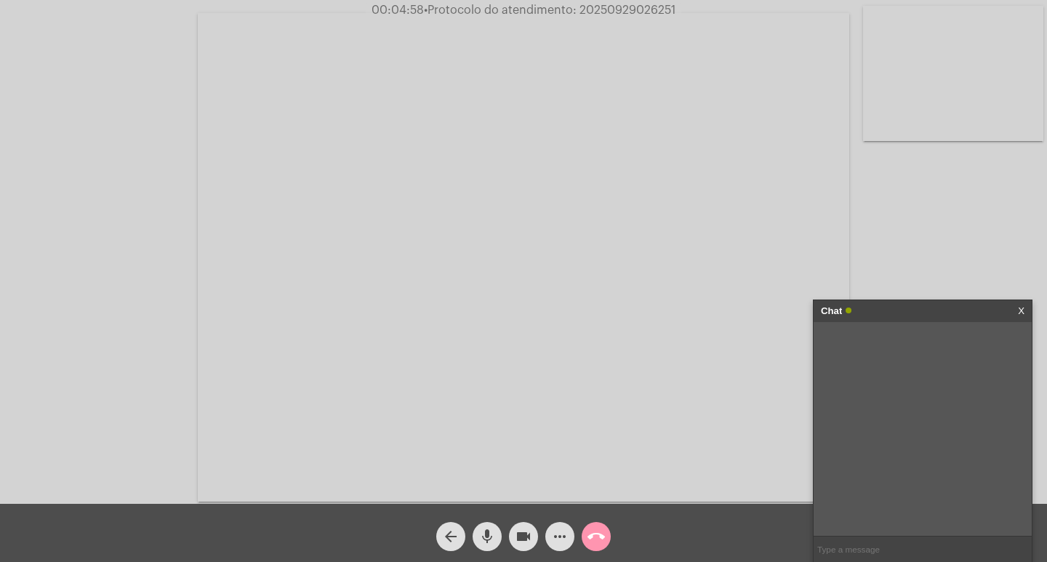
click at [886, 548] on input "text" at bounding box center [923, 549] width 218 height 25
paste input "20250929026251"
type input "20250929026251"
click at [934, 301] on div "Chat" at bounding box center [907, 311] width 173 height 22
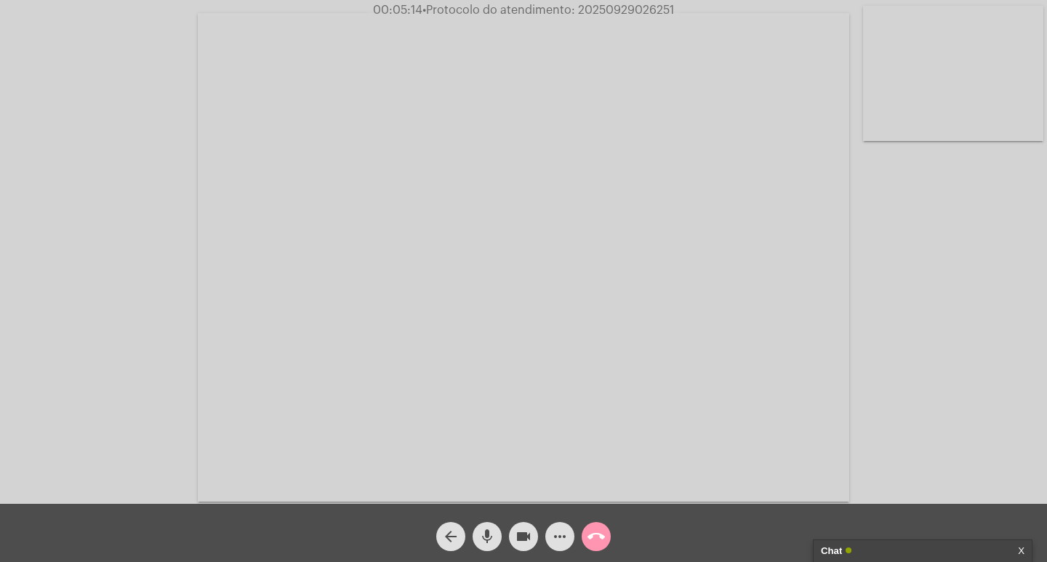
click at [521, 532] on mat-icon "videocam" at bounding box center [523, 536] width 17 height 17
click at [493, 536] on mat-icon "mic" at bounding box center [486, 536] width 17 height 17
click at [606, 535] on button "call_end" at bounding box center [596, 536] width 29 height 29
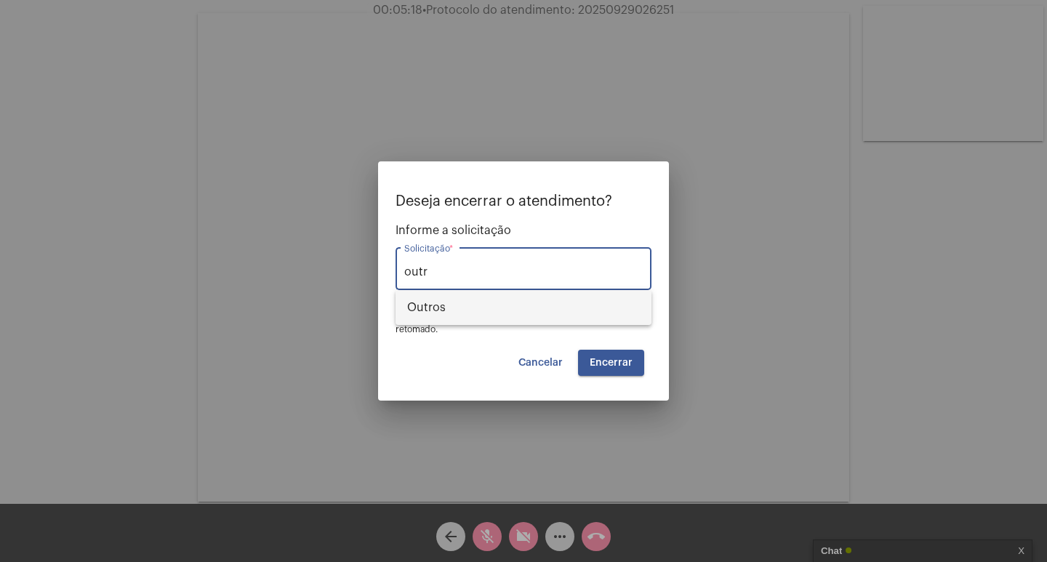
click at [469, 308] on span "Outros" at bounding box center [523, 307] width 233 height 35
type input "Outros"
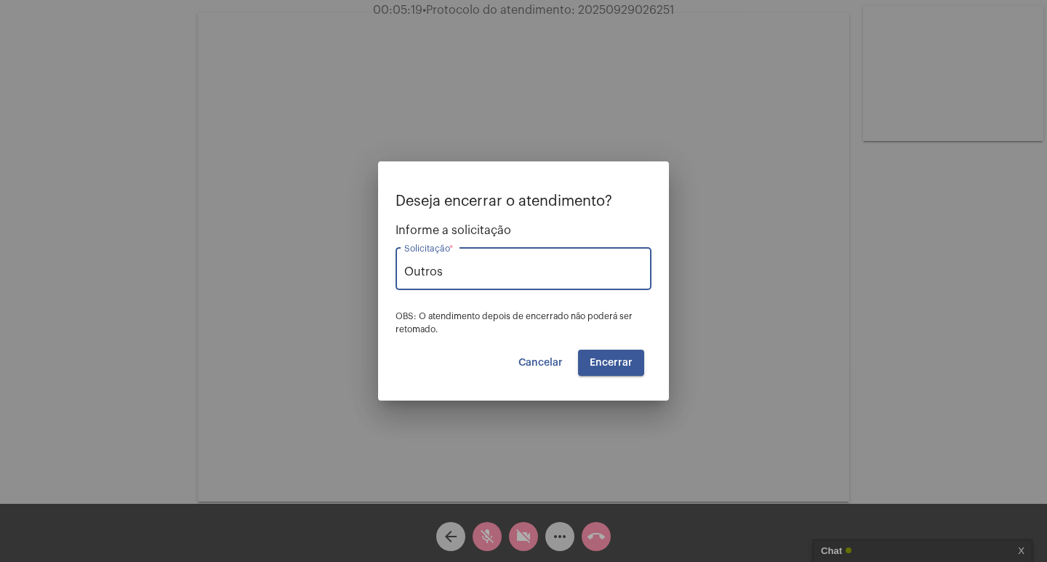
click at [637, 369] on button "Encerrar" at bounding box center [611, 363] width 66 height 26
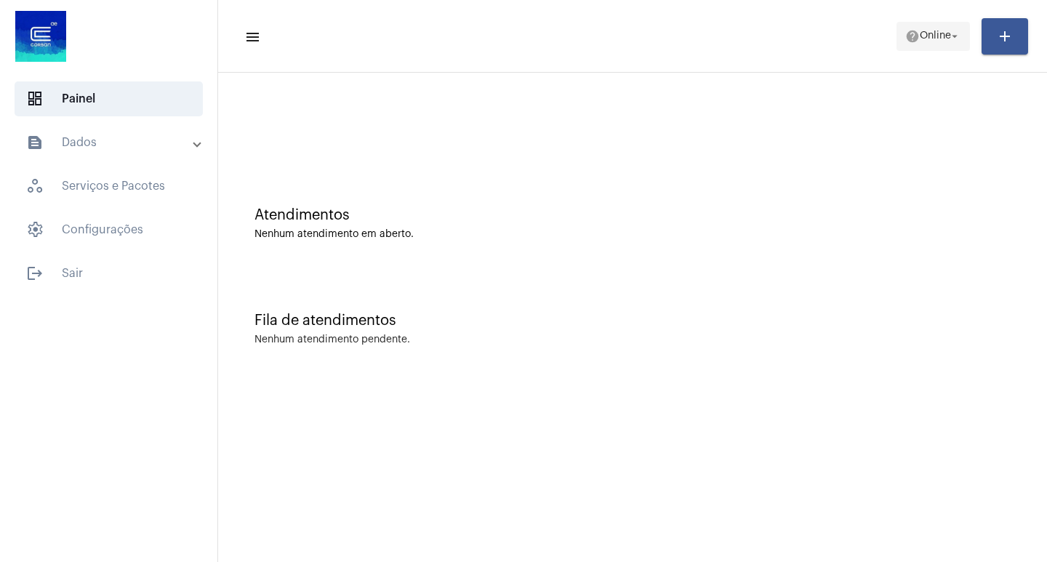
click at [920, 36] on span "Online" at bounding box center [935, 36] width 31 height 10
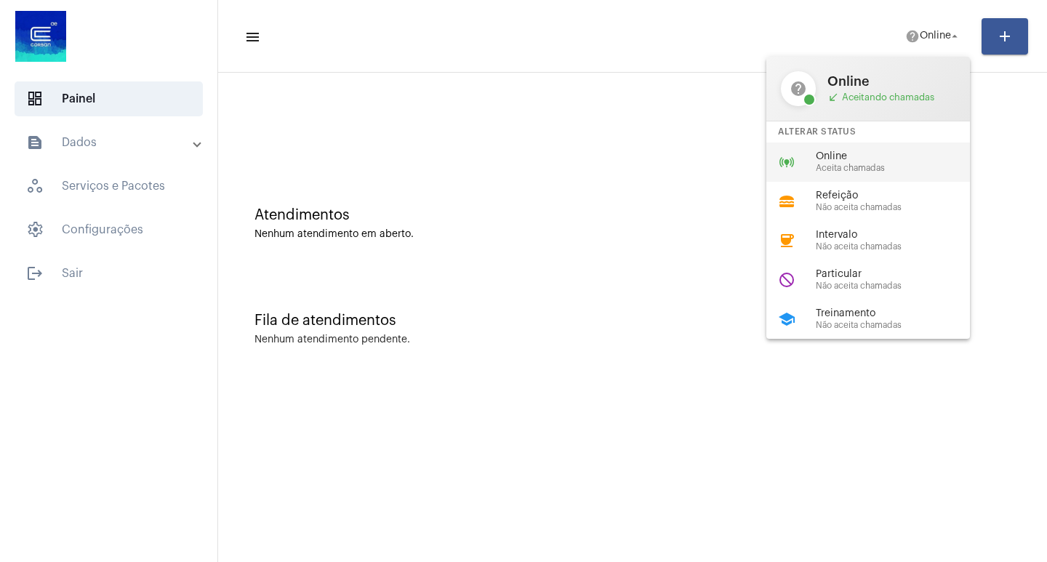
click at [857, 173] on div "online_prediction Online Aceita chamadas" at bounding box center [879, 162] width 227 height 39
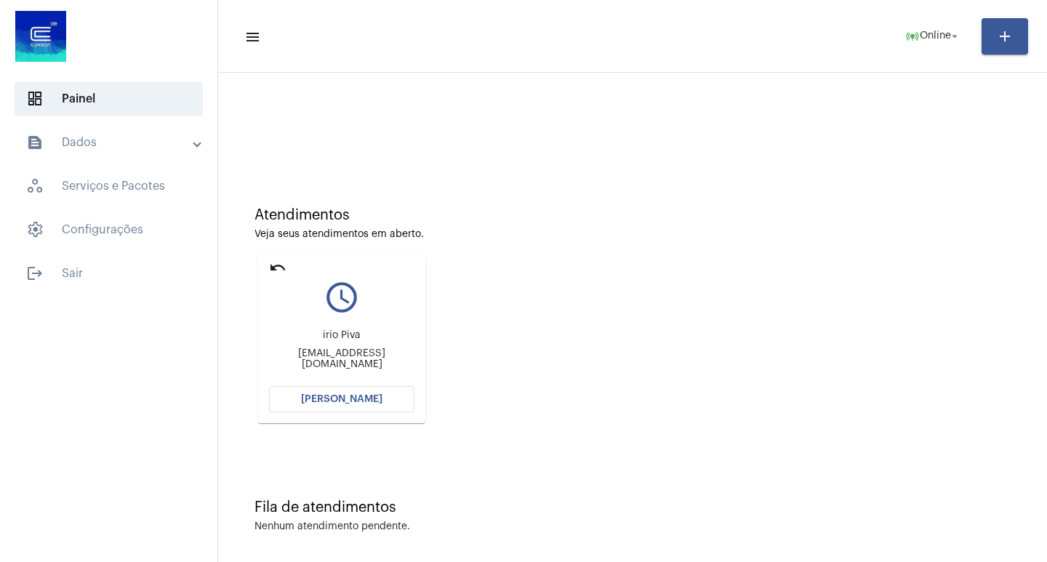
click at [324, 383] on mat-card "undo query_builder irio Piva irio@elevato.com.br Abrir Chamada" at bounding box center [341, 338] width 167 height 169
click at [332, 393] on button "[PERSON_NAME]" at bounding box center [341, 399] width 145 height 26
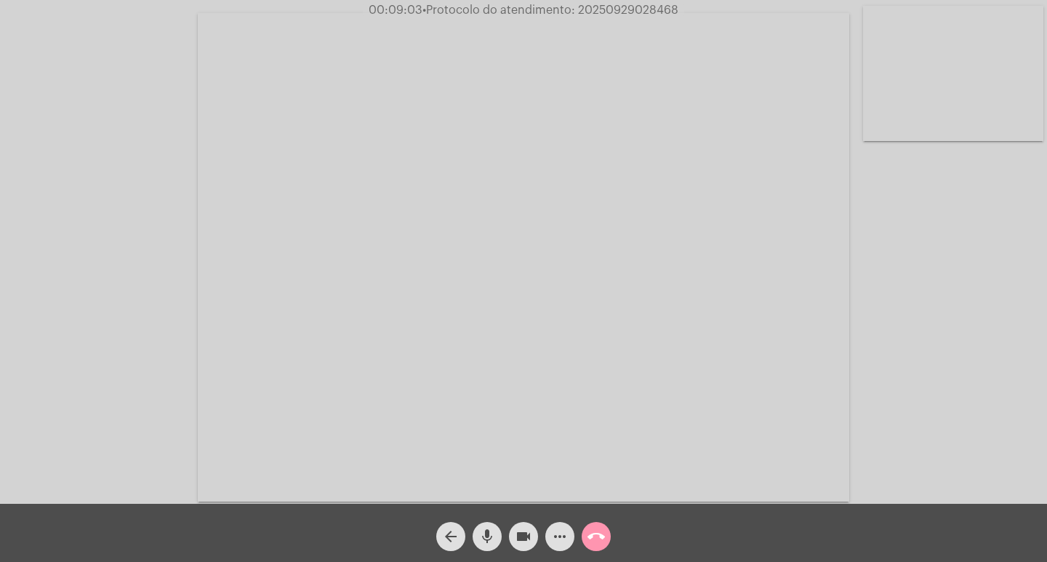
drag, startPoint x: 524, startPoint y: 535, endPoint x: 460, endPoint y: 526, distance: 63.9
click at [521, 535] on mat-icon "videocam" at bounding box center [523, 536] width 17 height 17
click at [525, 550] on span "videocam_off" at bounding box center [523, 536] width 17 height 29
click at [520, 545] on mat-icon "videocam" at bounding box center [523, 536] width 17 height 17
click at [489, 535] on mat-icon "mic" at bounding box center [486, 536] width 17 height 17
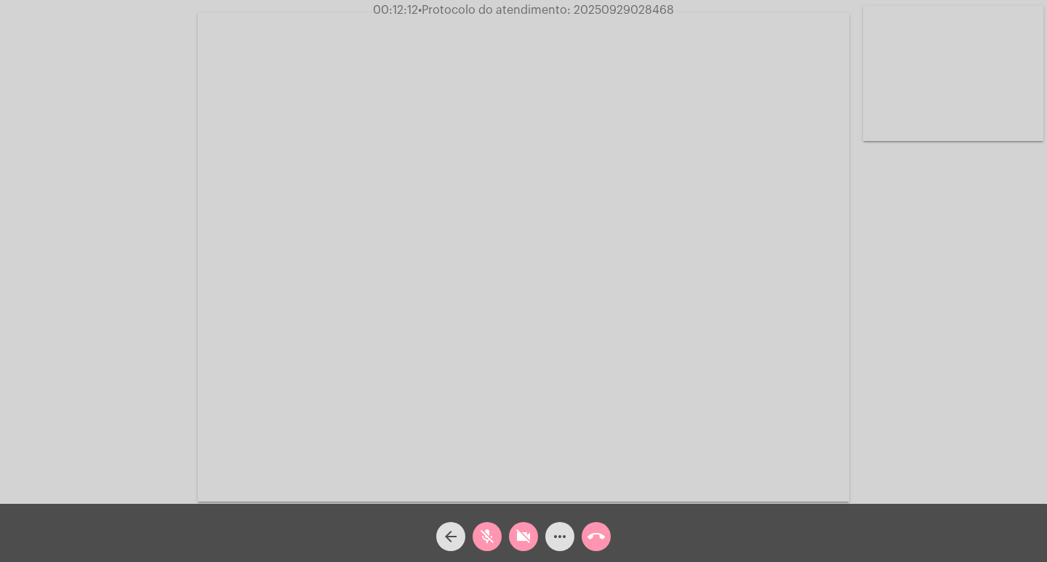
click at [497, 539] on button "mic_off" at bounding box center [487, 536] width 29 height 29
click at [516, 537] on mat-icon "videocam_off" at bounding box center [523, 536] width 17 height 17
click at [563, 550] on span "more_horiz" at bounding box center [559, 536] width 17 height 29
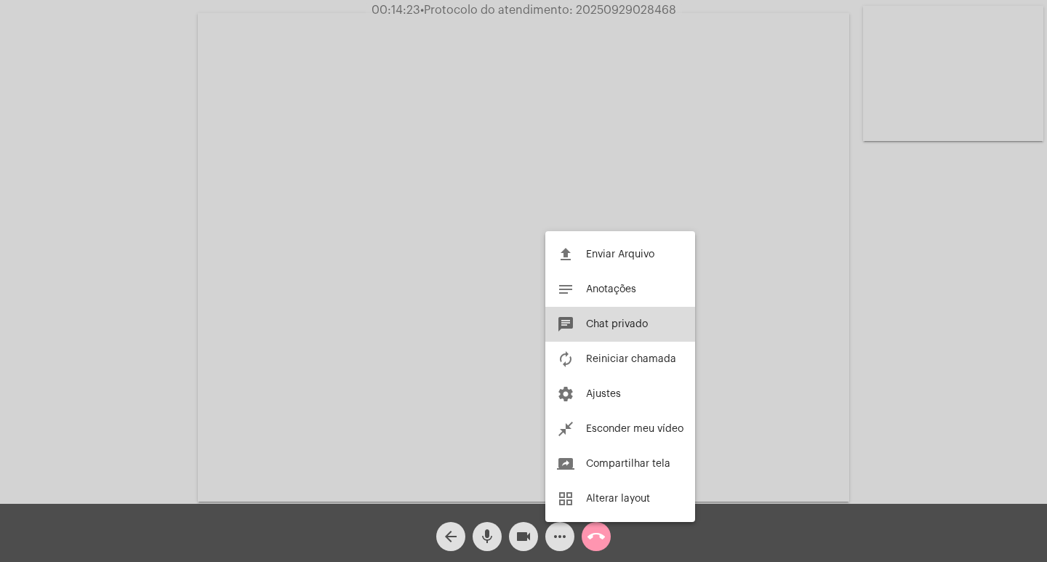
click at [598, 326] on span "Chat privado" at bounding box center [617, 324] width 62 height 10
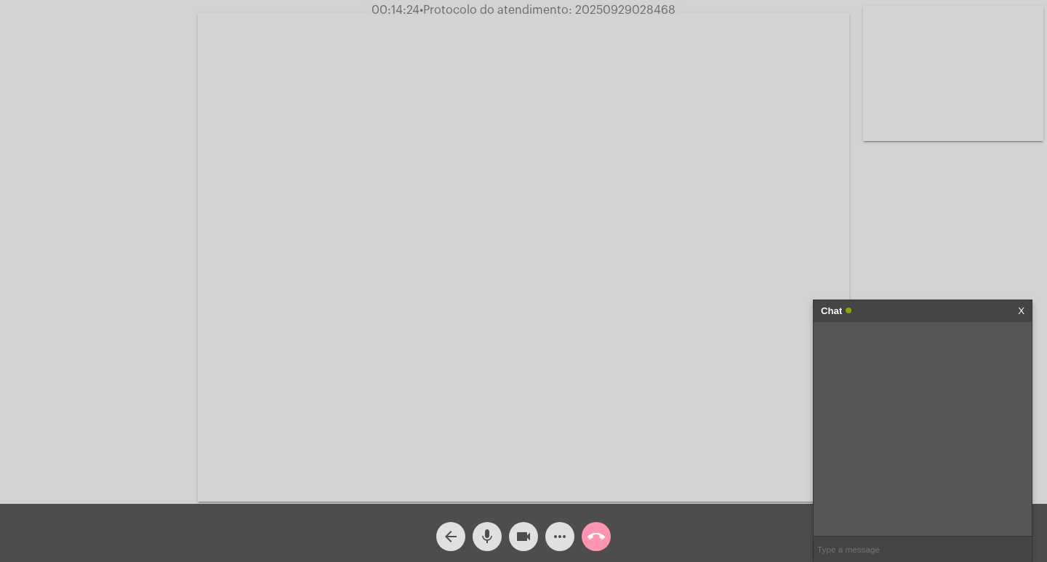
click at [846, 543] on input "text" at bounding box center [923, 549] width 218 height 25
type input "agesan- agência reguladora de xangri-la"
paste input "agesan-rs.com.br"
type input "agesan-rs.com.br"
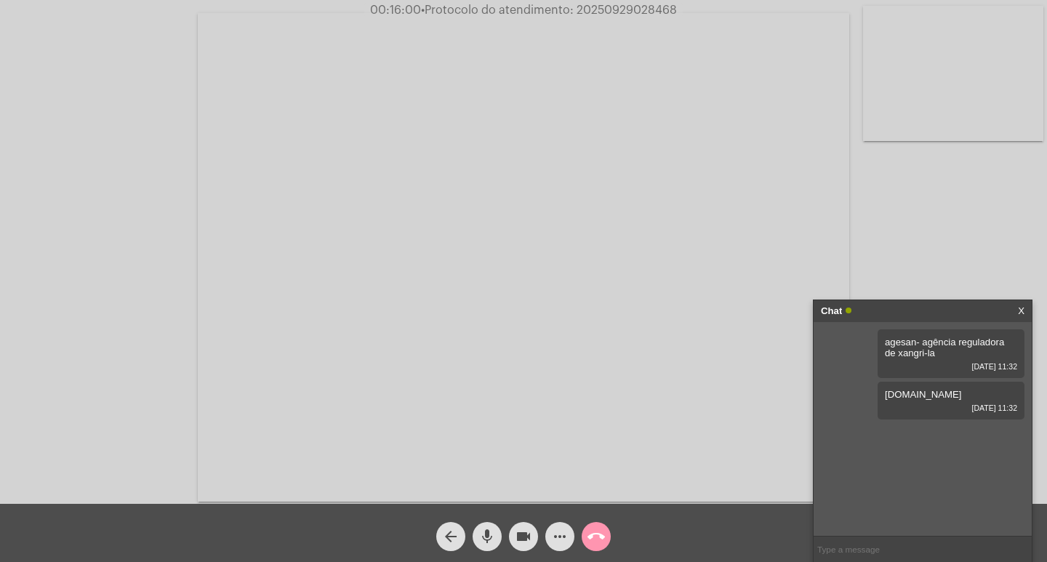
click at [628, 11] on span "• Protocolo do atendimento: 20250929028468" at bounding box center [549, 10] width 256 height 12
copy span "20250929028468"
click at [874, 547] on input "text" at bounding box center [923, 549] width 218 height 25
paste input "20250929028468"
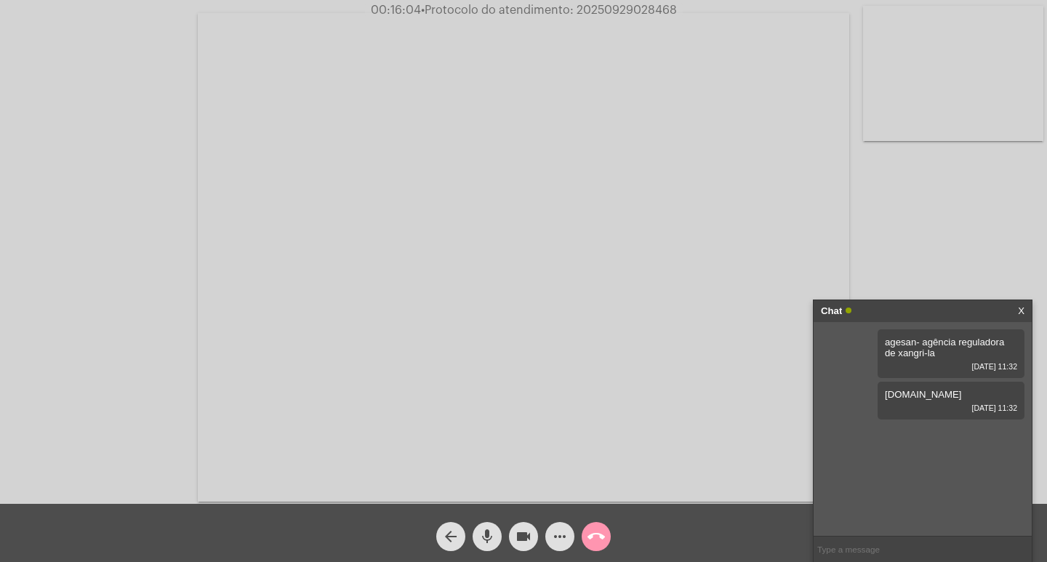
type input "20250929028468"
click at [950, 309] on div "Chat" at bounding box center [907, 311] width 173 height 22
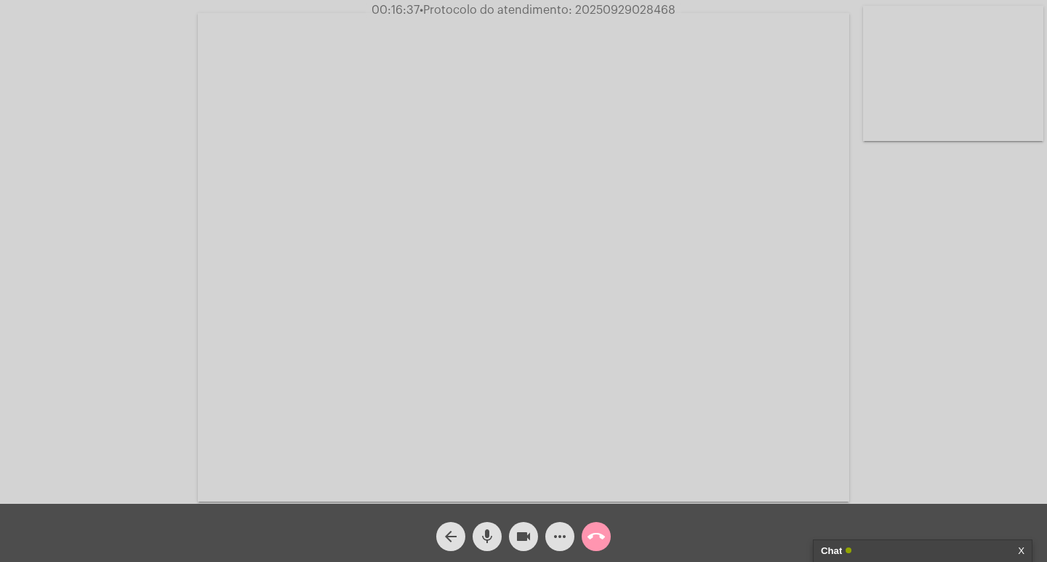
click at [522, 542] on mat-icon "videocam" at bounding box center [523, 536] width 17 height 17
click at [487, 540] on mat-icon "mic" at bounding box center [486, 536] width 17 height 17
click at [592, 540] on mat-icon "call_end" at bounding box center [596, 536] width 17 height 17
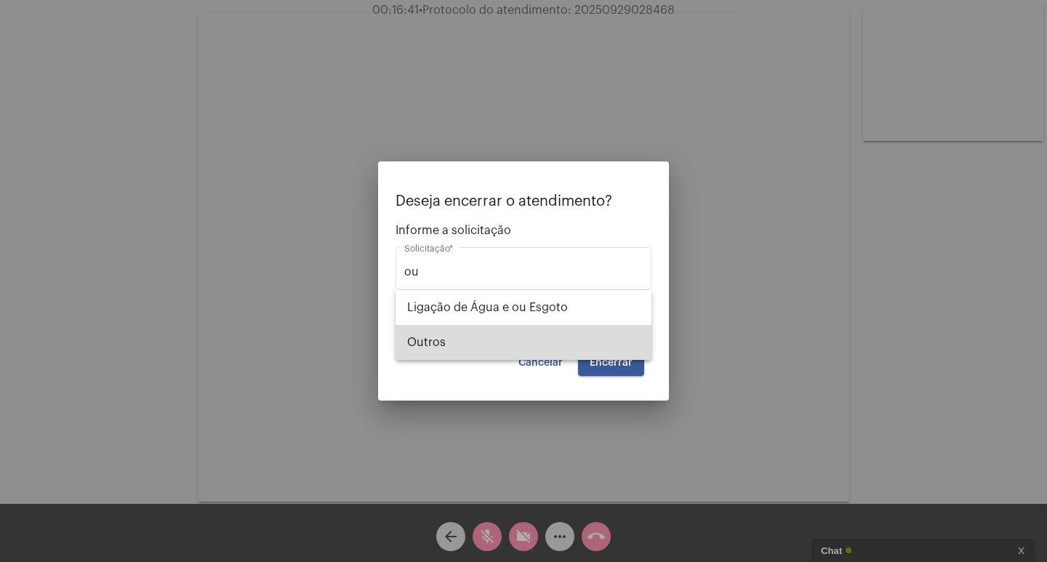
click at [595, 353] on span "Outros" at bounding box center [523, 342] width 233 height 35
type input "Outros"
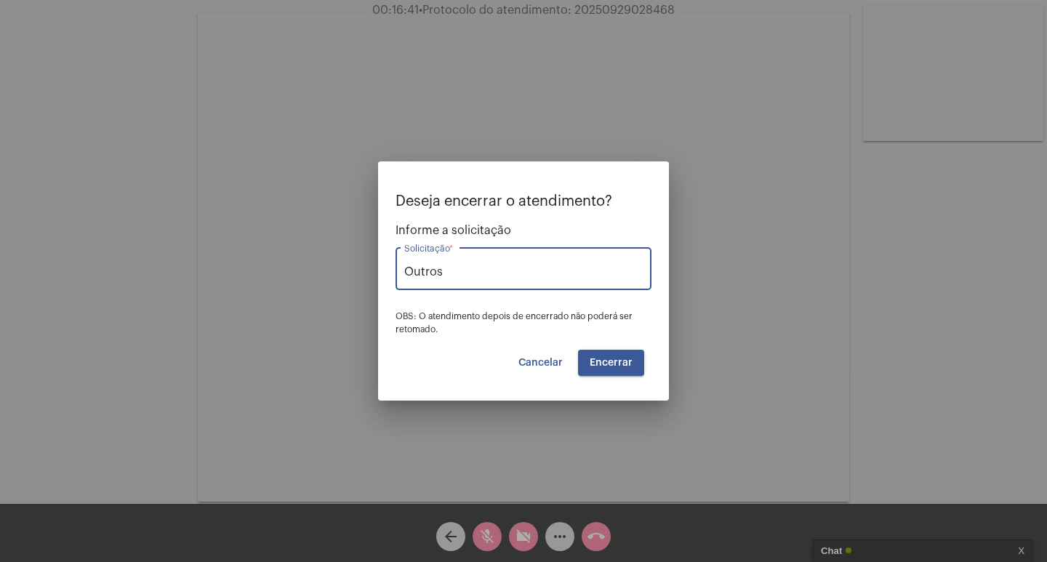
click at [648, 365] on div "Deseja encerrar o atendimento? Informe a solicitação Outros Solicitação * OBS: …" at bounding box center [524, 284] width 256 height 183
click at [641, 366] on button "Encerrar" at bounding box center [611, 363] width 66 height 26
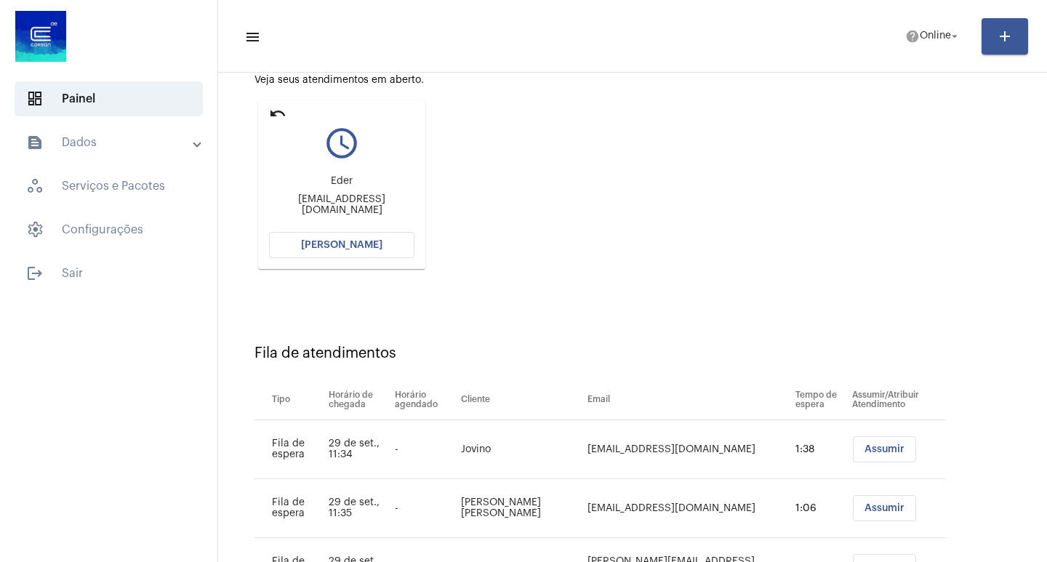
scroll to position [83, 0]
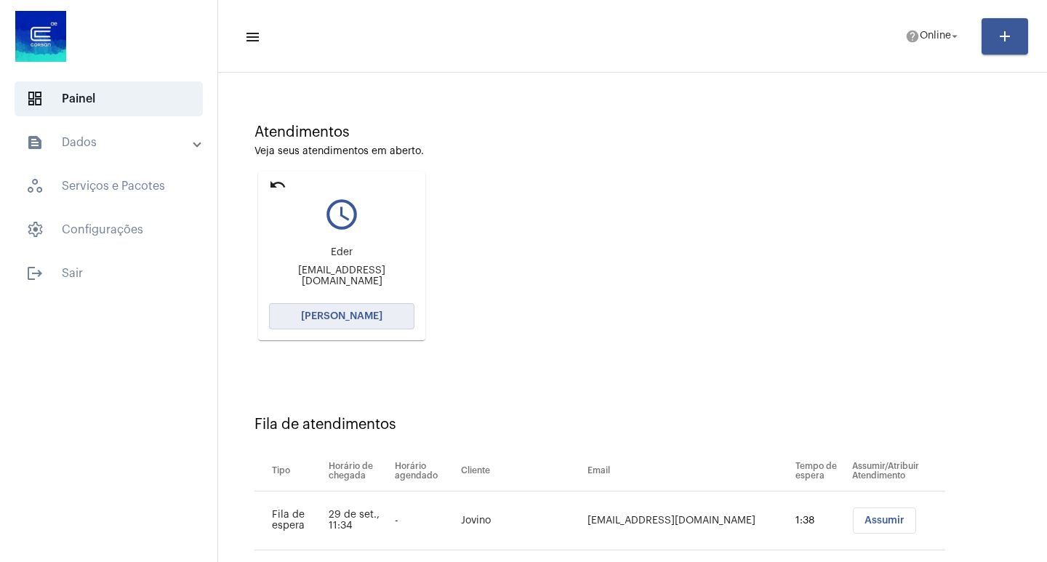
click at [344, 321] on span "[PERSON_NAME]" at bounding box center [341, 316] width 81 height 10
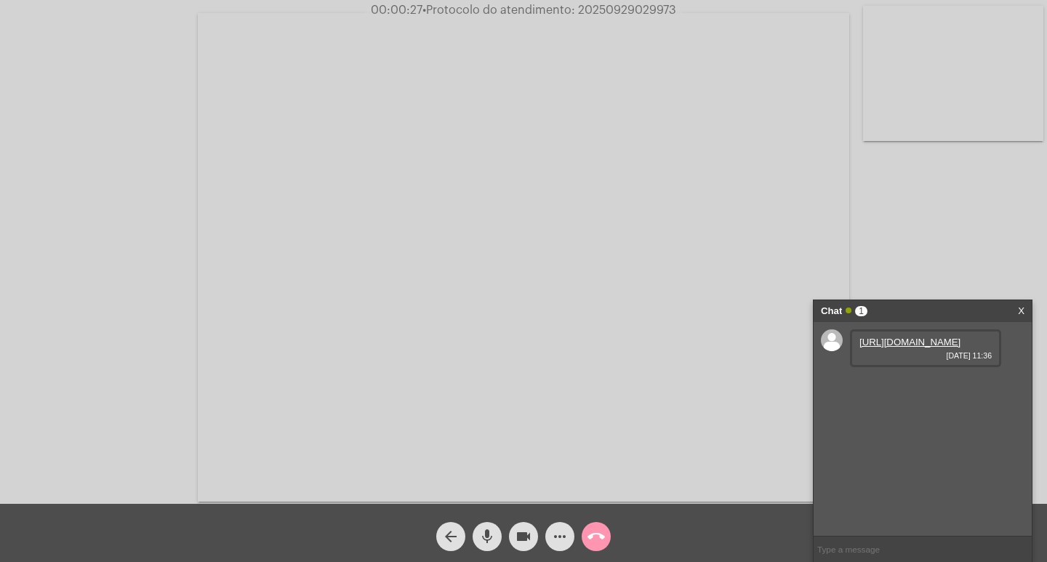
click at [909, 348] on link "https://neft-transfer-bucket.s3.amazonaws.com/temp-75a35d5f-5cdd-ac72-af2e-fe36…" at bounding box center [909, 342] width 101 height 11
click at [883, 407] on div "https://neft-transfer-bucket.s3.amazonaws.com/temp-77201512-896c-3fae-c8a7-5647…" at bounding box center [925, 390] width 151 height 38
click at [883, 409] on div "https://neft-transfer-bucket.s3.amazonaws.com/temp-77201512-896c-3fae-c8a7-5647…" at bounding box center [925, 390] width 151 height 38
click at [881, 389] on link "https://neft-transfer-bucket.s3.amazonaws.com/temp-77201512-896c-3fae-c8a7-5647…" at bounding box center [909, 383] width 101 height 11
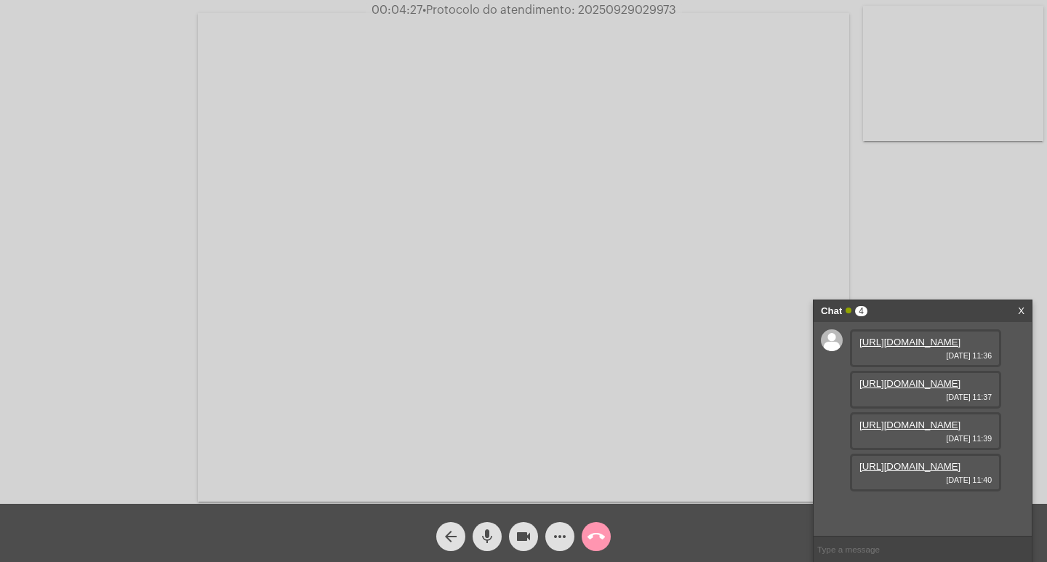
click at [936, 472] on link "https://neft-transfer-bucket.s3.amazonaws.com/temp-58ca0da5-03e7-3fb3-2d23-eaca…" at bounding box center [909, 466] width 101 height 11
click at [929, 472] on link "https://neft-transfer-bucket.s3.amazonaws.com/temp-58ca0da5-03e7-3fb3-2d23-eaca…" at bounding box center [909, 466] width 101 height 11
click at [925, 412] on div "https://neft-transfer-bucket.s3.amazonaws.com/temp-faffcb5b-ca6f-d686-f99b-8702…" at bounding box center [925, 431] width 151 height 38
click at [925, 420] on link "https://neft-transfer-bucket.s3.amazonaws.com/temp-faffcb5b-ca6f-d686-f99b-8702…" at bounding box center [909, 425] width 101 height 11
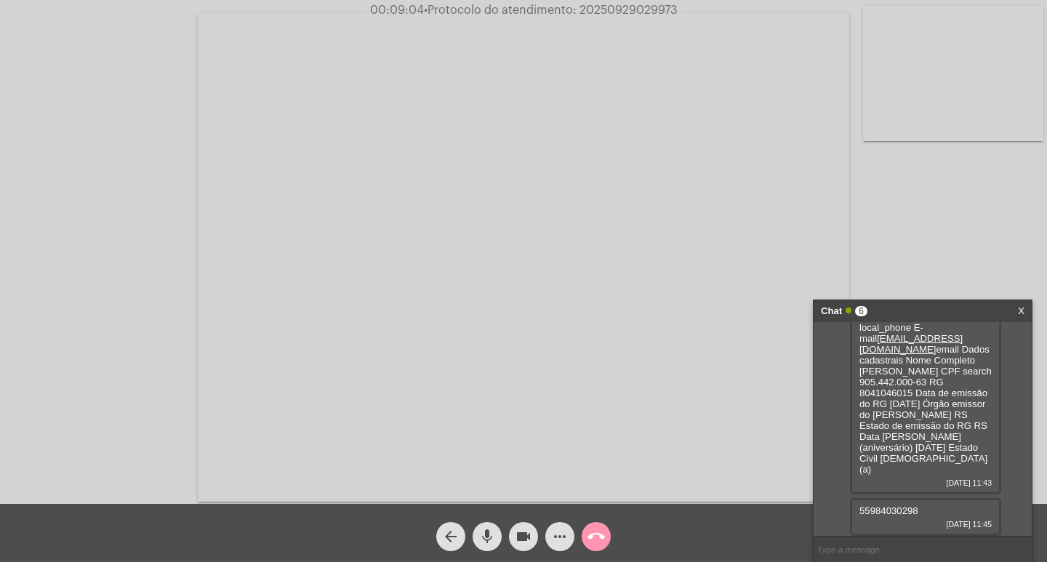
scroll to position [311, 0]
click at [901, 513] on span "55984030298" at bounding box center [888, 510] width 59 height 11
copy span "55984030298"
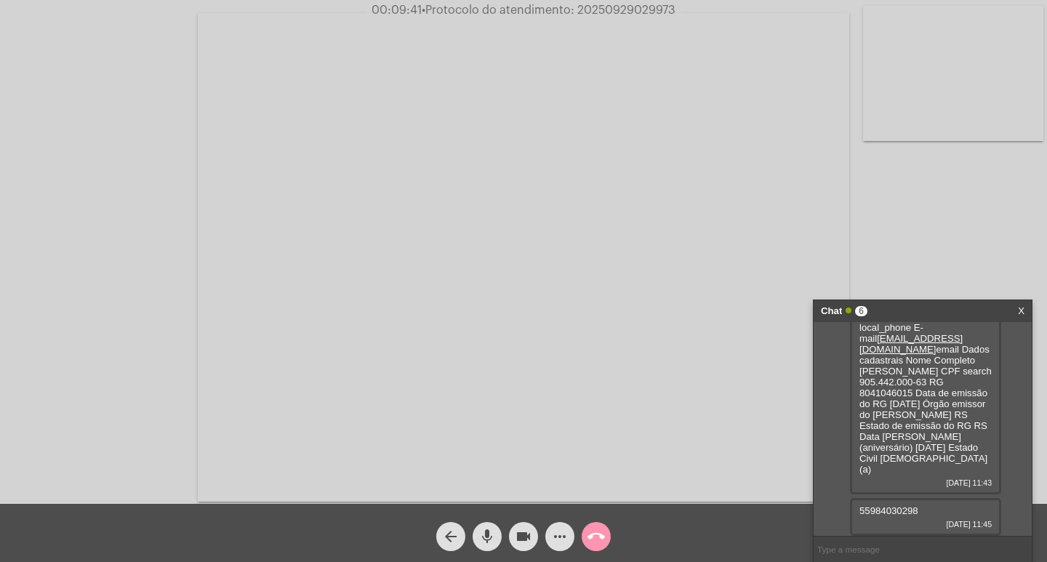
click at [891, 403] on span "55) 99724-1773 local_phone E-mail claudiomirodaronco429@gmail.com email Dados c…" at bounding box center [925, 393] width 132 height 164
drag, startPoint x: 859, startPoint y: 401, endPoint x: 926, endPoint y: 403, distance: 67.7
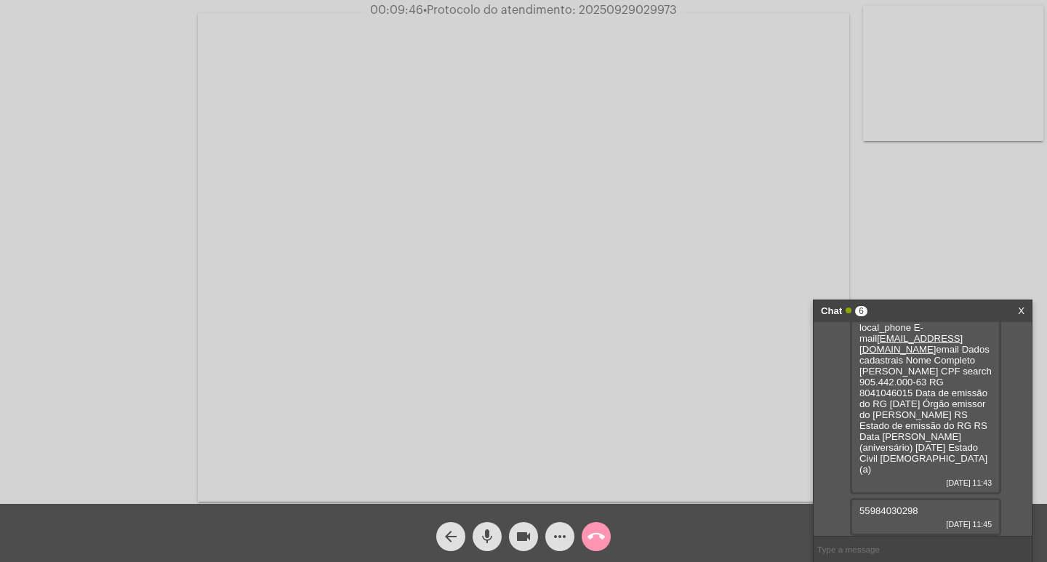
click at [926, 403] on div "55) 99724-1773 local_phone E-mail claudiomirodaronco429@gmail.com email Dados c…" at bounding box center [925, 399] width 151 height 191
copy span "55) 99724-1773"
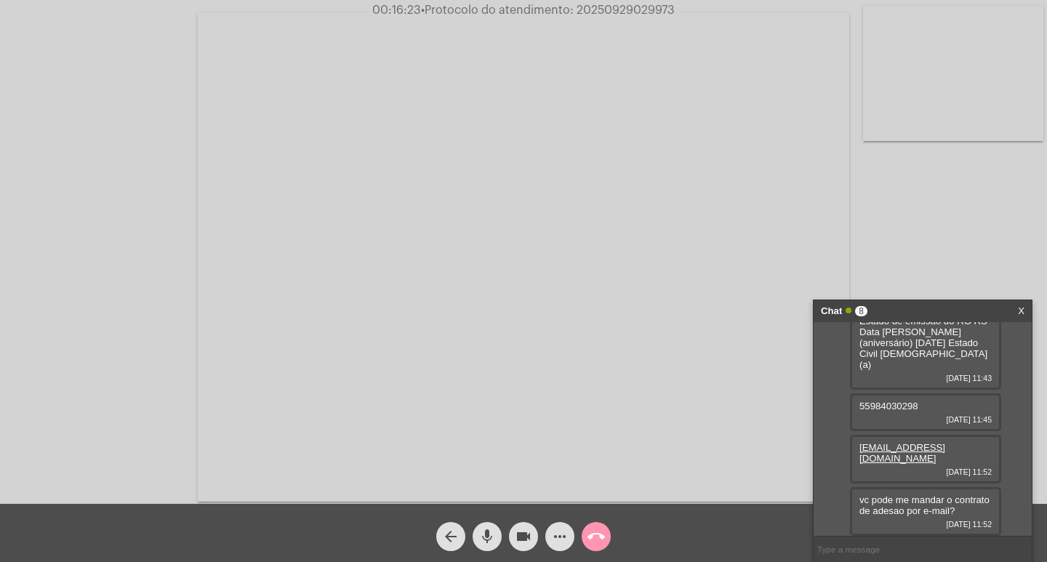
scroll to position [405, 0]
click at [538, 528] on div "videocam" at bounding box center [523, 533] width 36 height 36
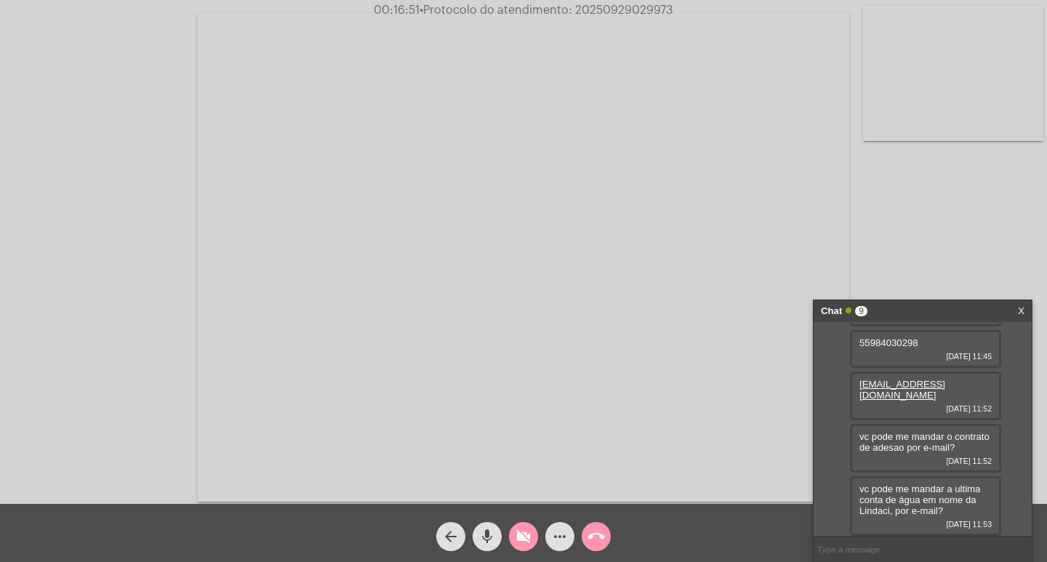
scroll to position [468, 0]
click at [534, 526] on button "videocam_off" at bounding box center [523, 536] width 29 height 29
click at [509, 522] on button "videocam" at bounding box center [523, 536] width 29 height 29
click at [529, 542] on mat-icon "videocam_off" at bounding box center [523, 536] width 17 height 17
click at [606, 14] on span "• Protocolo do atendimento: 20250929029973" at bounding box center [548, 10] width 254 height 12
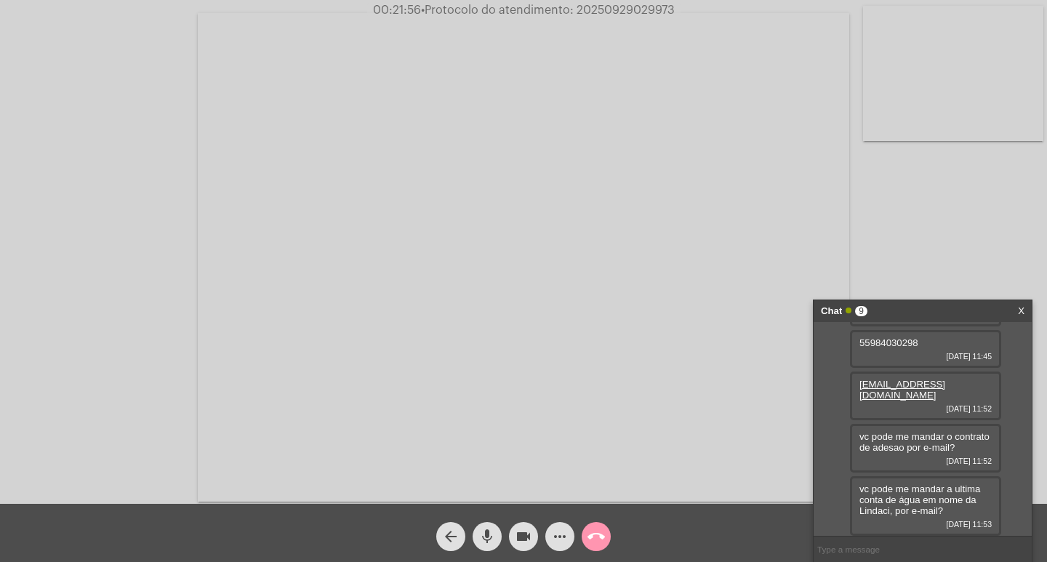
click at [606, 14] on span "• Protocolo do atendimento: 20250929029973" at bounding box center [548, 10] width 254 height 12
copy span "20250929029973"
click at [873, 557] on input "text" at bounding box center [923, 549] width 218 height 25
paste input "20250929029973"
type input "20250929029973"
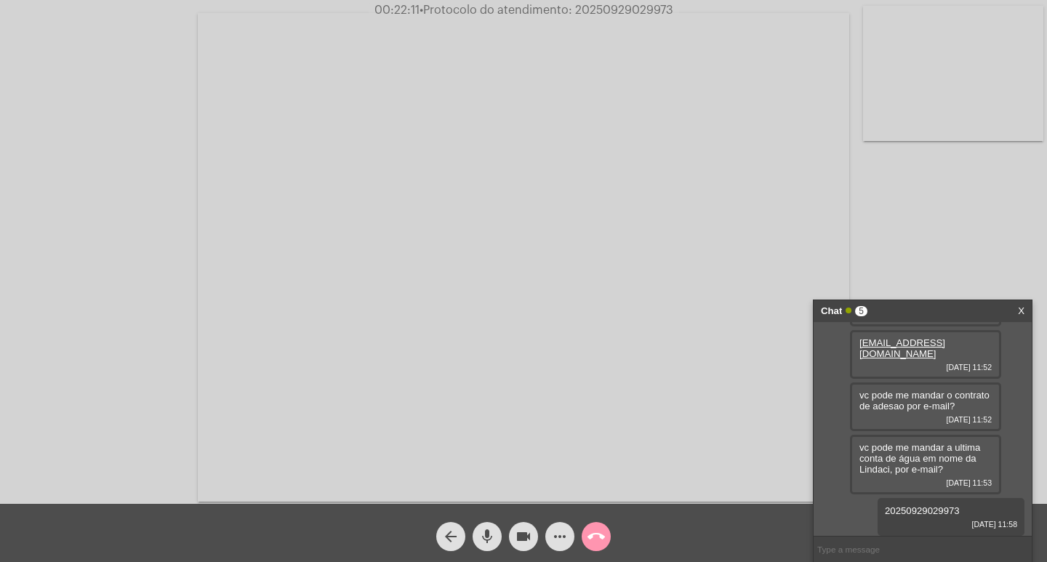
scroll to position [510, 0]
click at [905, 312] on div "Chat 5" at bounding box center [907, 311] width 173 height 22
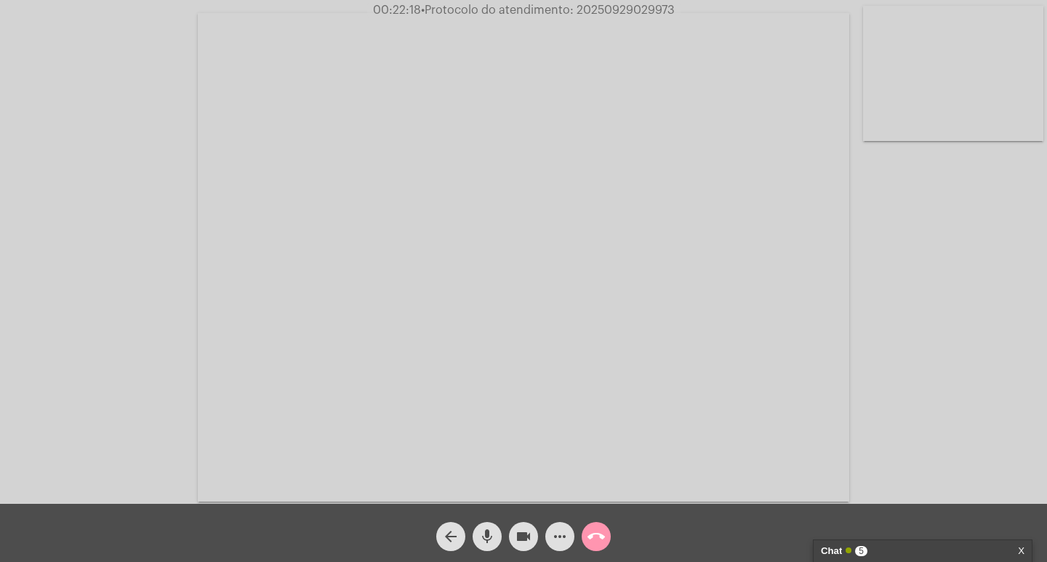
click at [524, 531] on mat-icon "videocam" at bounding box center [523, 536] width 17 height 17
click at [492, 524] on span "mic" at bounding box center [486, 536] width 17 height 29
click at [591, 547] on span "call_end" at bounding box center [596, 536] width 17 height 29
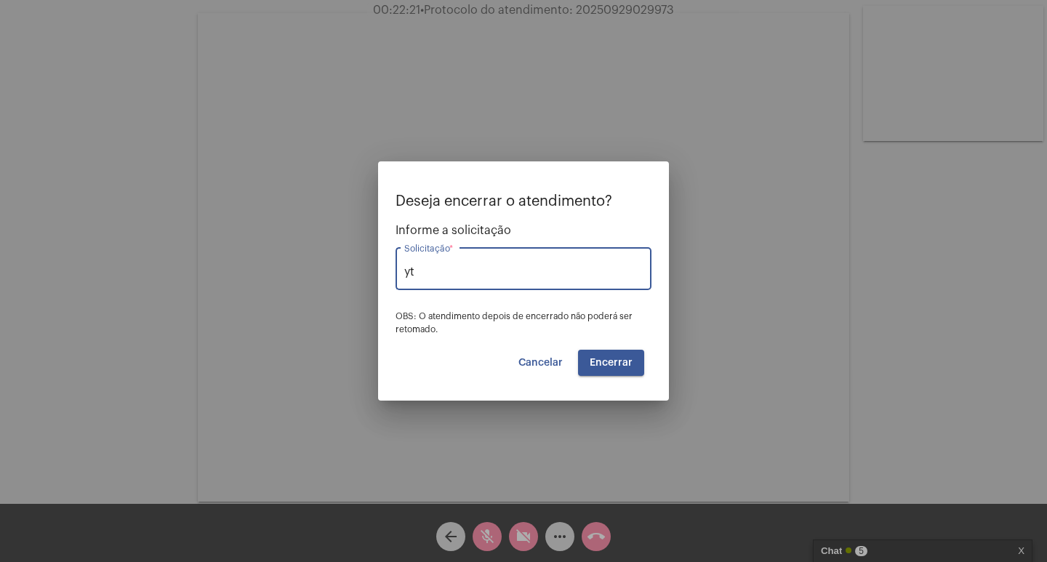
type input "y"
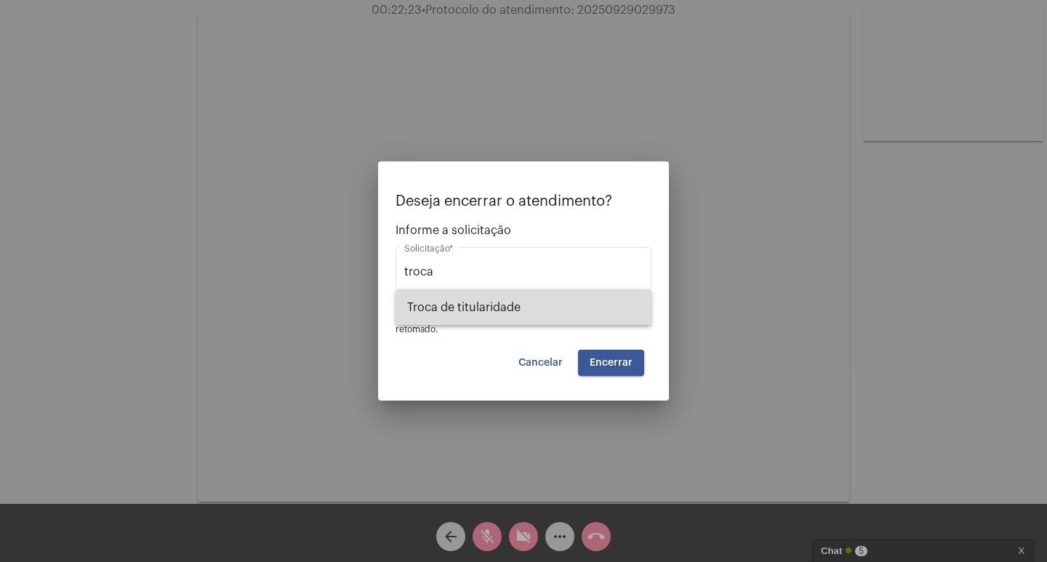
click at [557, 290] on span "Troca de titularidade" at bounding box center [523, 307] width 233 height 35
type input "Troca de titularidade"
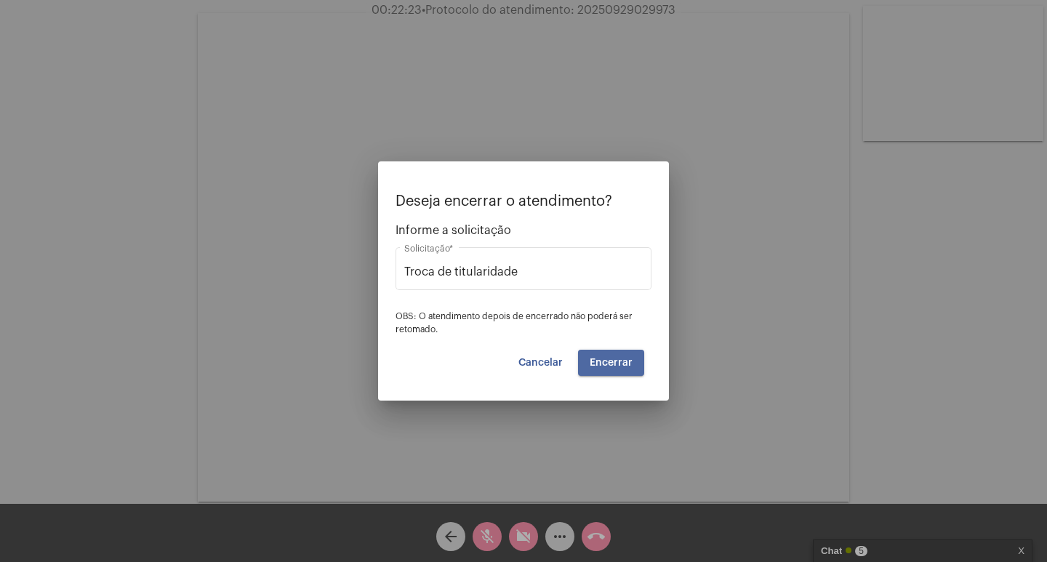
click at [633, 364] on button "Encerrar" at bounding box center [611, 363] width 66 height 26
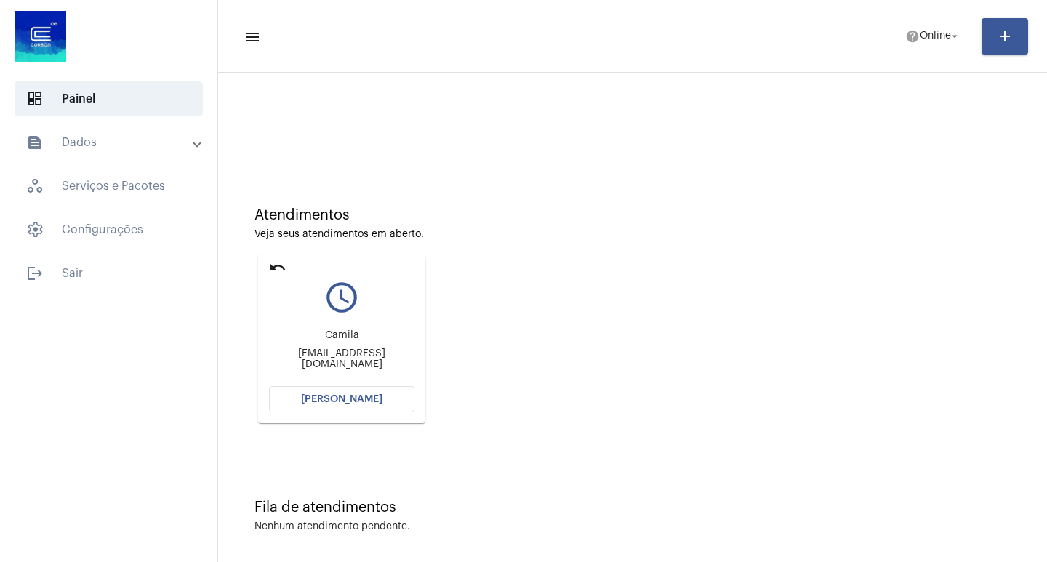
click at [278, 267] on mat-icon "undo" at bounding box center [277, 267] width 17 height 17
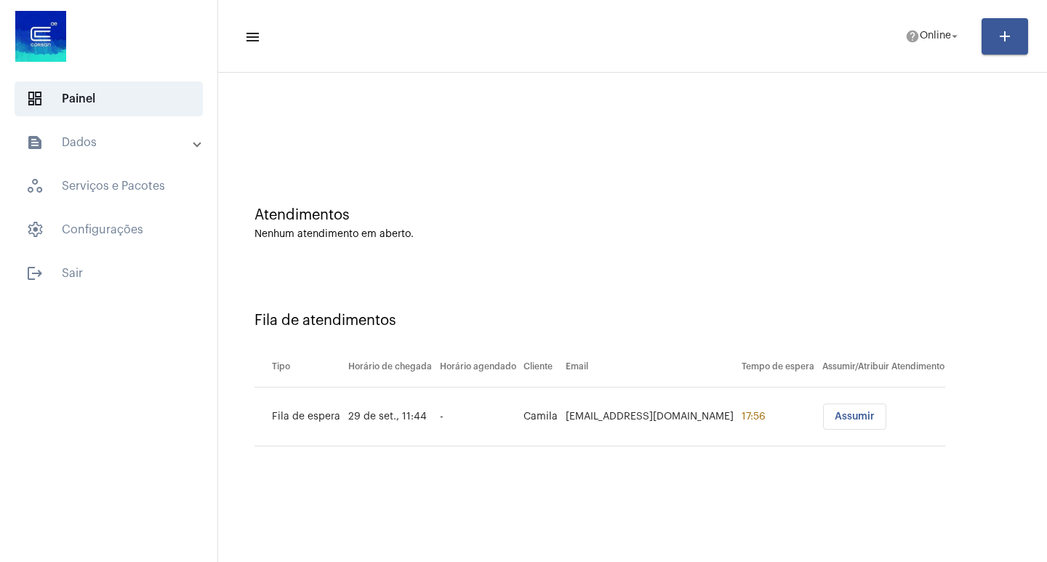
click at [131, 151] on mat-expansion-panel-header "text_snippet_outlined Dados" at bounding box center [113, 142] width 209 height 35
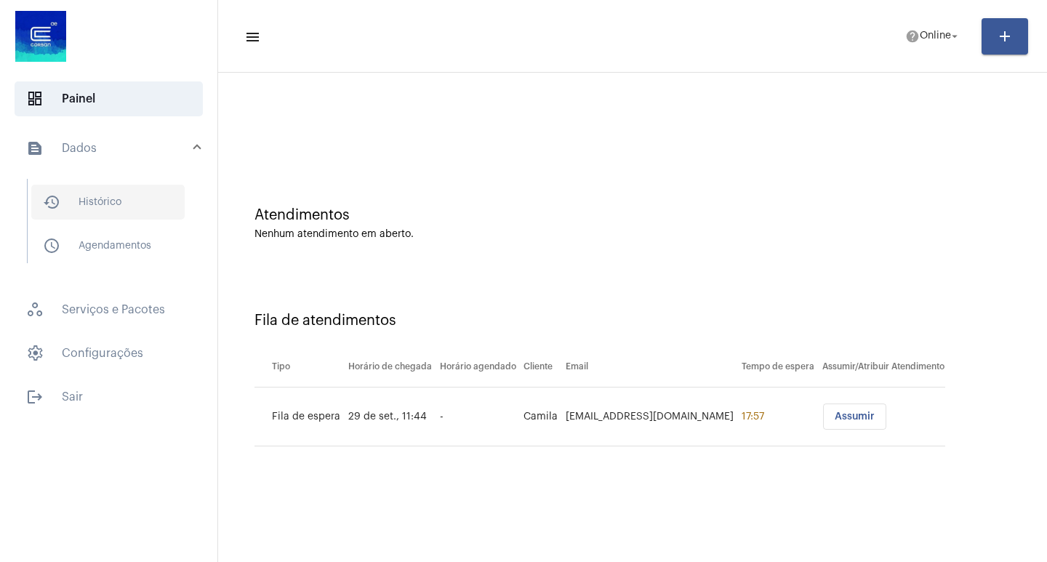
click at [129, 198] on span "history_outlined Histórico" at bounding box center [107, 202] width 153 height 35
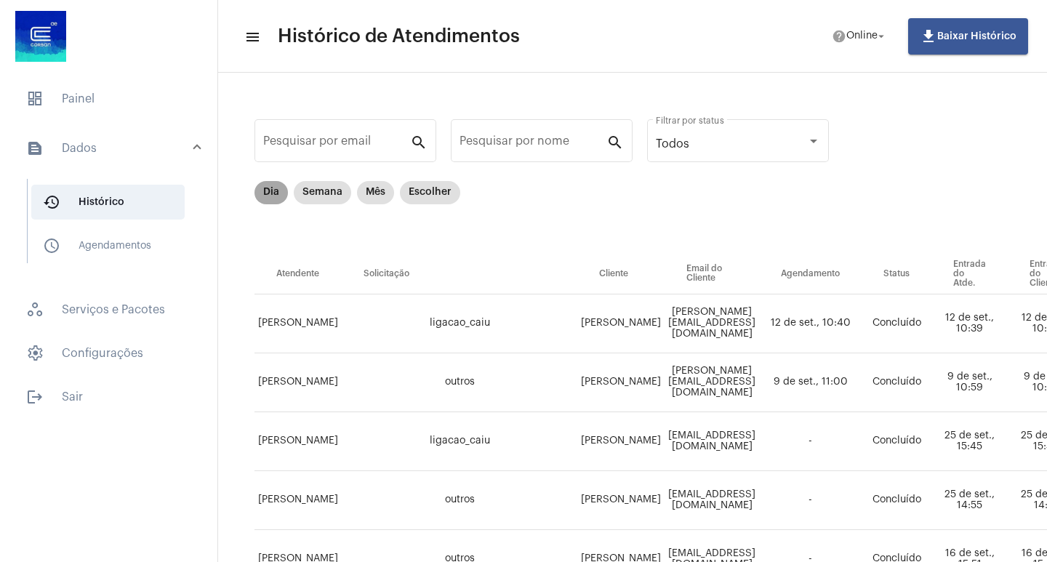
click at [276, 191] on mat-chip "Dia" at bounding box center [270, 192] width 33 height 23
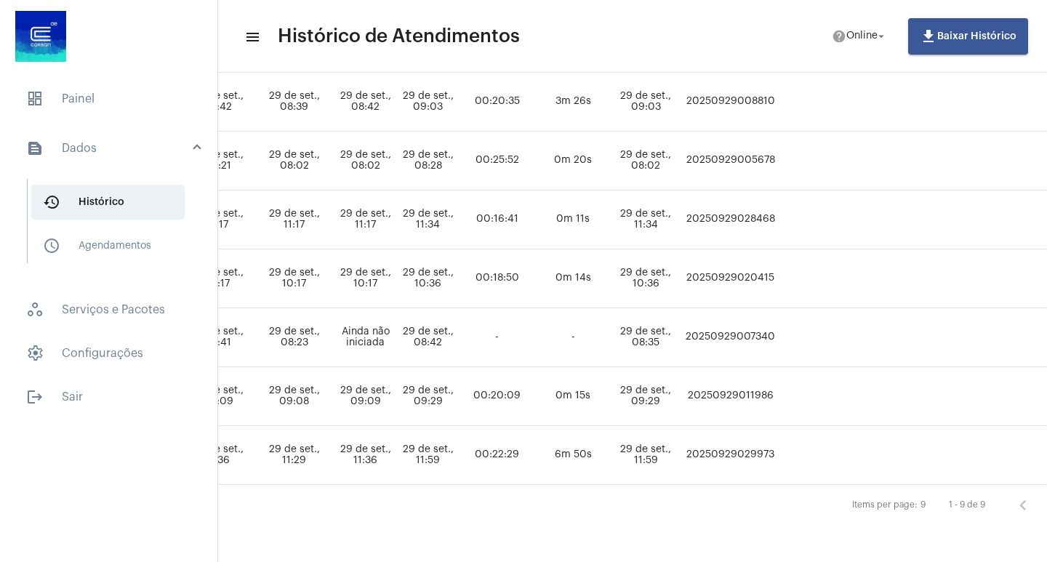
scroll to position [350, 612]
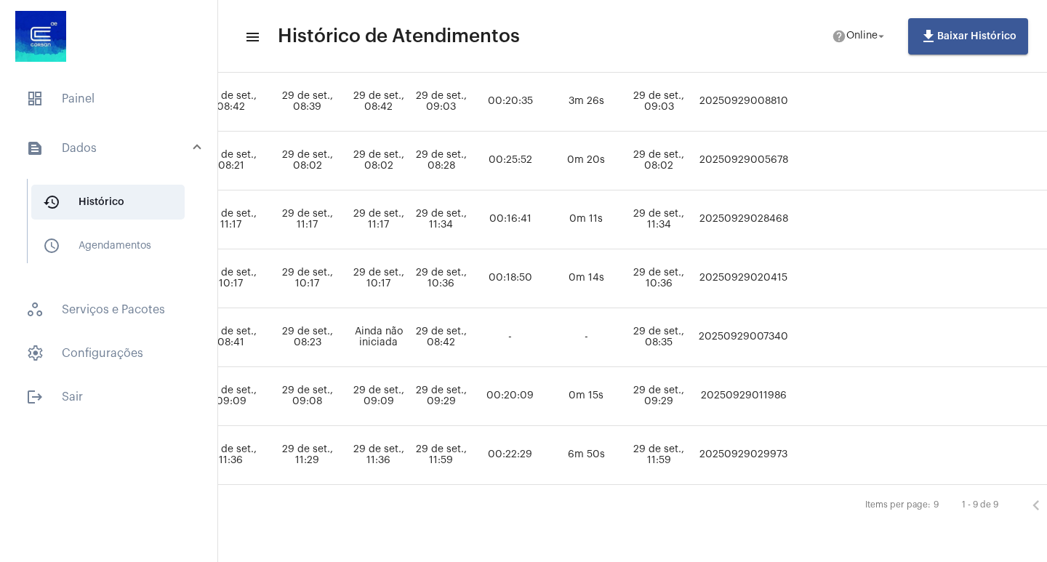
click at [792, 439] on td "20250929029973" at bounding box center [743, 455] width 97 height 59
copy td "20250929029973"
click at [40, 118] on mat-list "dashboard Painel text_snippet_outlined Dados history_outlined Histórico schedul…" at bounding box center [108, 245] width 217 height 339
click at [25, 109] on span "dashboard Painel" at bounding box center [109, 98] width 188 height 35
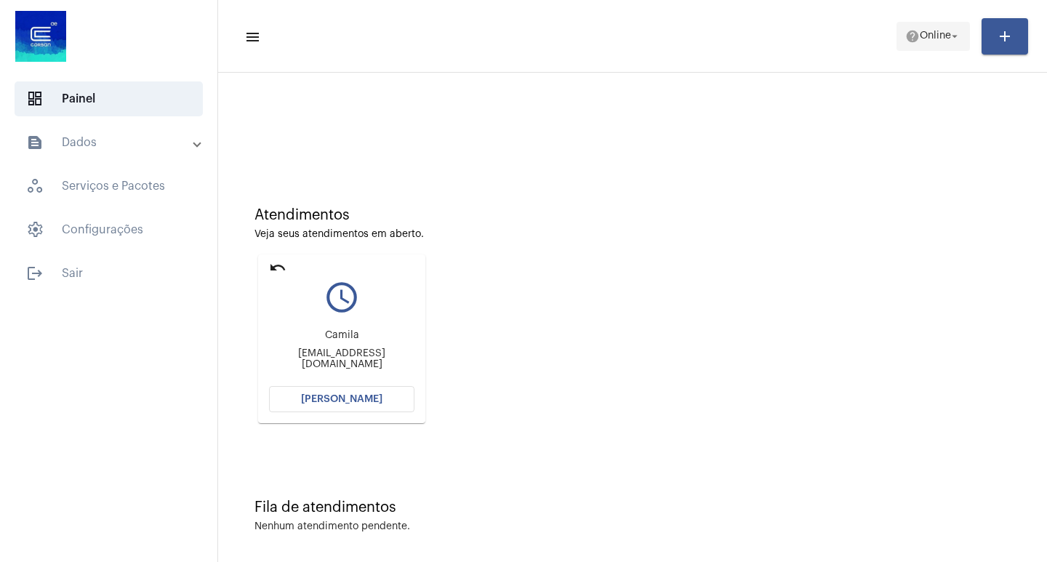
click at [909, 34] on mat-icon "help" at bounding box center [912, 36] width 15 height 15
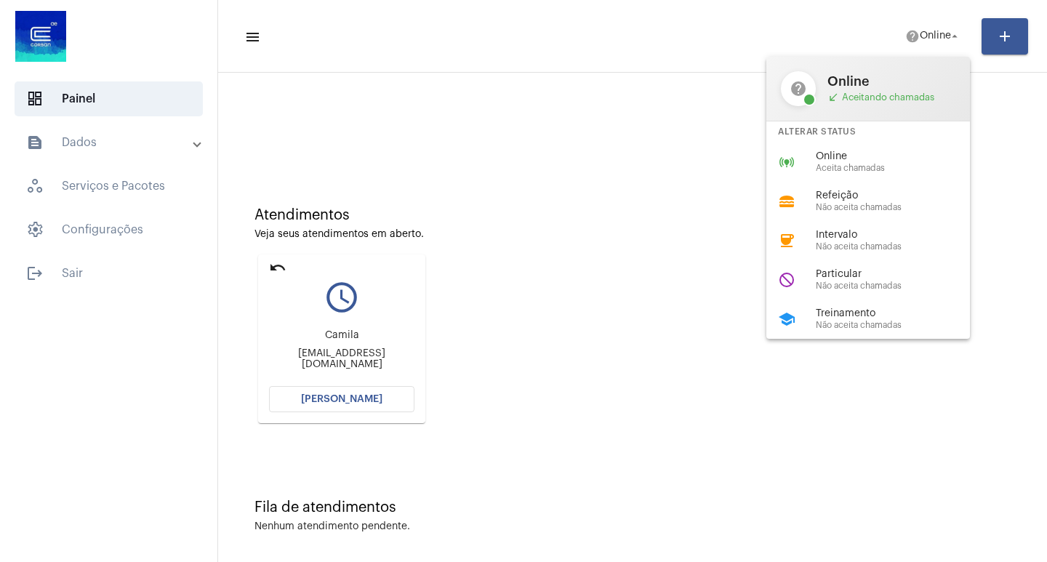
click at [275, 261] on div at bounding box center [523, 281] width 1047 height 562
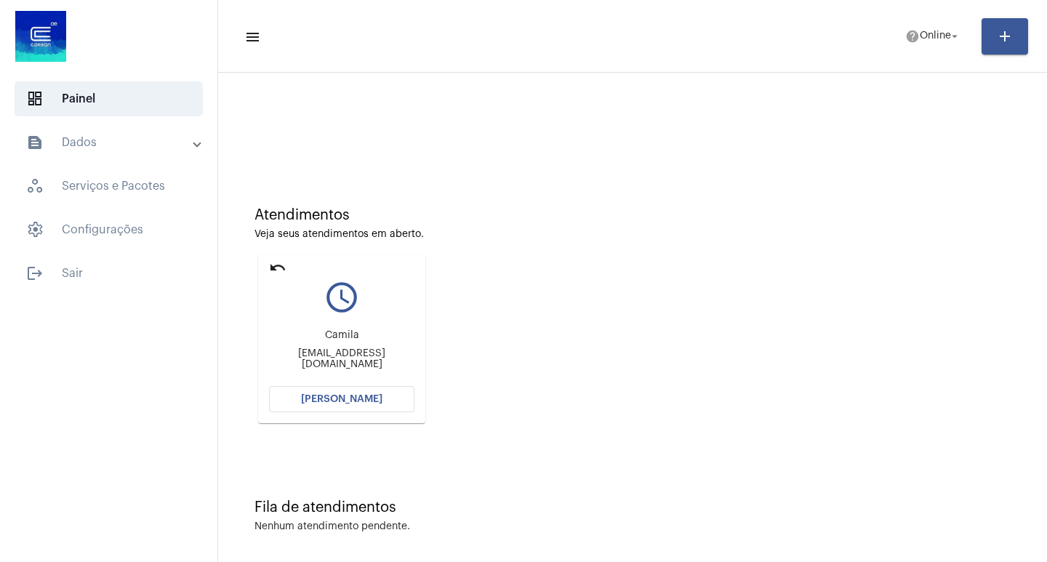
click at [275, 261] on mat-icon "undo" at bounding box center [277, 267] width 17 height 17
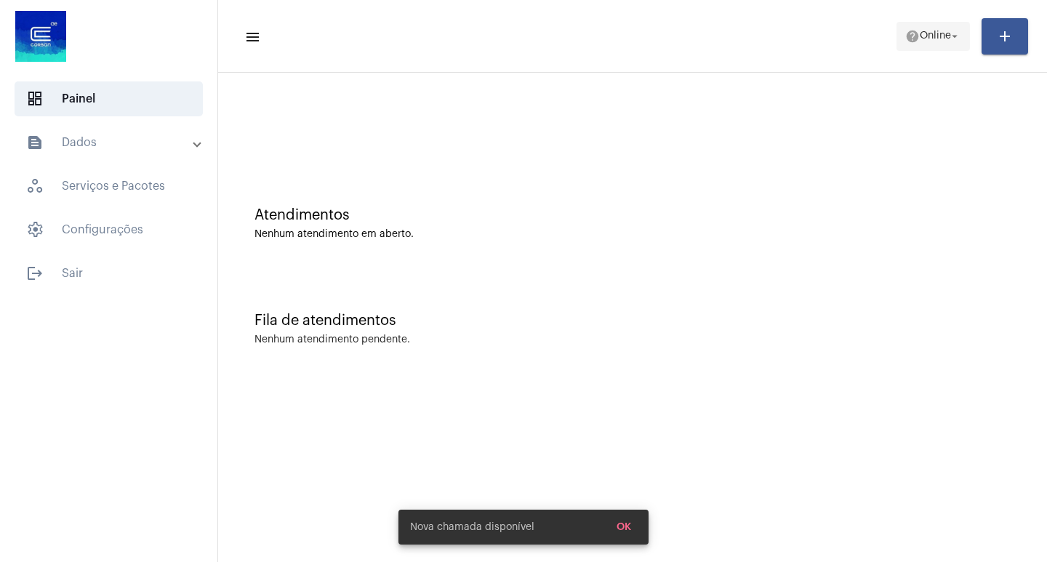
click at [946, 30] on span "help Online arrow_drop_down" at bounding box center [933, 36] width 56 height 26
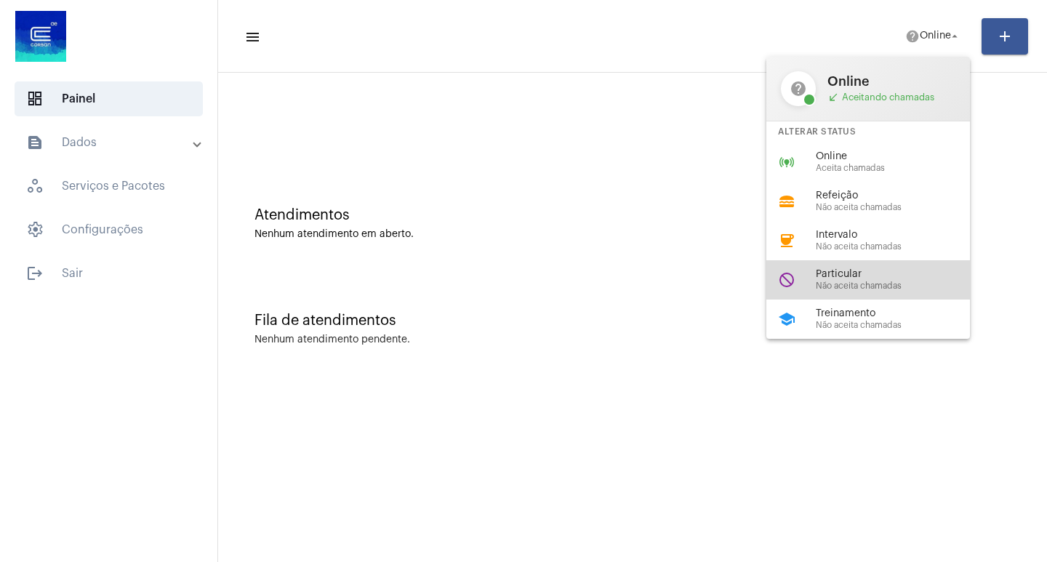
click at [867, 295] on div "do_not_disturb Particular Não aceita chamadas" at bounding box center [879, 279] width 227 height 39
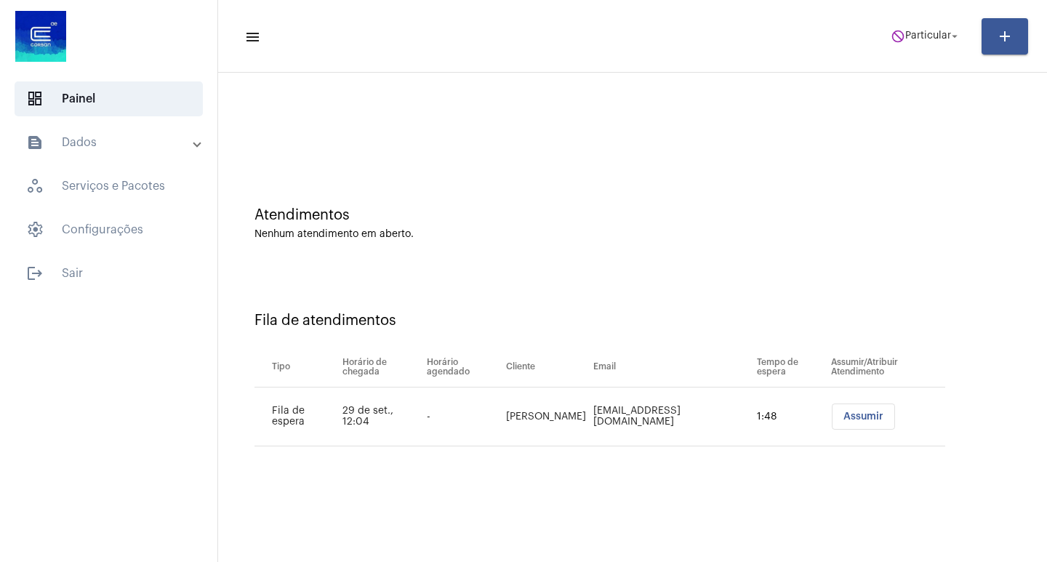
click at [906, 57] on mat-toolbar-row "menu do_not_disturb Particular arrow_drop_down add" at bounding box center [632, 36] width 829 height 47
click at [918, 34] on span "Particular" at bounding box center [928, 36] width 46 height 10
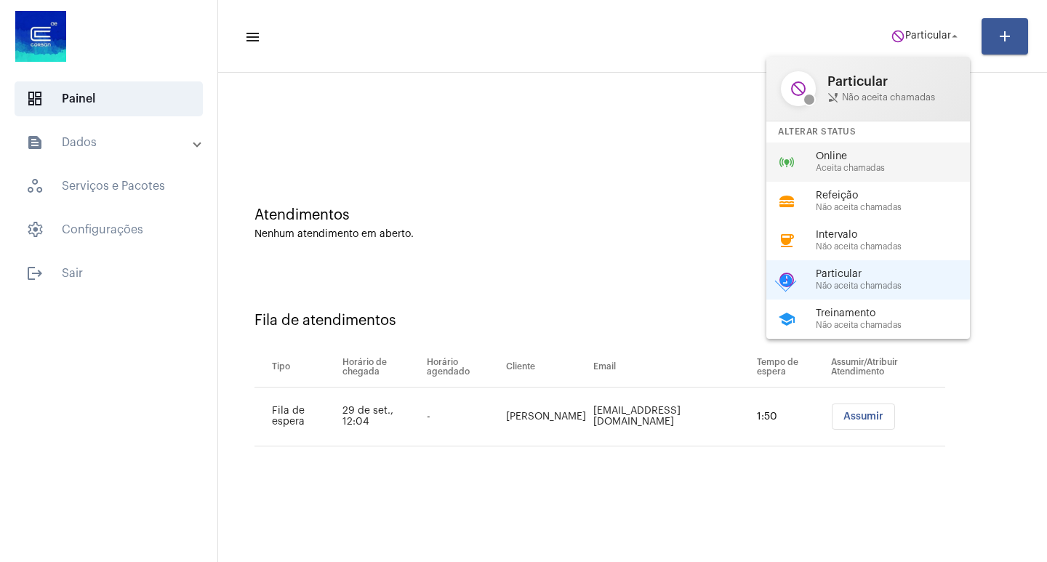
click at [844, 165] on span "Aceita chamadas" at bounding box center [899, 168] width 166 height 9
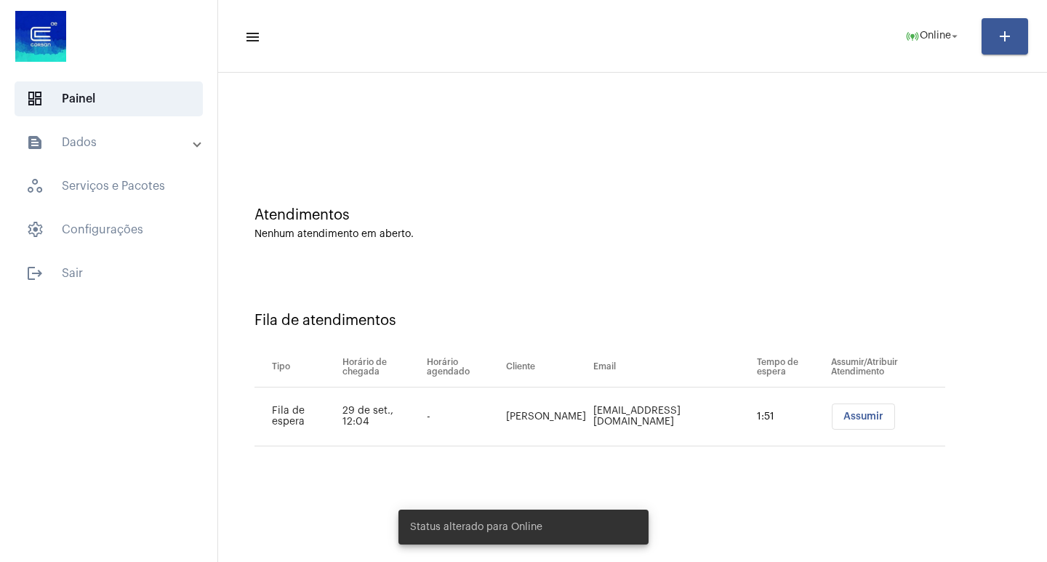
click at [858, 414] on span "Assumir" at bounding box center [863, 417] width 40 height 10
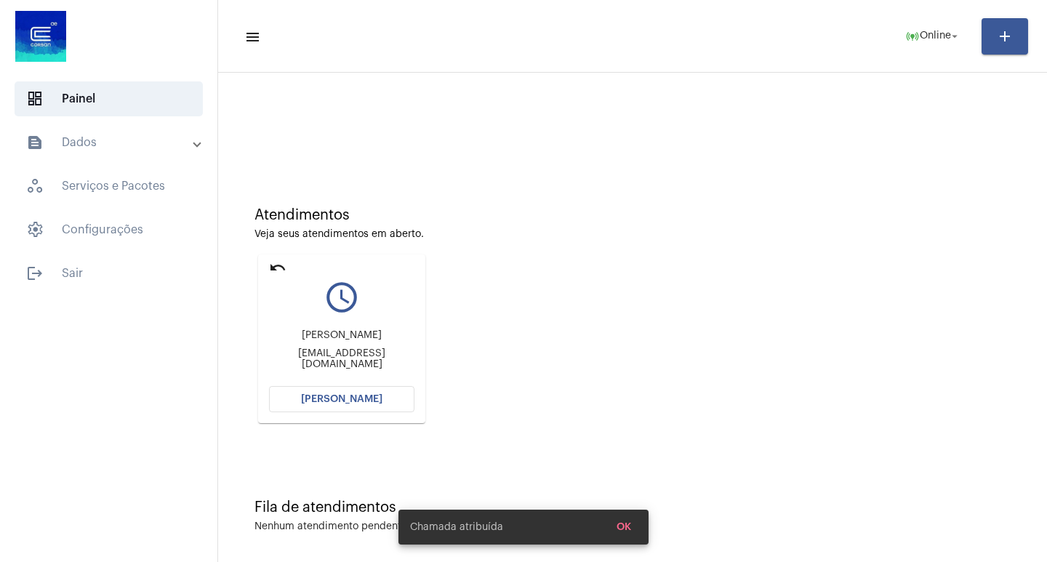
click at [346, 393] on button "[PERSON_NAME]" at bounding box center [341, 399] width 145 height 26
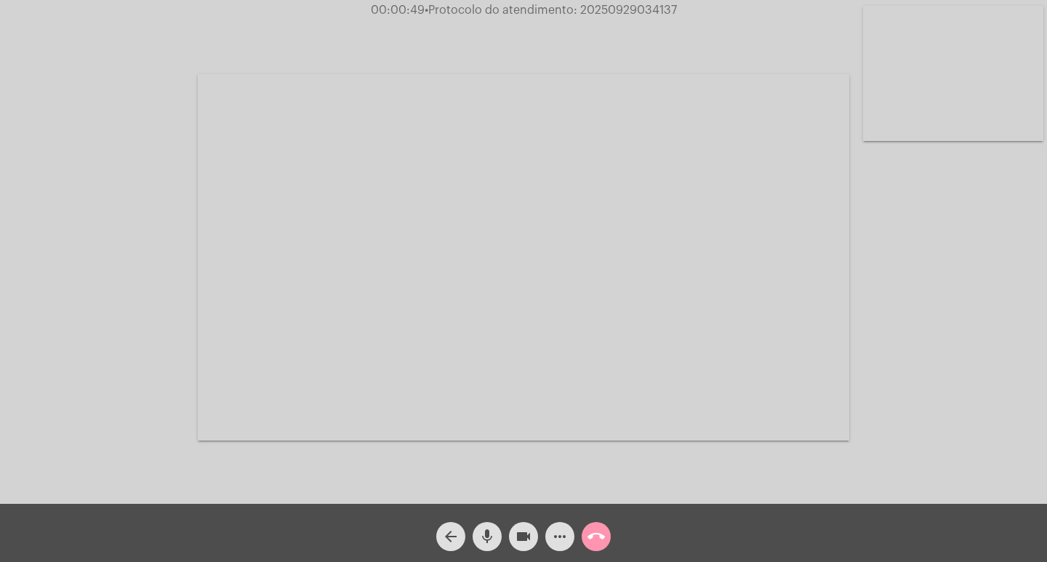
click at [553, 538] on mat-icon "more_horiz" at bounding box center [559, 536] width 17 height 17
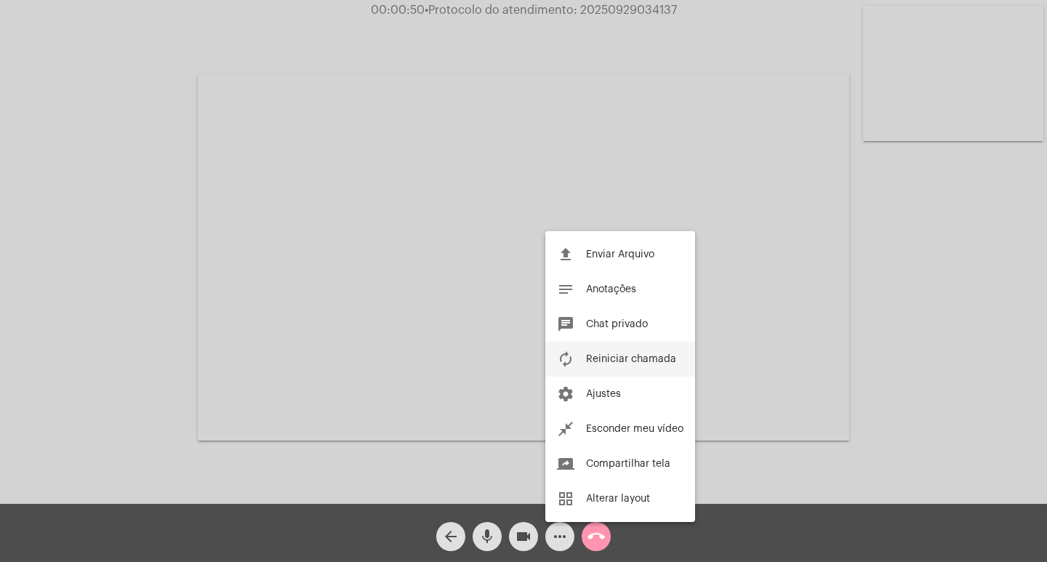
click at [598, 353] on button "autorenew Reiniciar chamada" at bounding box center [620, 359] width 150 height 35
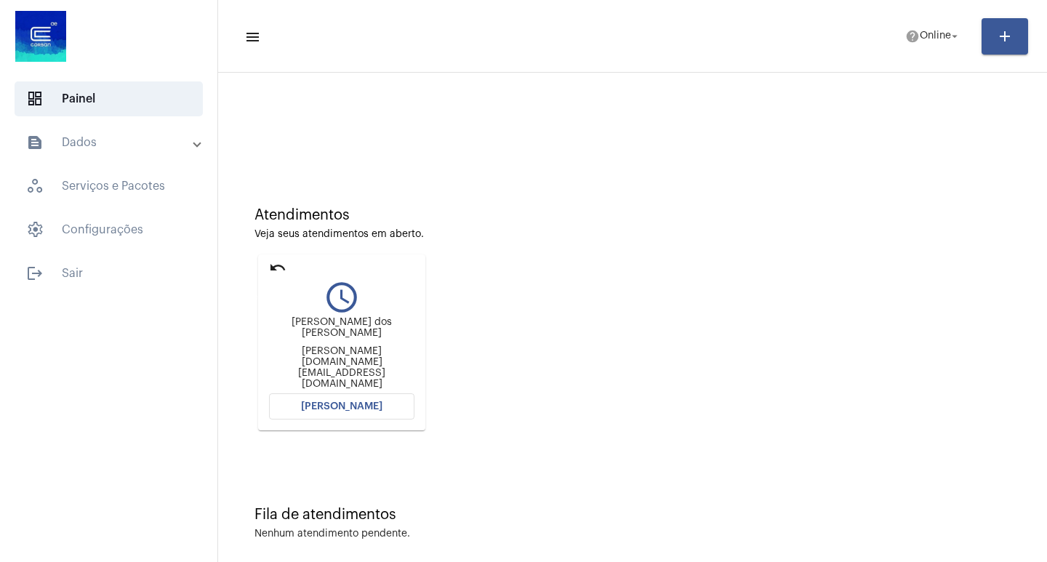
click at [278, 262] on mat-icon "undo" at bounding box center [277, 267] width 17 height 17
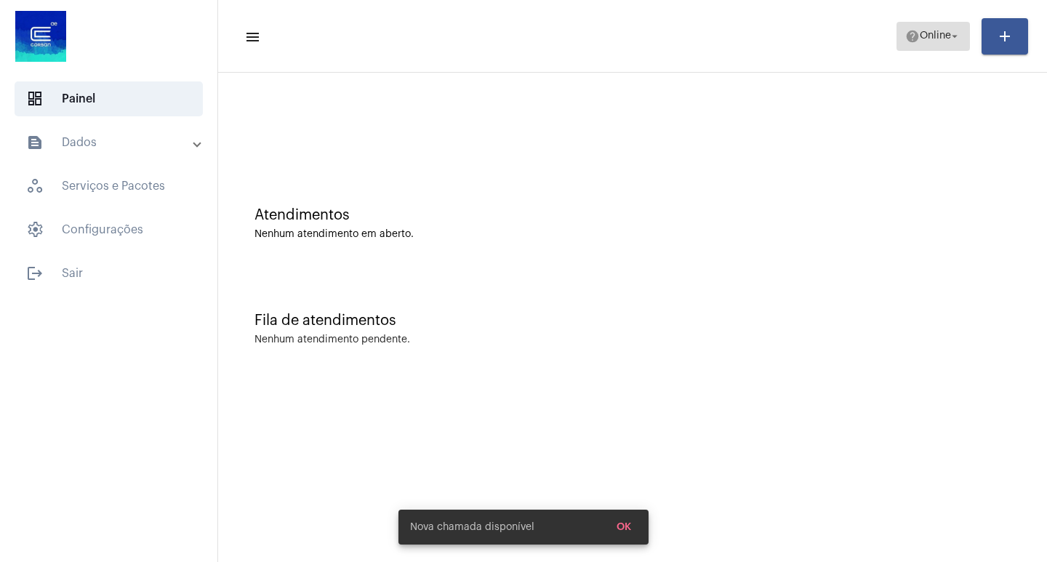
click at [947, 44] on span "help Online arrow_drop_down" at bounding box center [933, 36] width 56 height 26
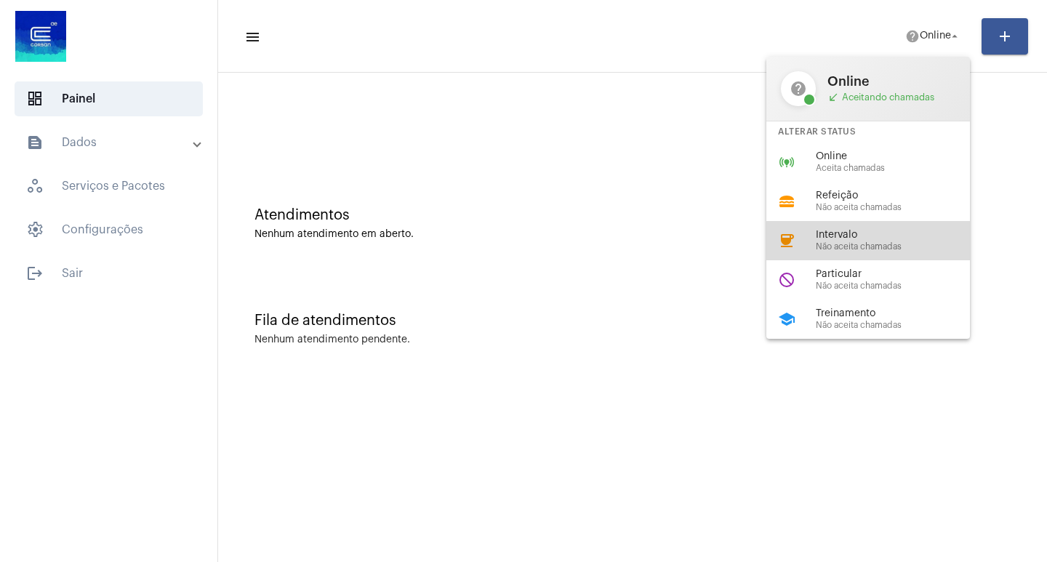
click at [831, 245] on span "Não aceita chamadas" at bounding box center [899, 246] width 166 height 9
